Goal: Task Accomplishment & Management: Complete application form

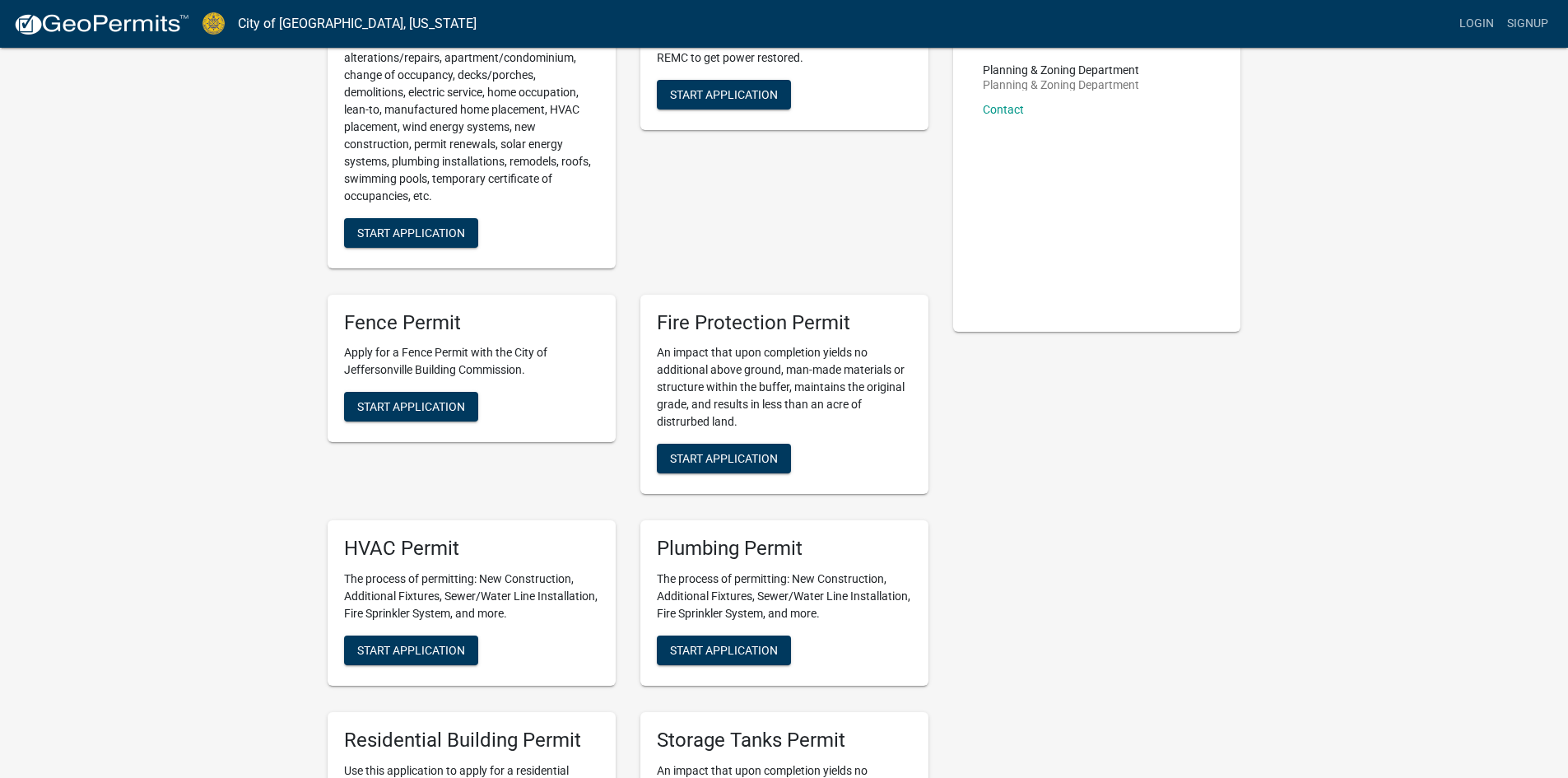
scroll to position [329, 0]
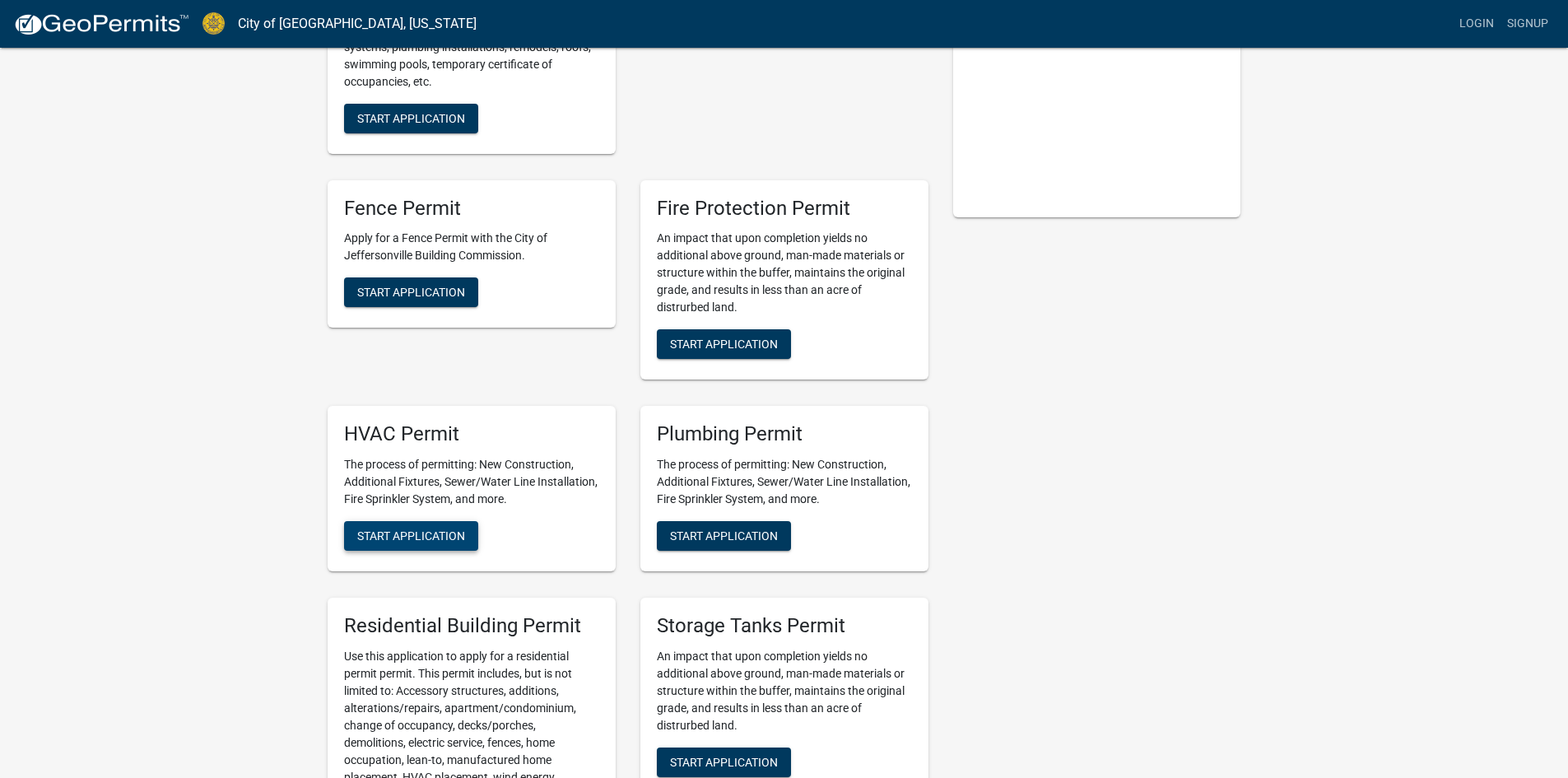
click at [403, 529] on span "Start Application" at bounding box center [411, 536] width 108 height 13
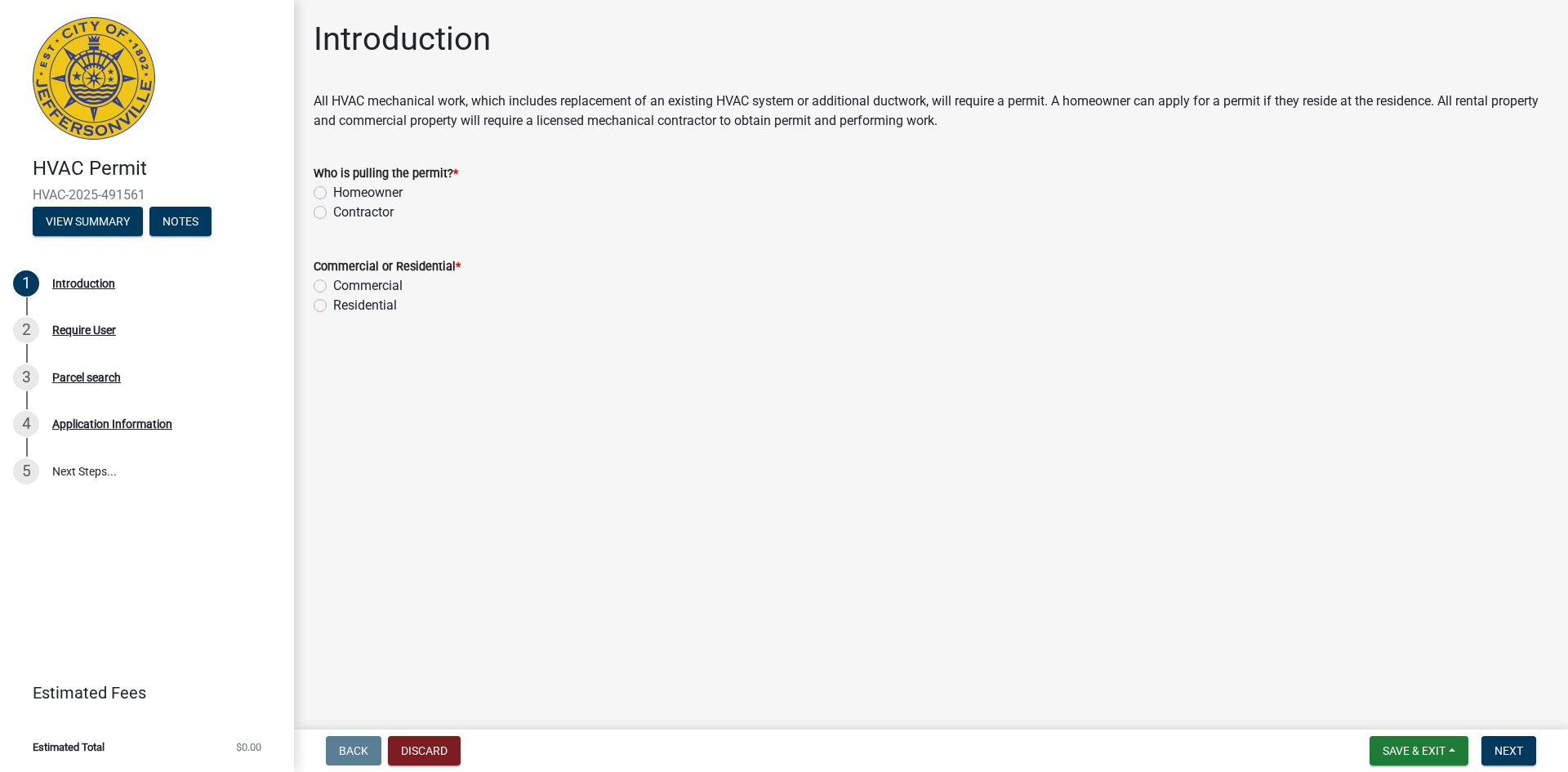
click at [333, 214] on label "Contractor" at bounding box center [362, 212] width 60 height 20
click at [333, 213] on input "Contractor" at bounding box center [338, 207] width 10 height 10
radio input "true"
click at [333, 303] on label "Residential" at bounding box center [364, 305] width 64 height 20
click at [333, 303] on input "Residential" at bounding box center [338, 301] width 10 height 10
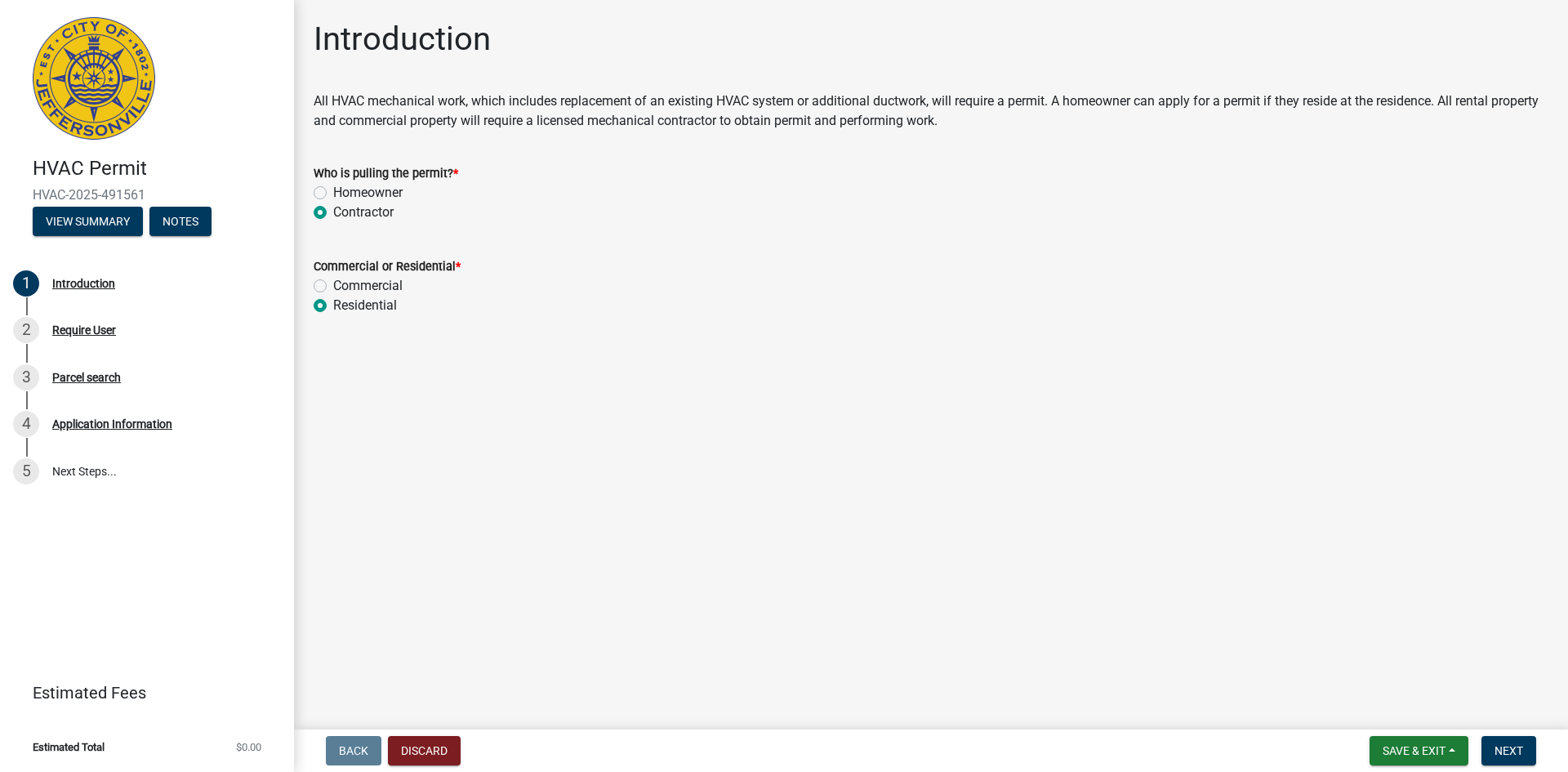
radio input "true"
click at [1501, 749] on span "Next" at bounding box center [1509, 751] width 29 height 13
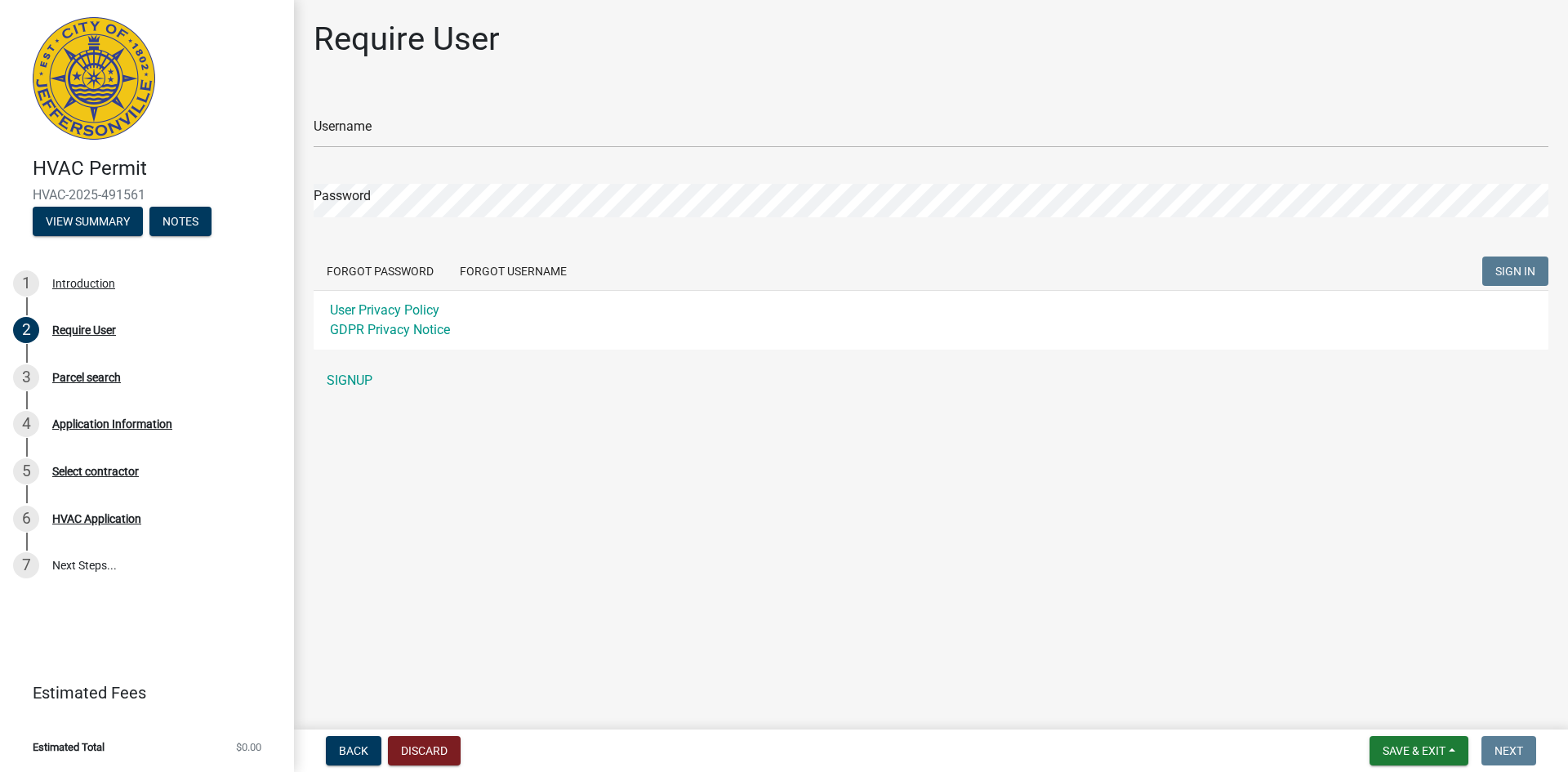
click at [463, 107] on div "Username" at bounding box center [931, 119] width 1234 height 56
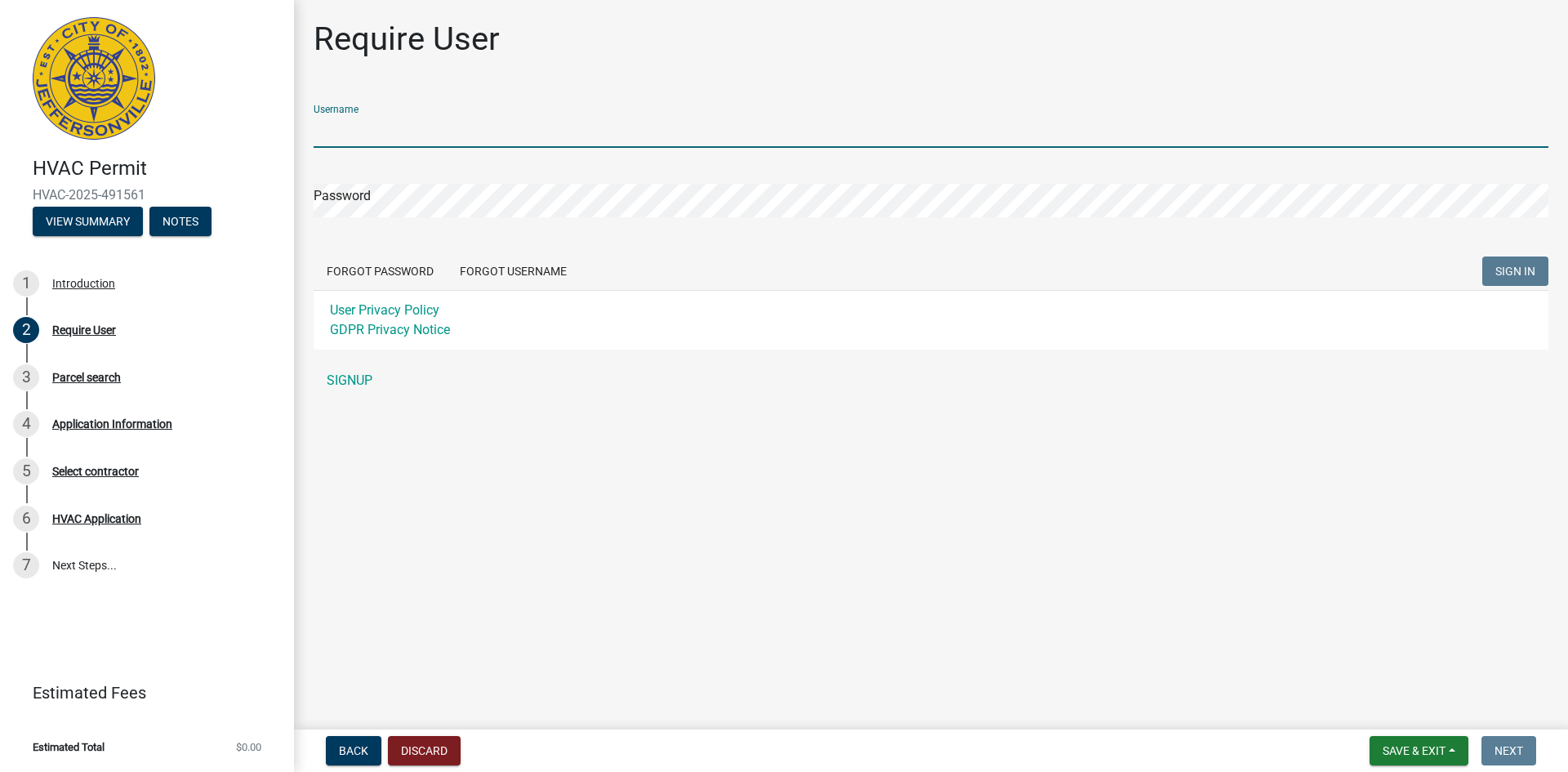
click at [460, 136] on input "Username" at bounding box center [931, 131] width 1234 height 33
type input "UNIV2022"
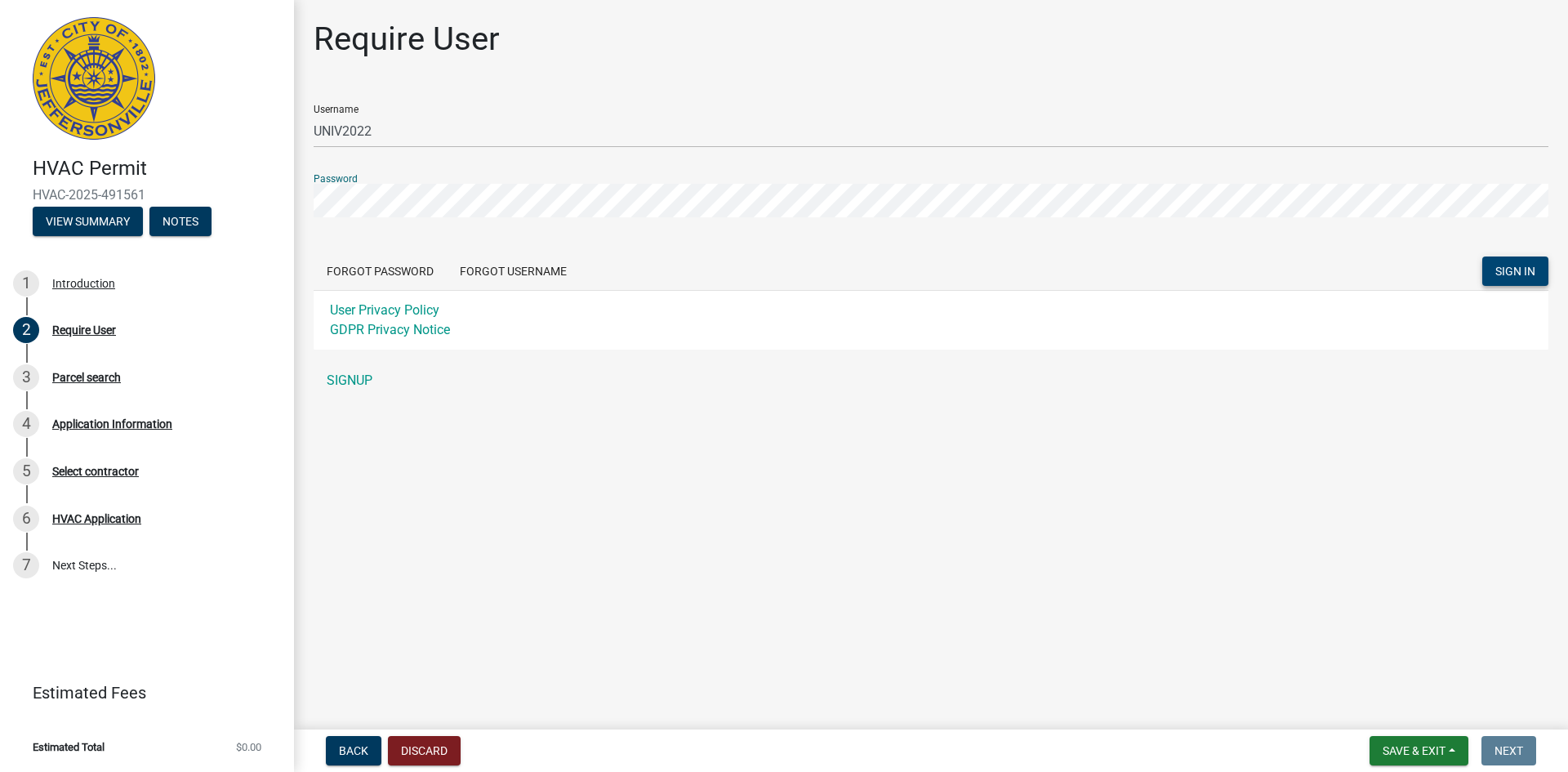
click at [1492, 272] on button "SIGN IN" at bounding box center [1515, 271] width 66 height 30
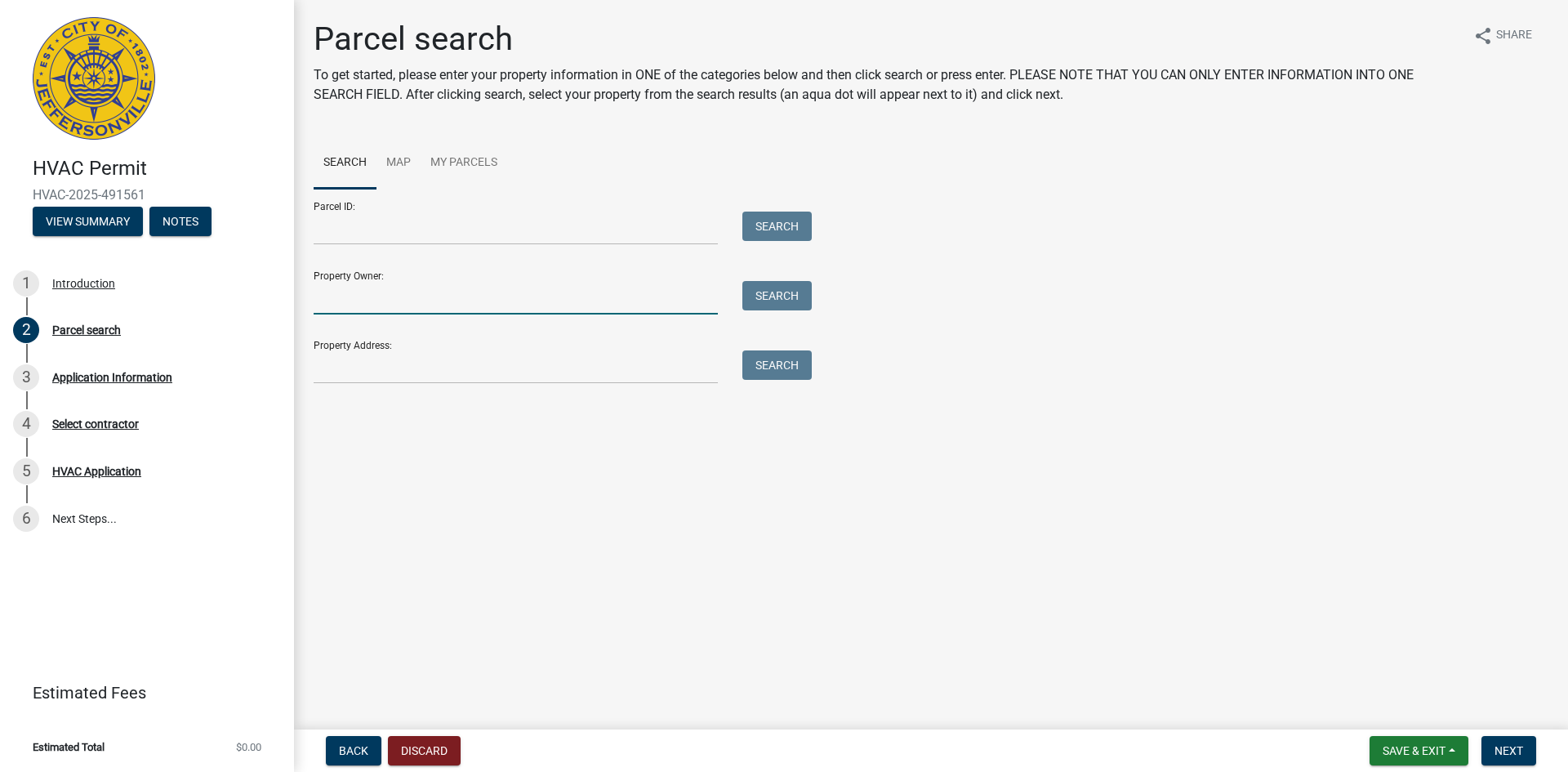
click at [366, 299] on input "Property Owner:" at bounding box center [516, 297] width 404 height 33
type input "[PERSON_NAME]"
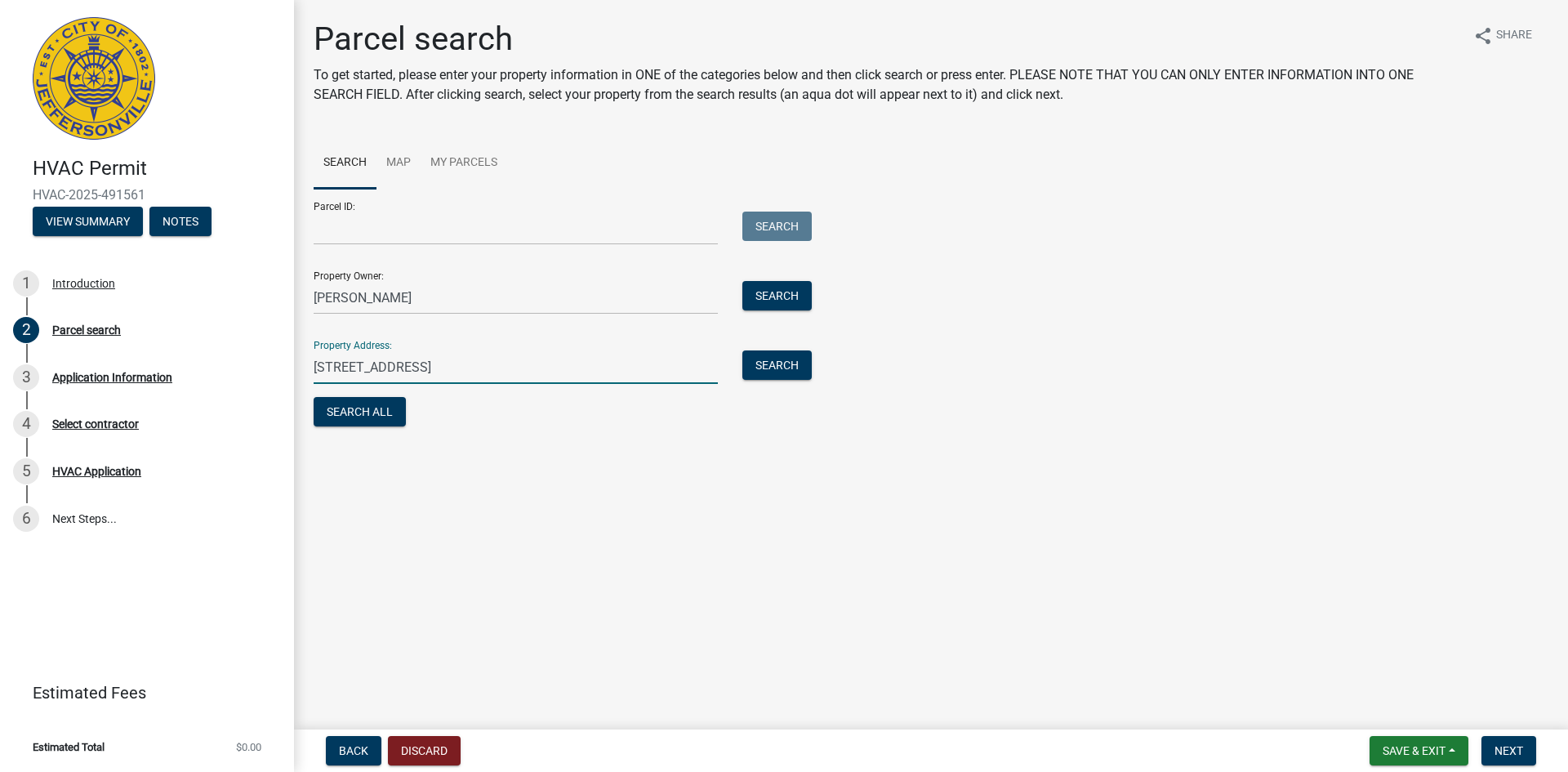
type input "[STREET_ADDRESS]"
click at [372, 407] on button "Search All" at bounding box center [360, 411] width 93 height 30
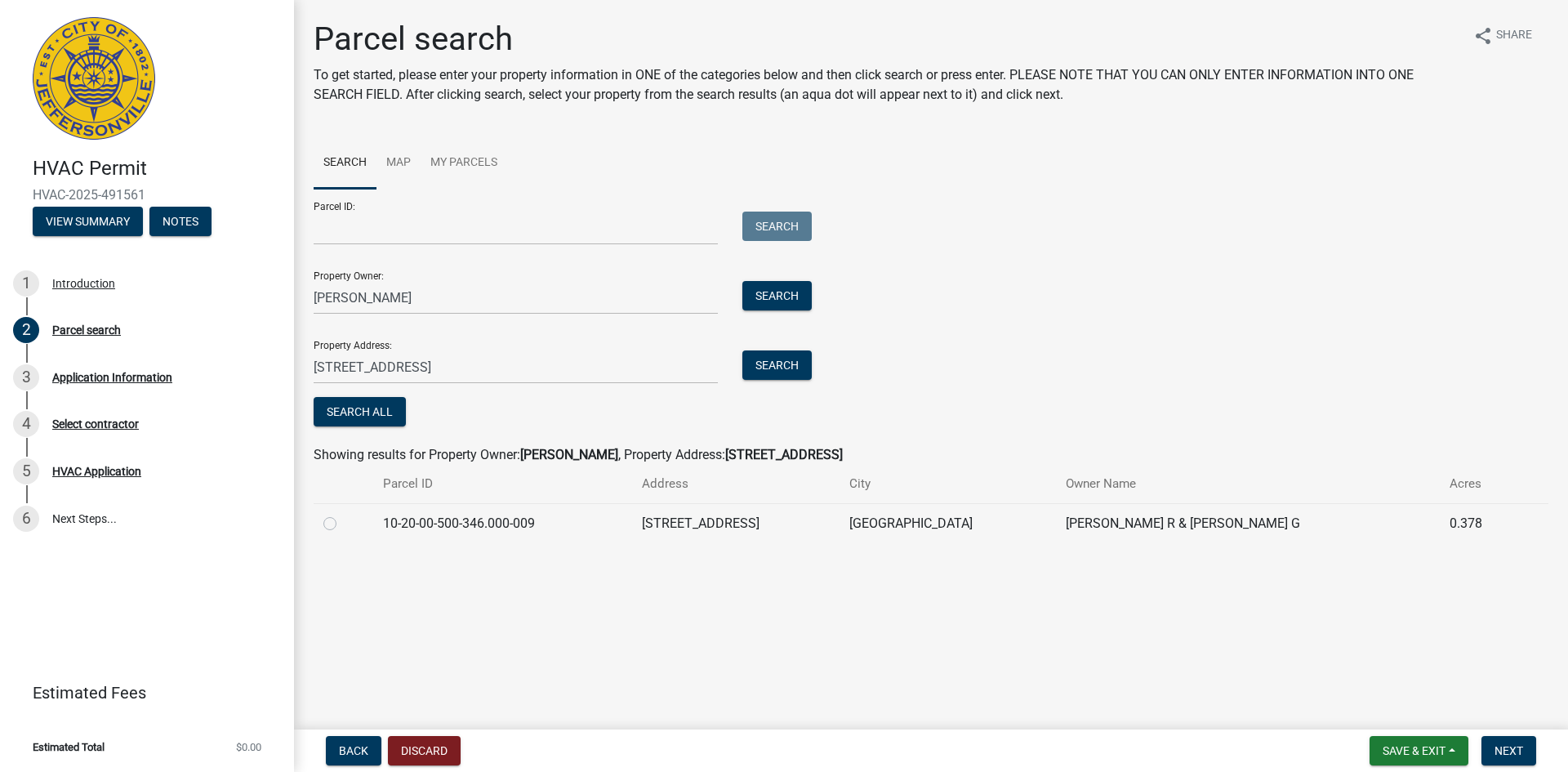
click at [343, 513] on label at bounding box center [343, 513] width 0 height 0
click at [343, 520] on input "radio" at bounding box center [348, 518] width 10 height 10
radio input "true"
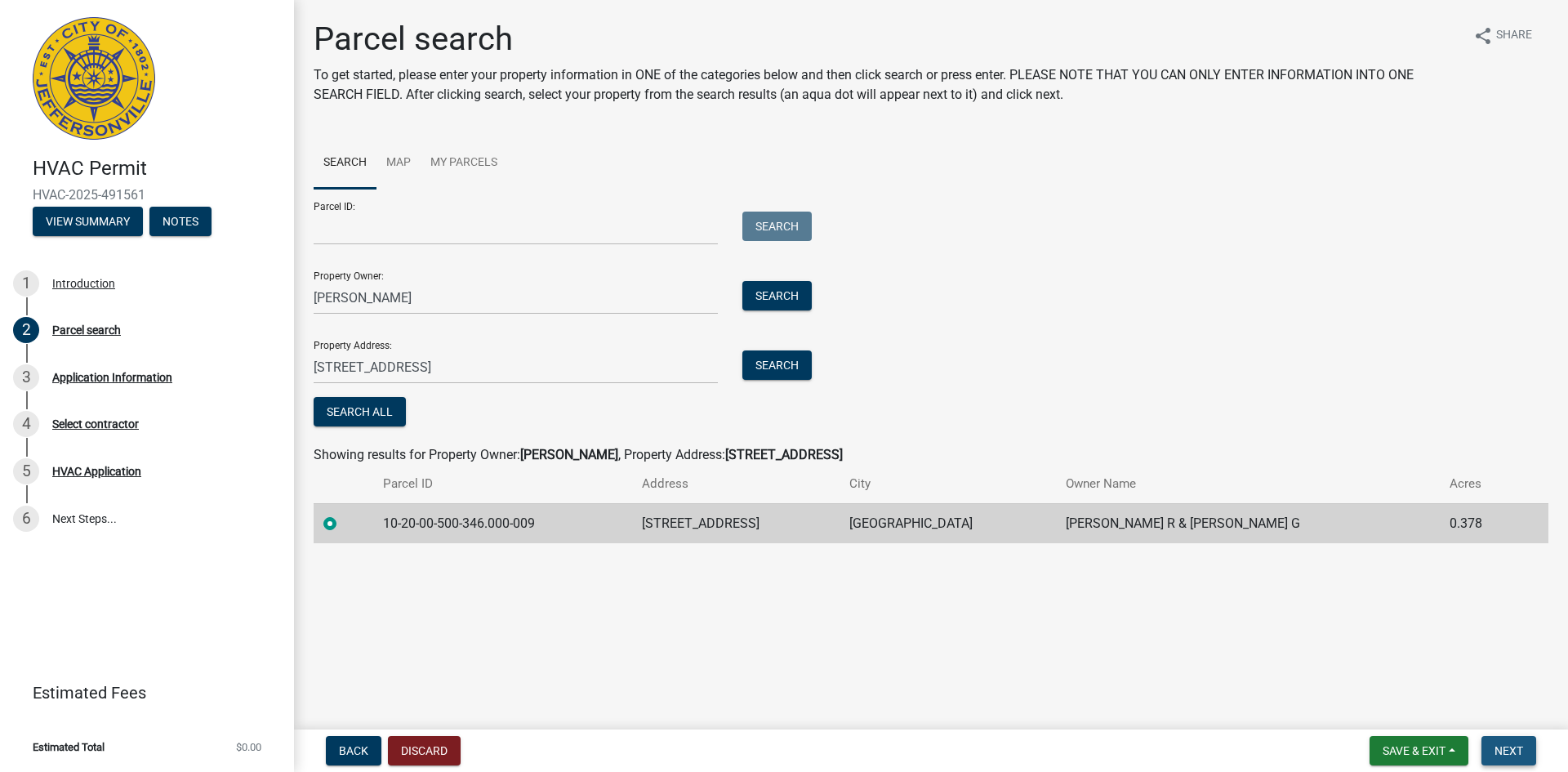
click at [1496, 751] on span "Next" at bounding box center [1509, 751] width 29 height 13
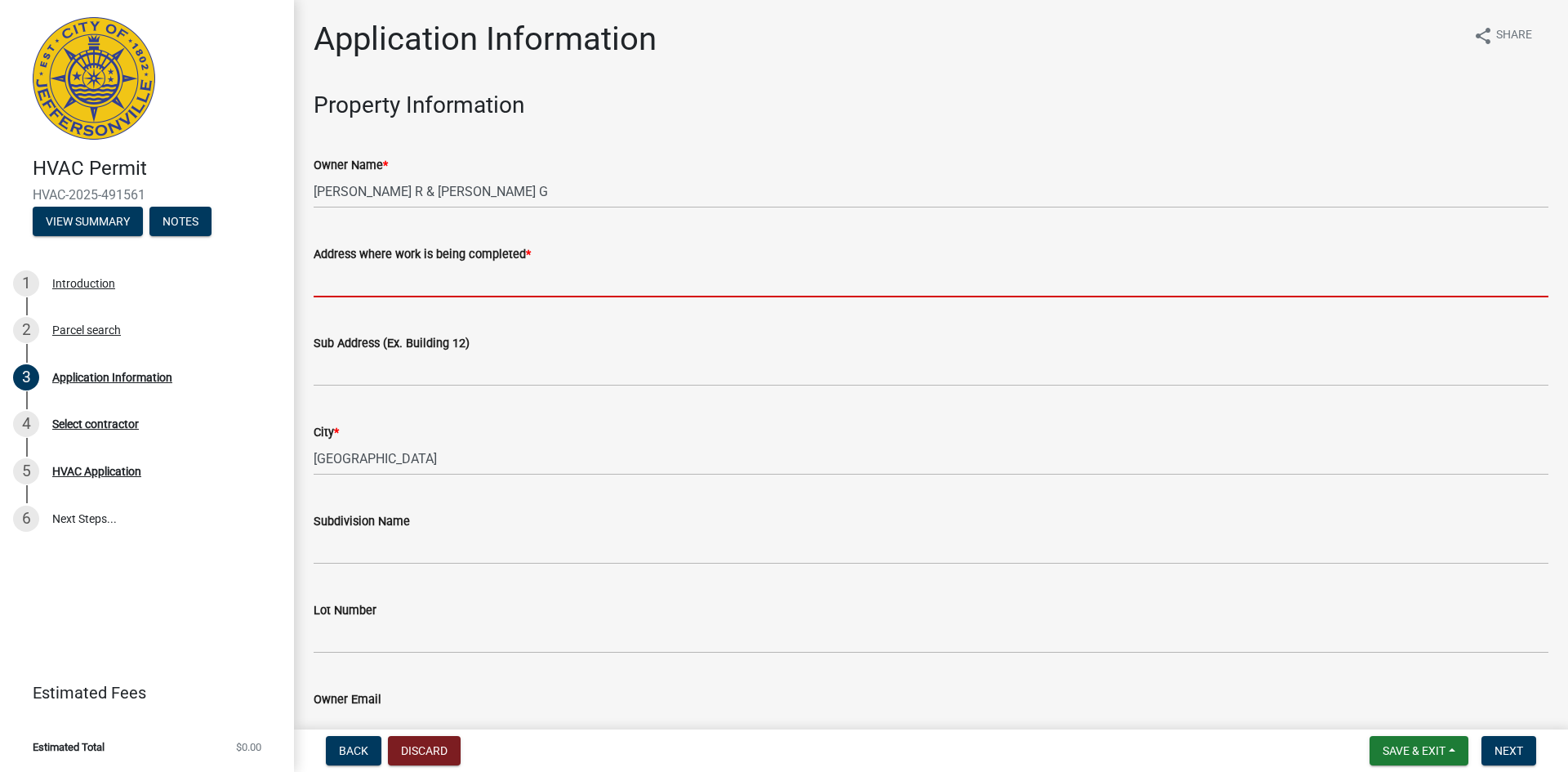
click at [428, 286] on input "Address where work is being completed *" at bounding box center [931, 280] width 1234 height 33
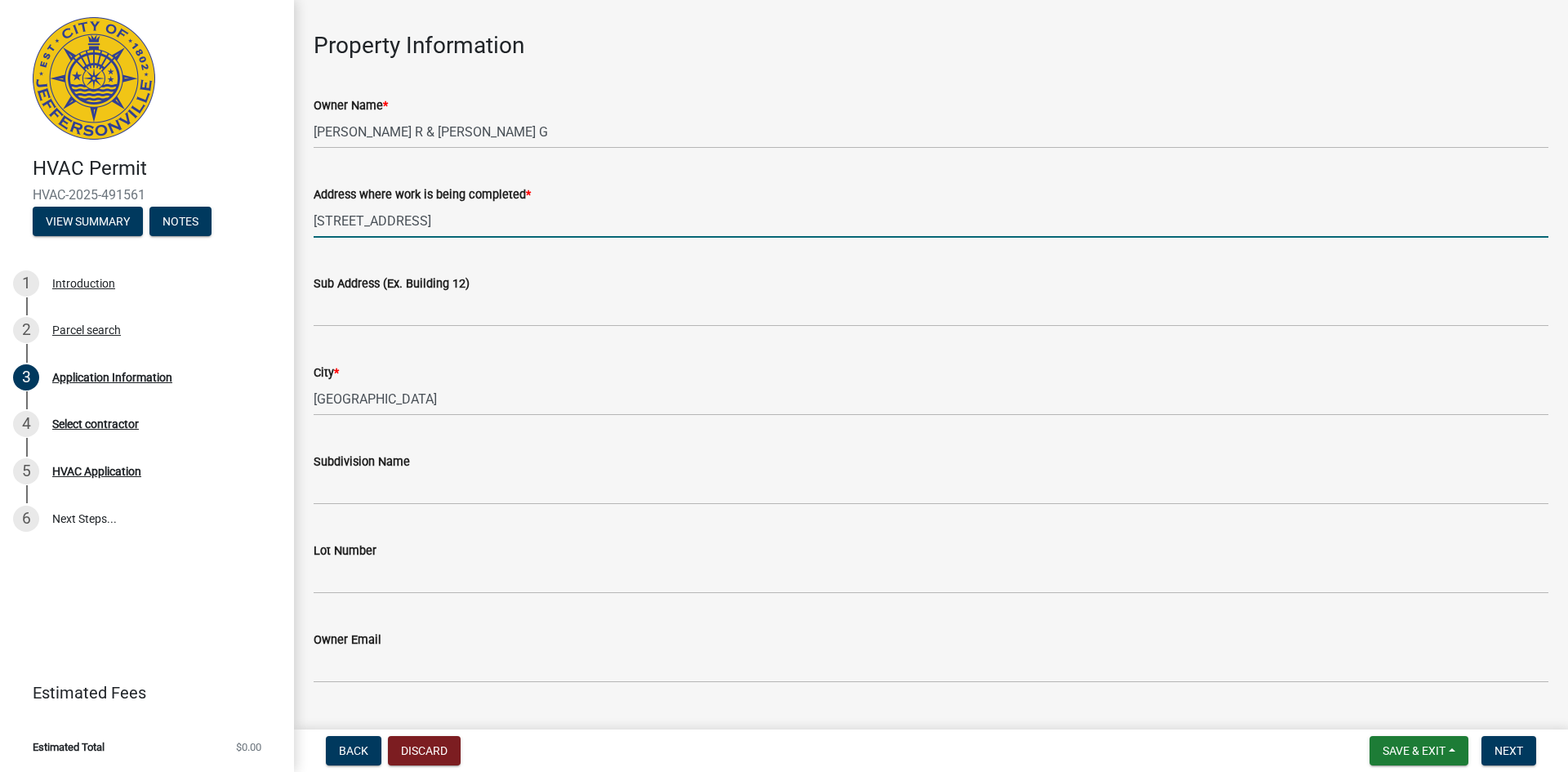
scroll to position [245, 0]
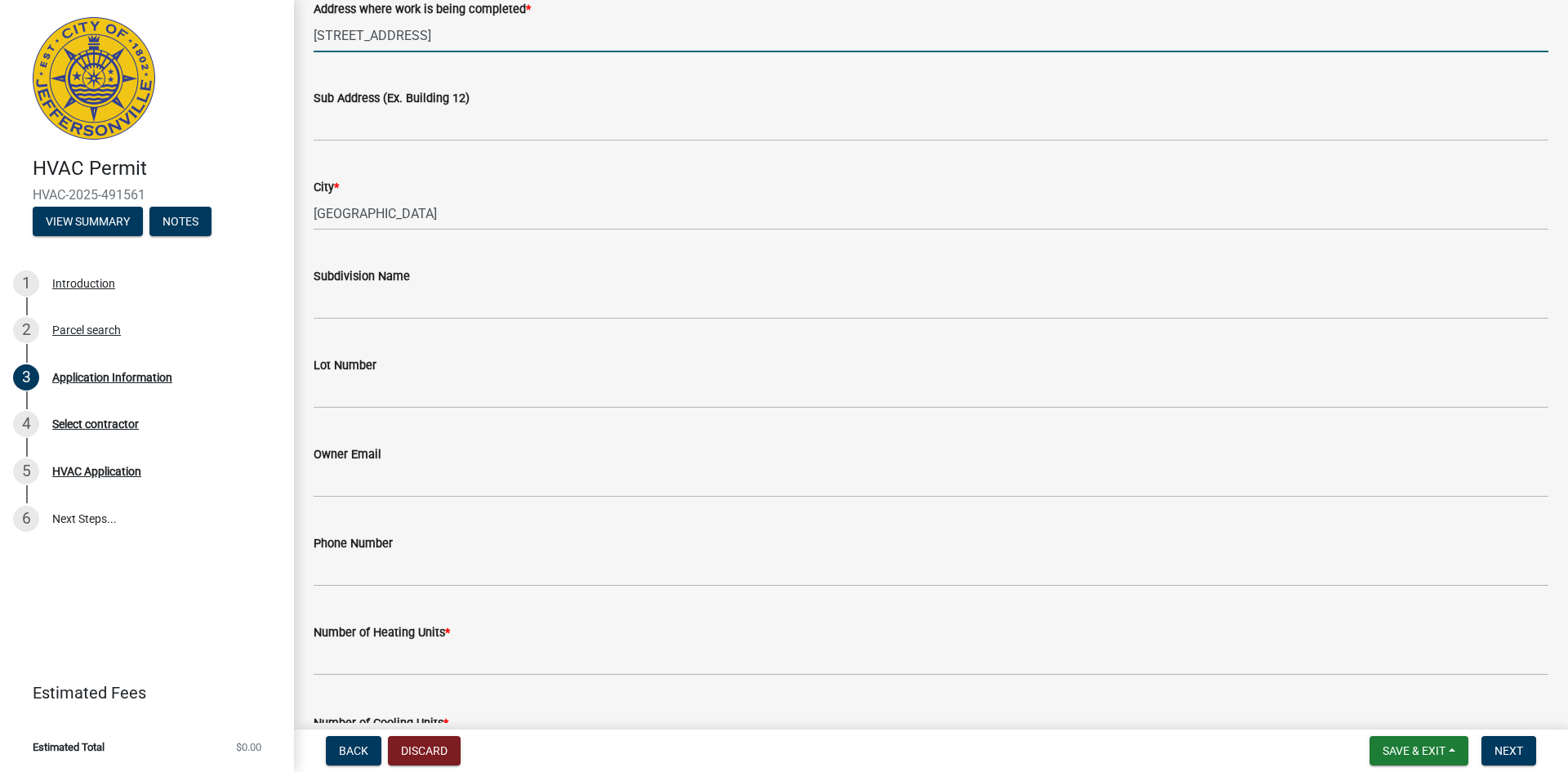
type input "[STREET_ADDRESS]"
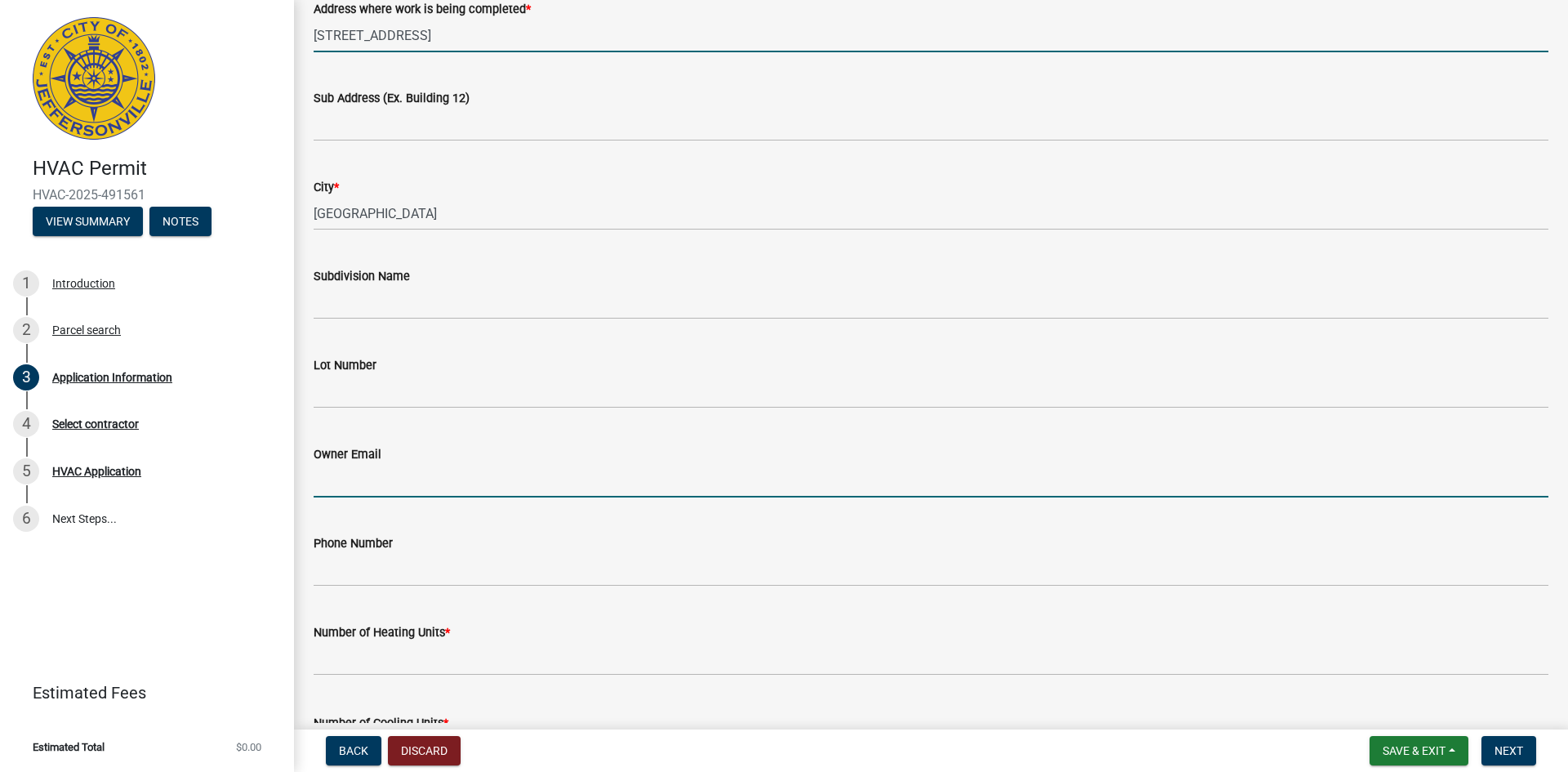
click at [360, 490] on input "Owner Email" at bounding box center [931, 480] width 1234 height 33
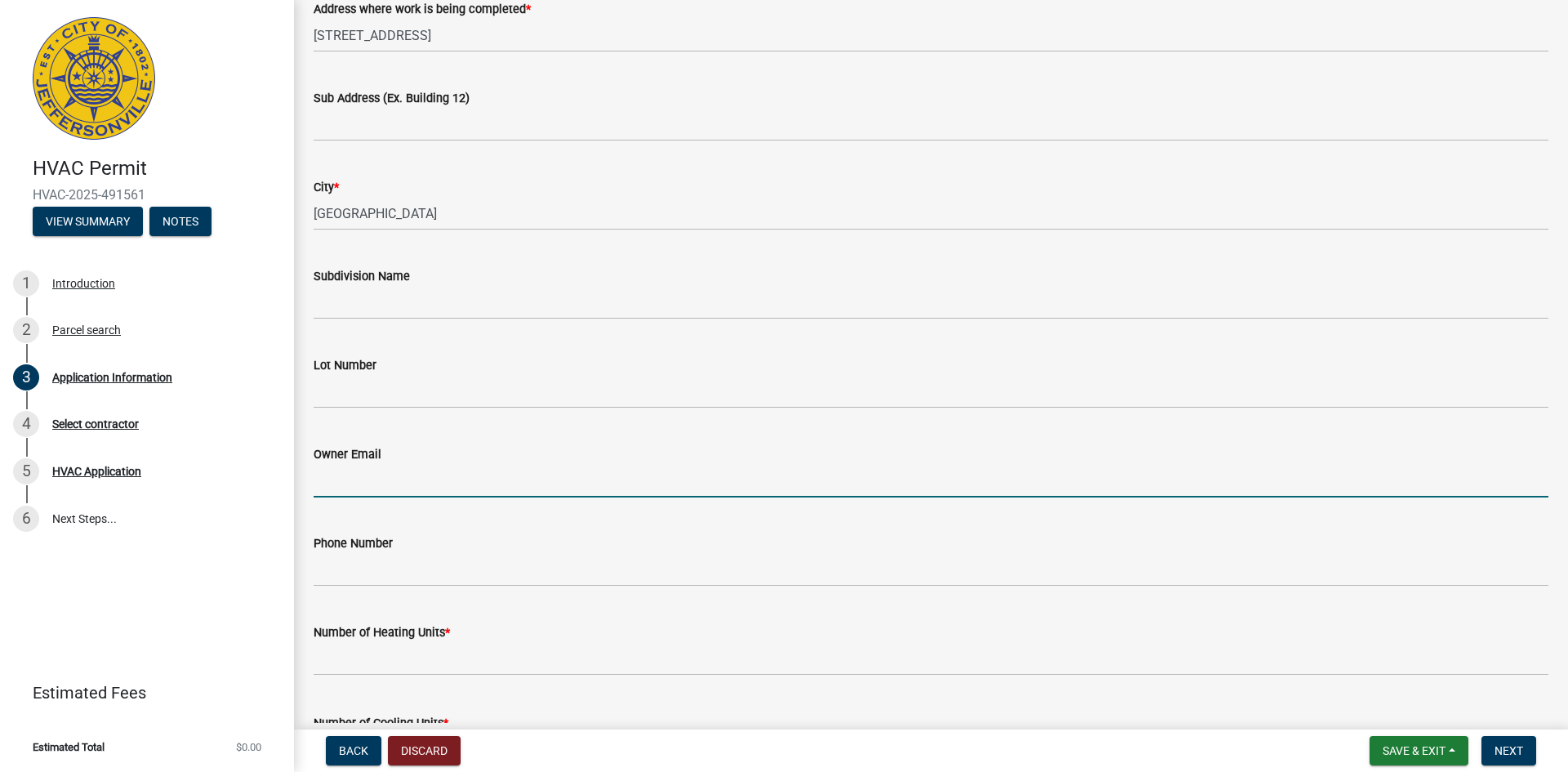
click at [338, 473] on input "Owner Email" at bounding box center [931, 480] width 1234 height 33
paste input "[EMAIL_ADDRESS][DOMAIN_NAME]"
type input "[EMAIL_ADDRESS][DOMAIN_NAME]"
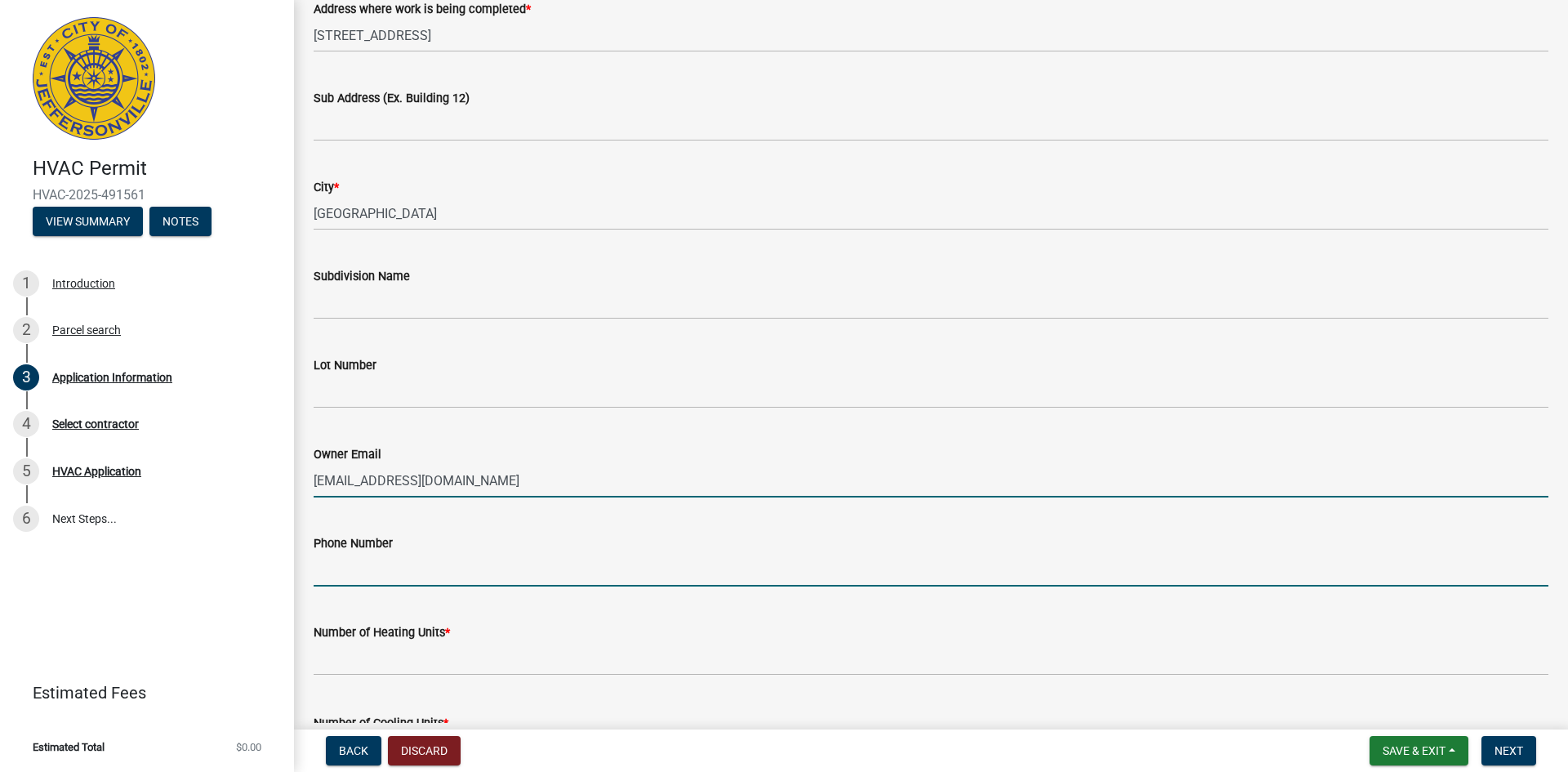
click at [330, 574] on input "Phone Number" at bounding box center [931, 570] width 1234 height 33
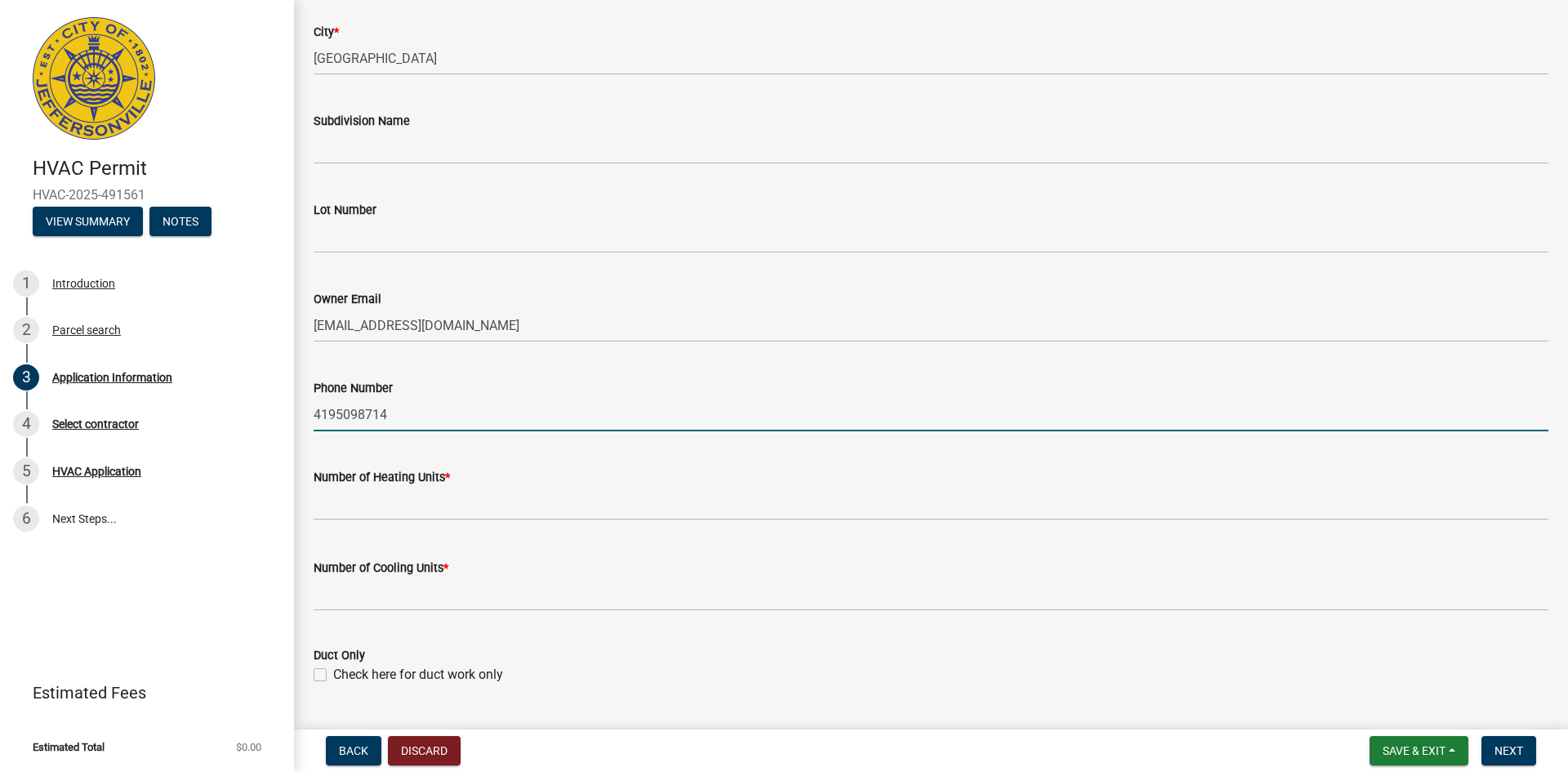
scroll to position [408, 0]
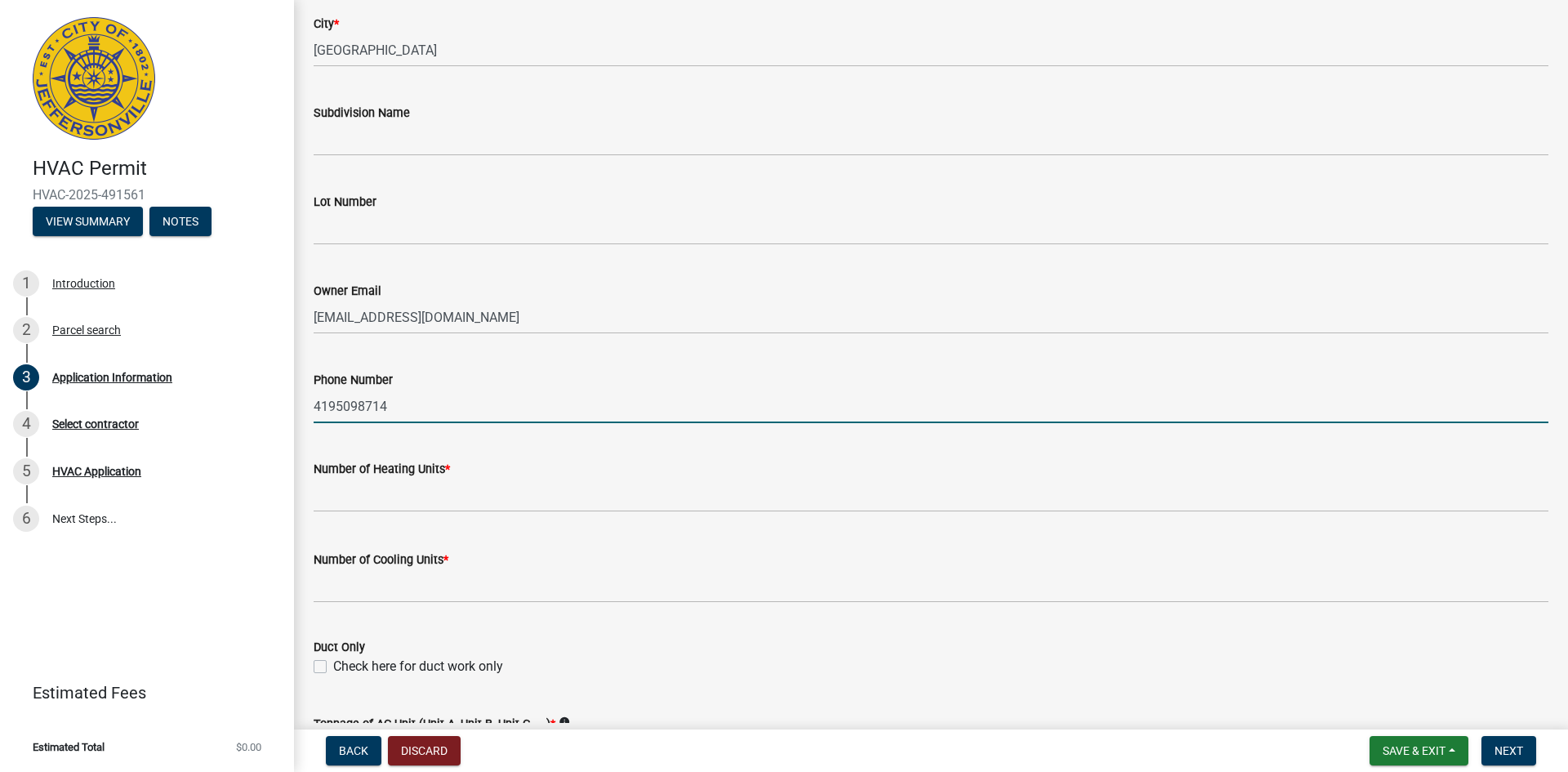
type input "4195098714"
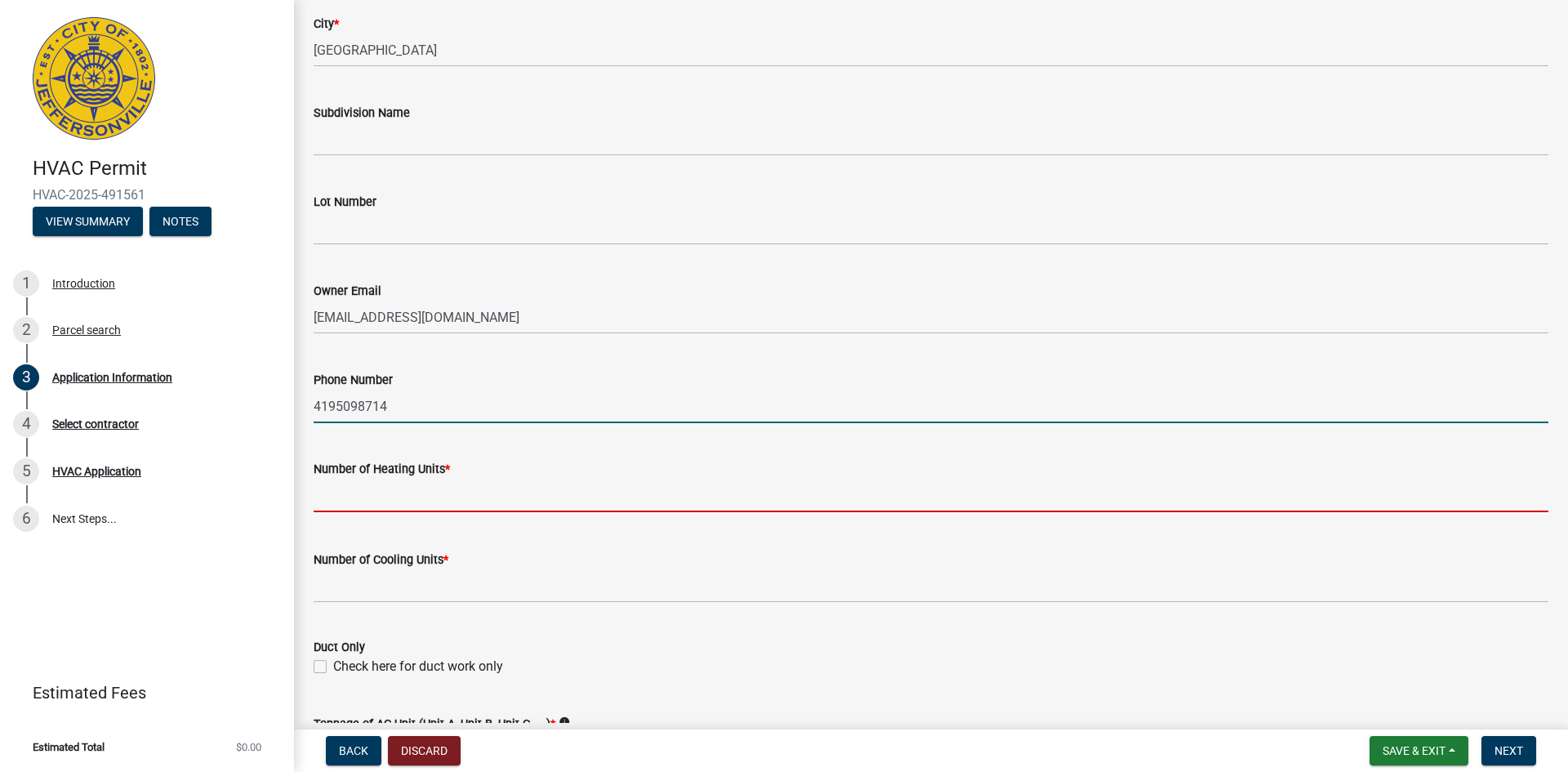
click at [355, 500] on input "text" at bounding box center [931, 495] width 1234 height 33
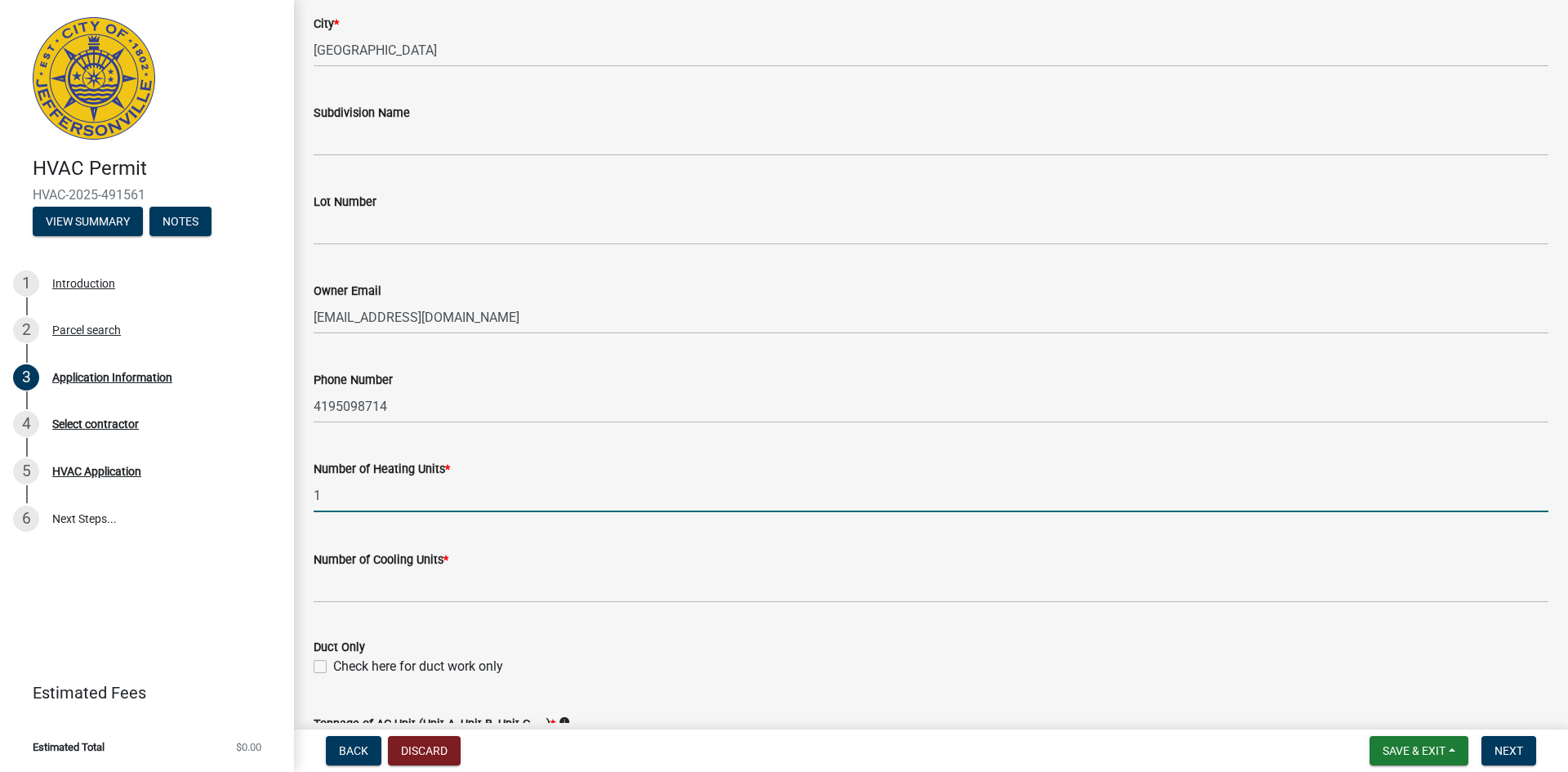
scroll to position [490, 0]
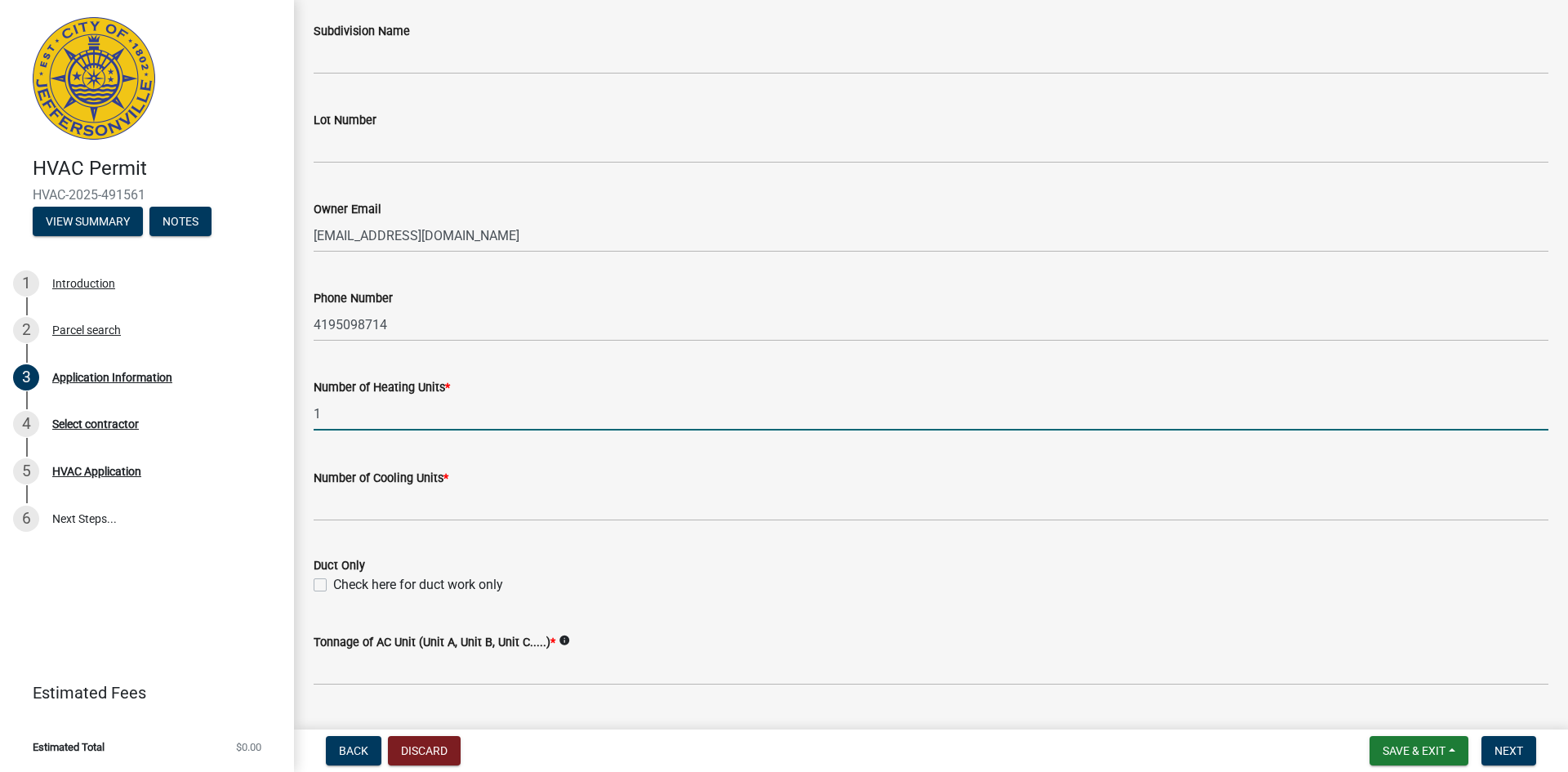
type input "1"
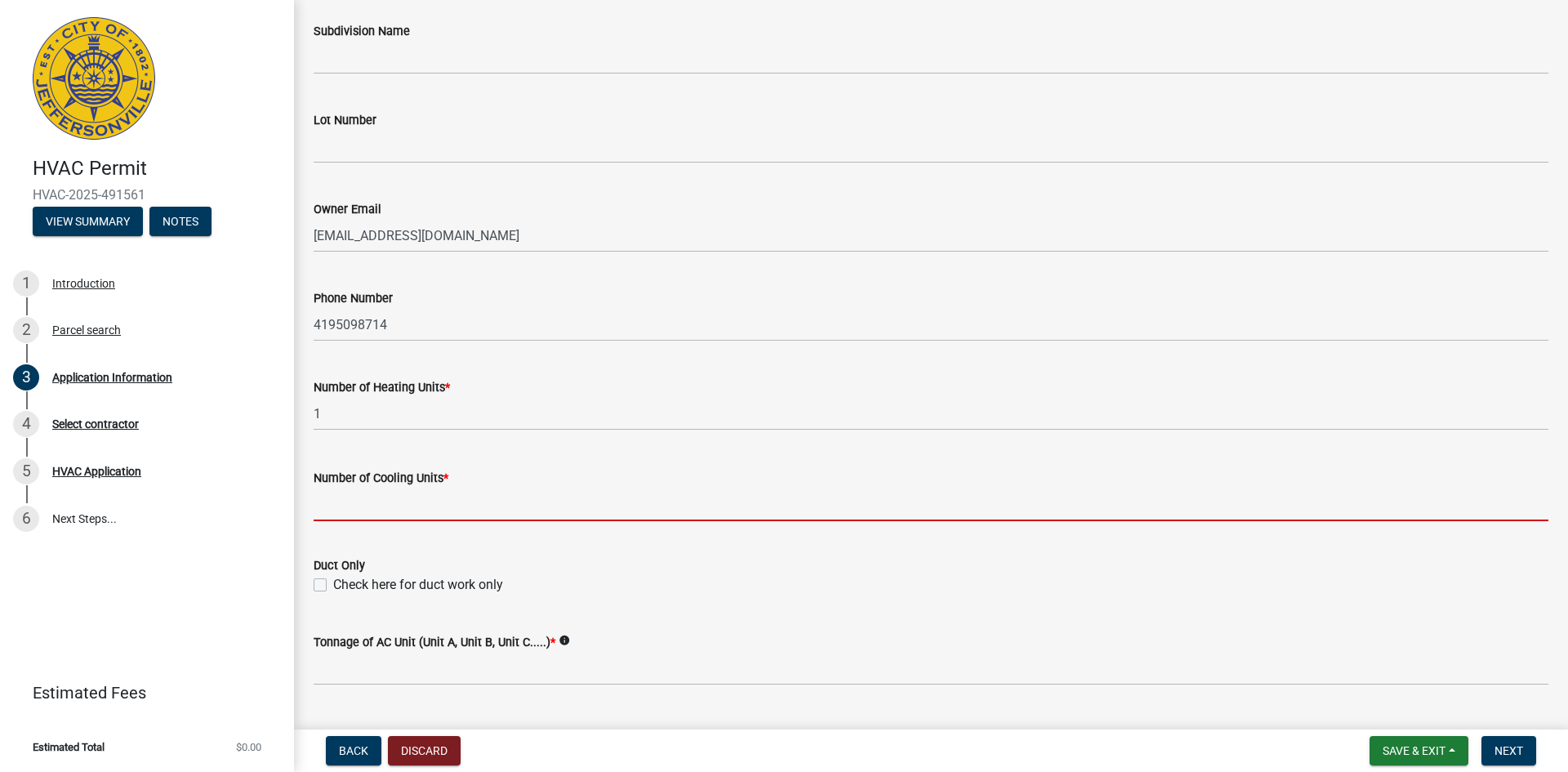
click at [352, 503] on input "text" at bounding box center [931, 504] width 1234 height 33
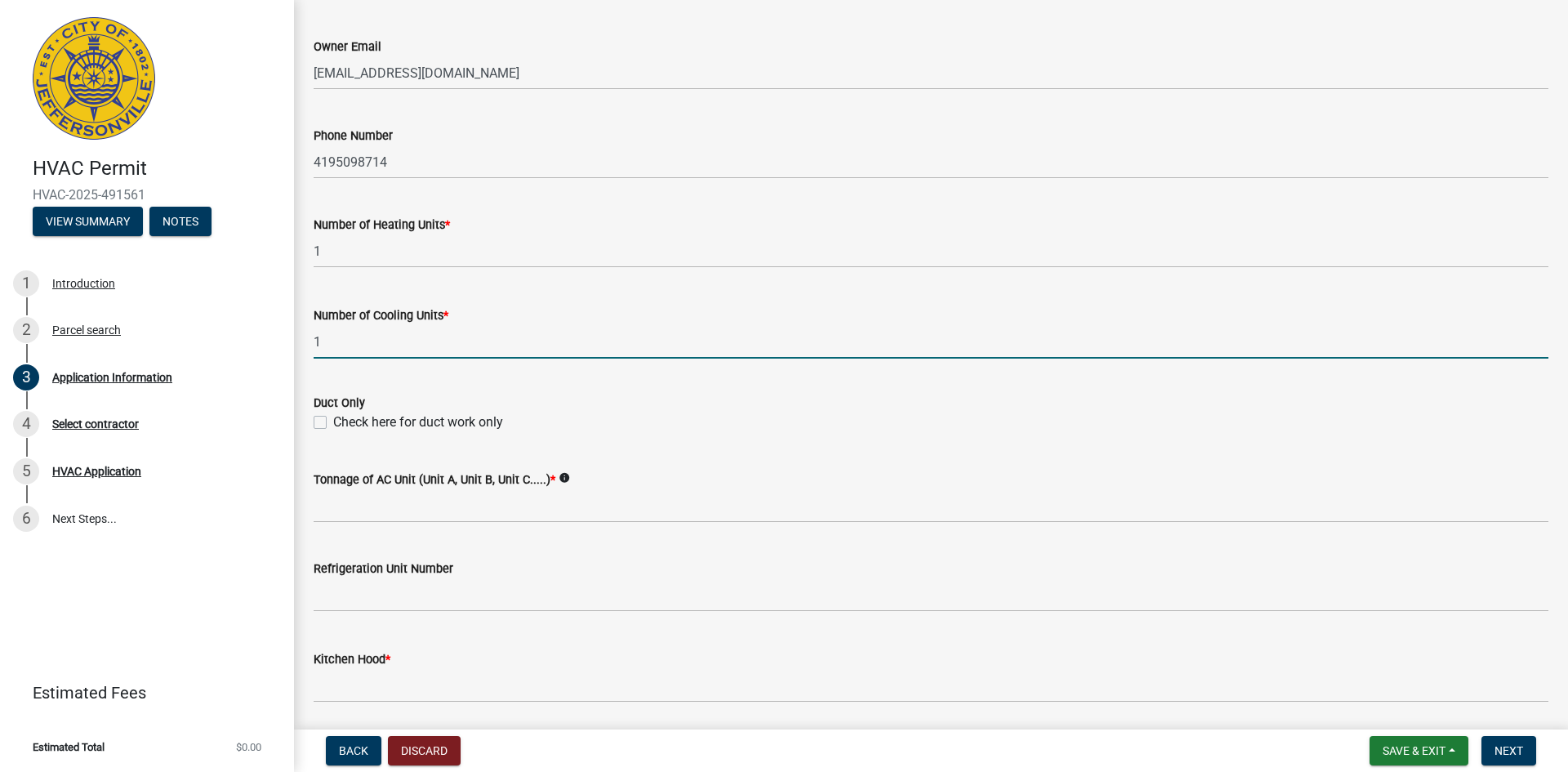
scroll to position [654, 0]
type input "1"
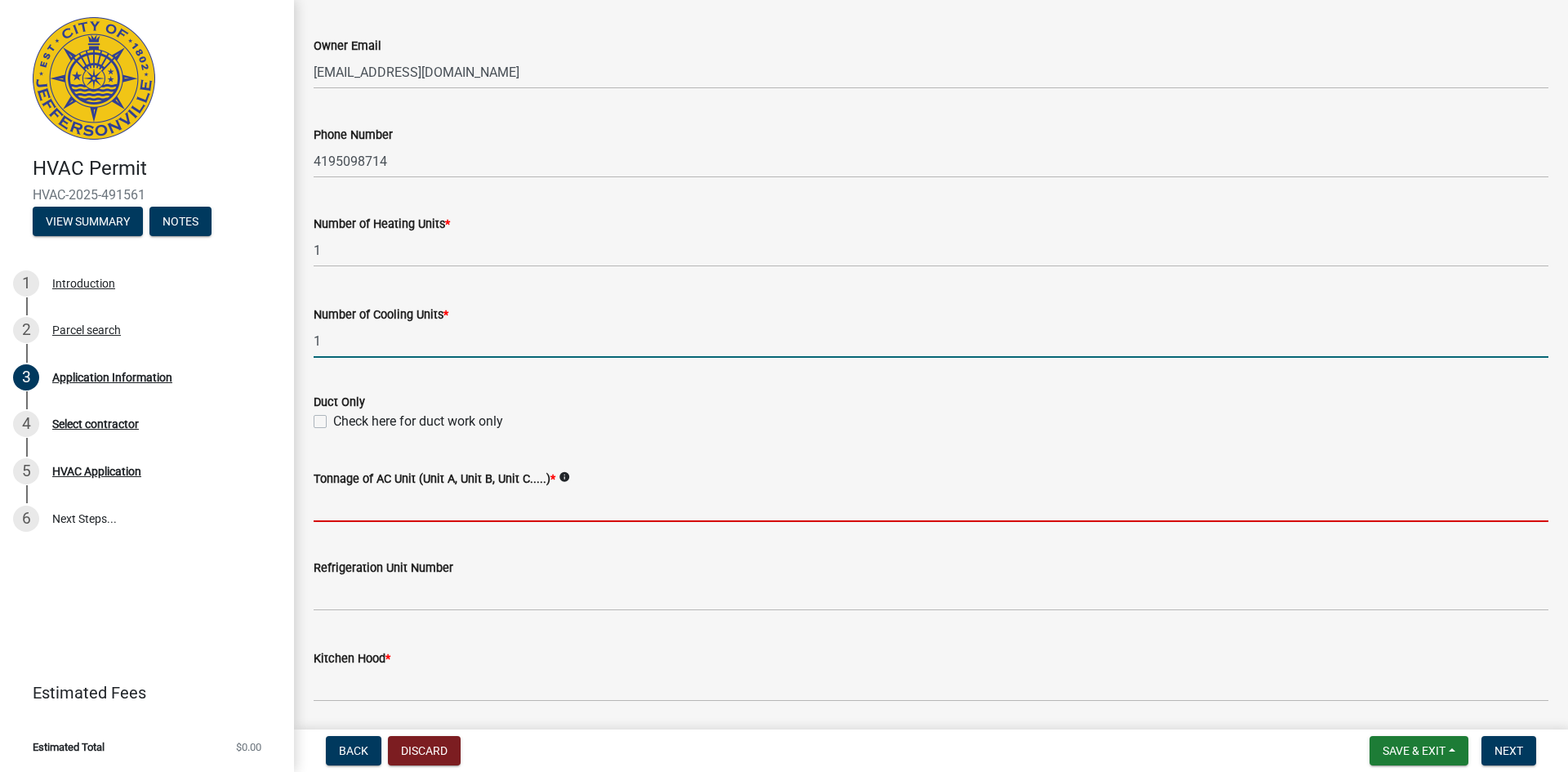
click at [382, 513] on input "Tonnage of AC Unit (Unit A, Unit B, Unit C.....) *" at bounding box center [931, 505] width 1234 height 33
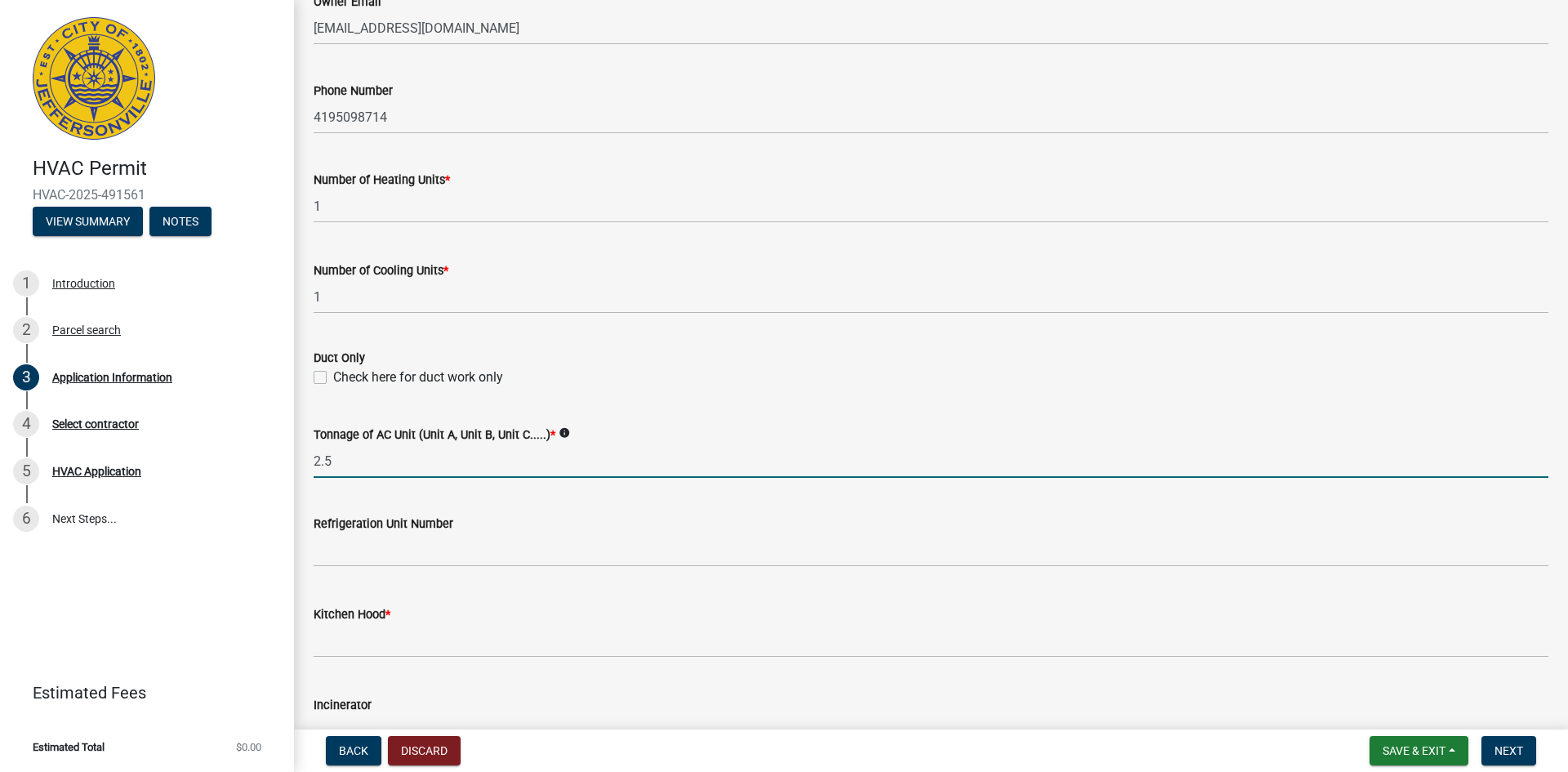
scroll to position [735, 0]
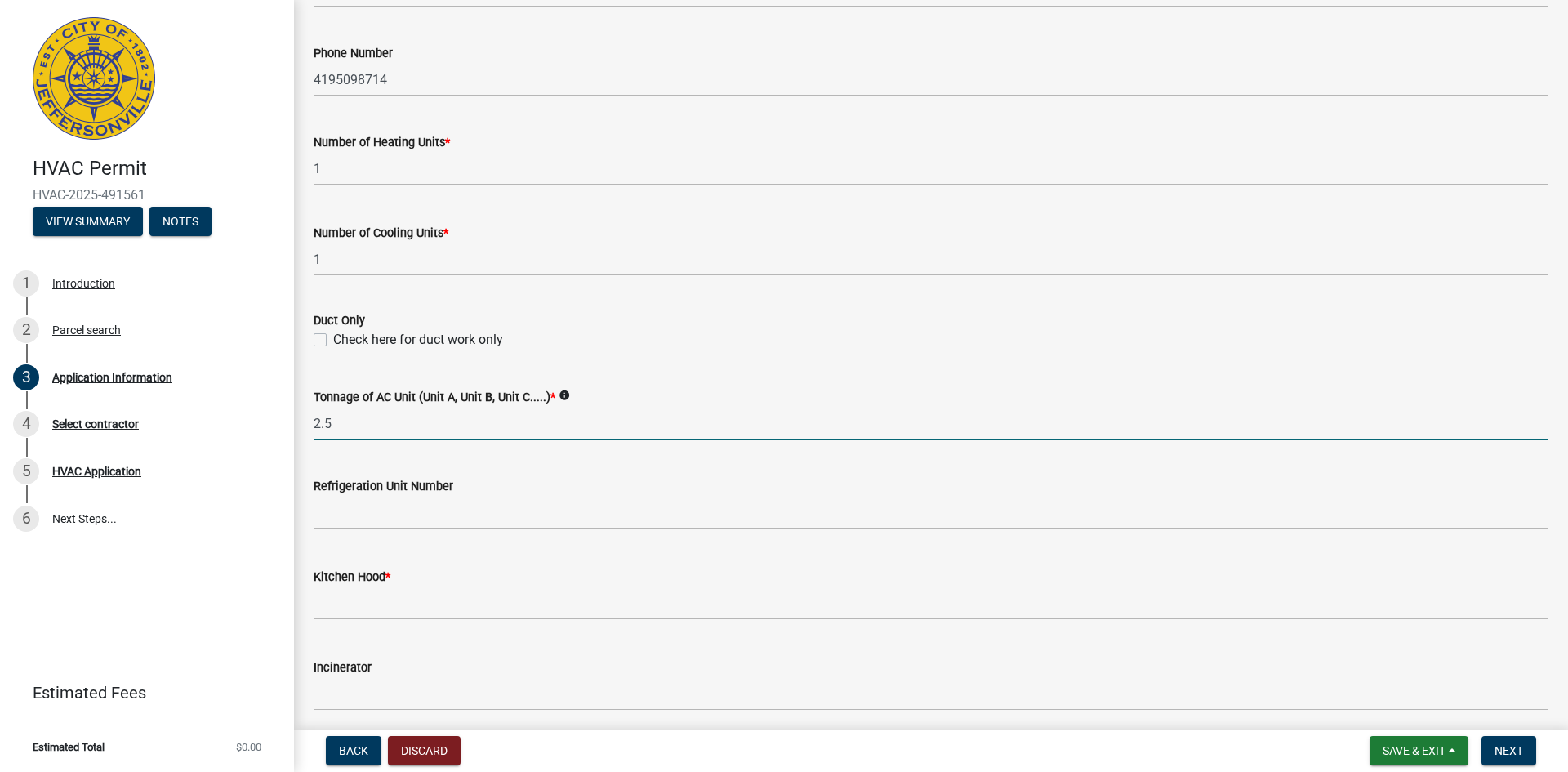
type input "2.5"
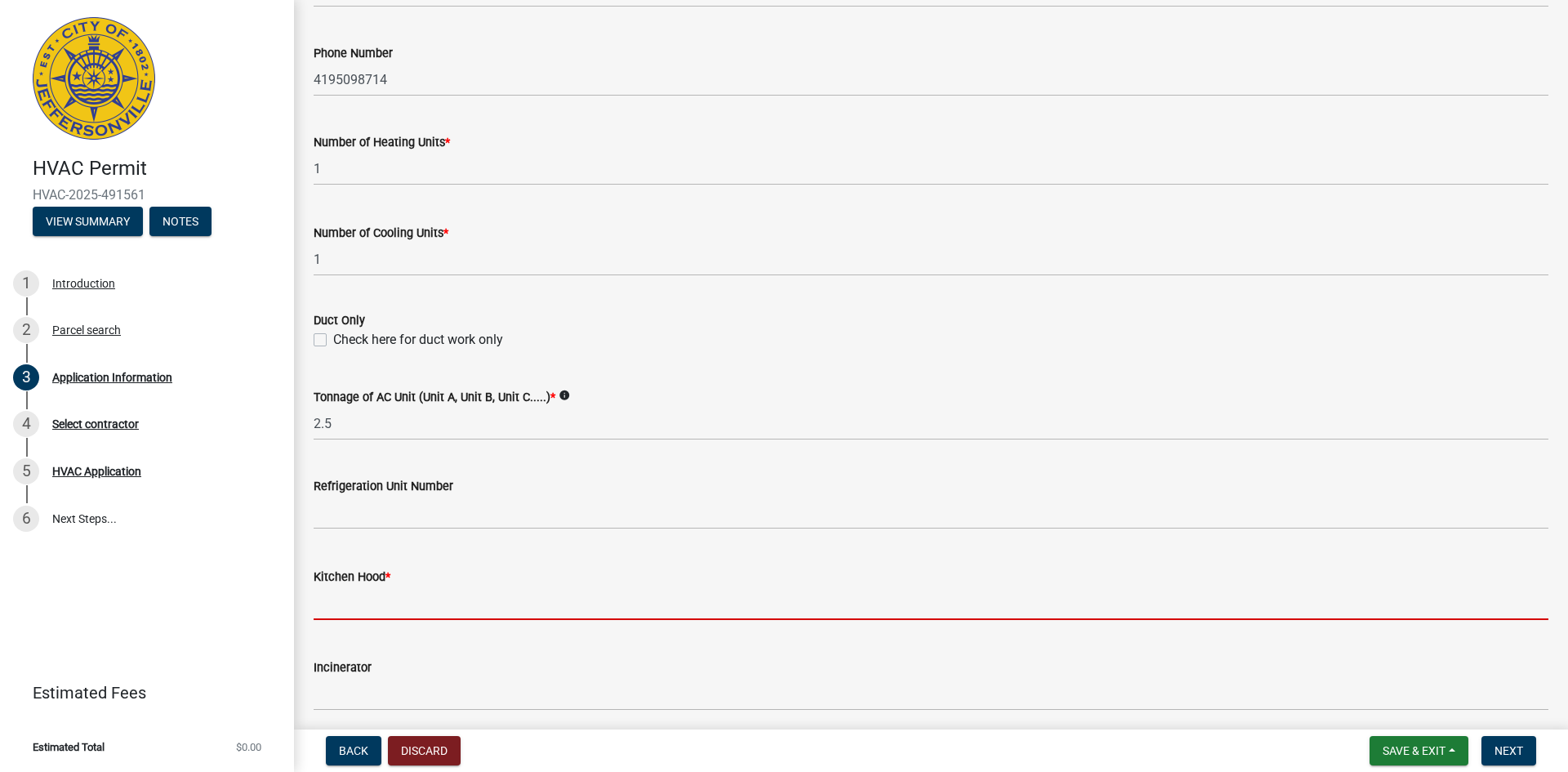
click at [399, 615] on input "text" at bounding box center [931, 603] width 1234 height 33
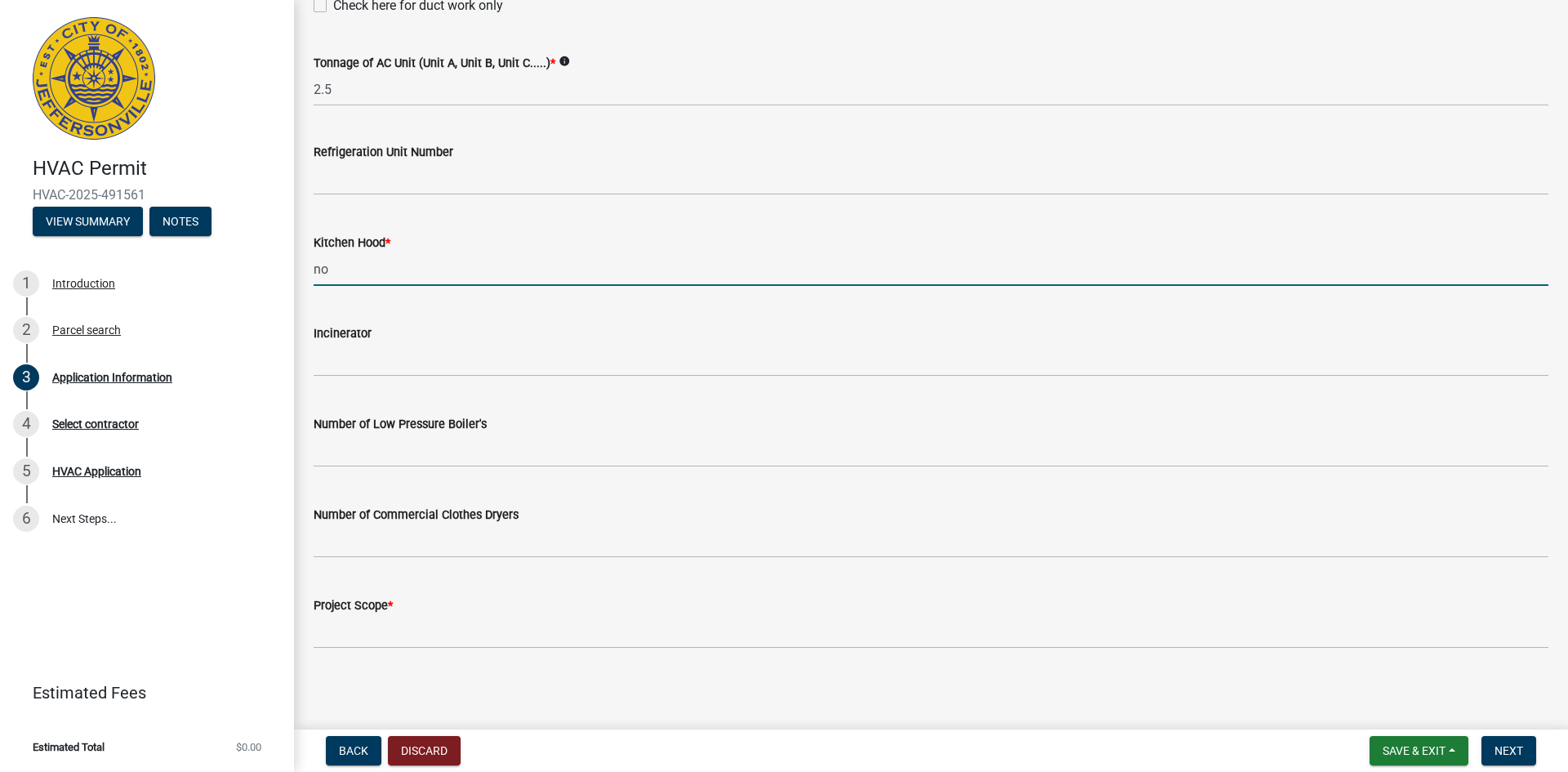
scroll to position [1072, 0]
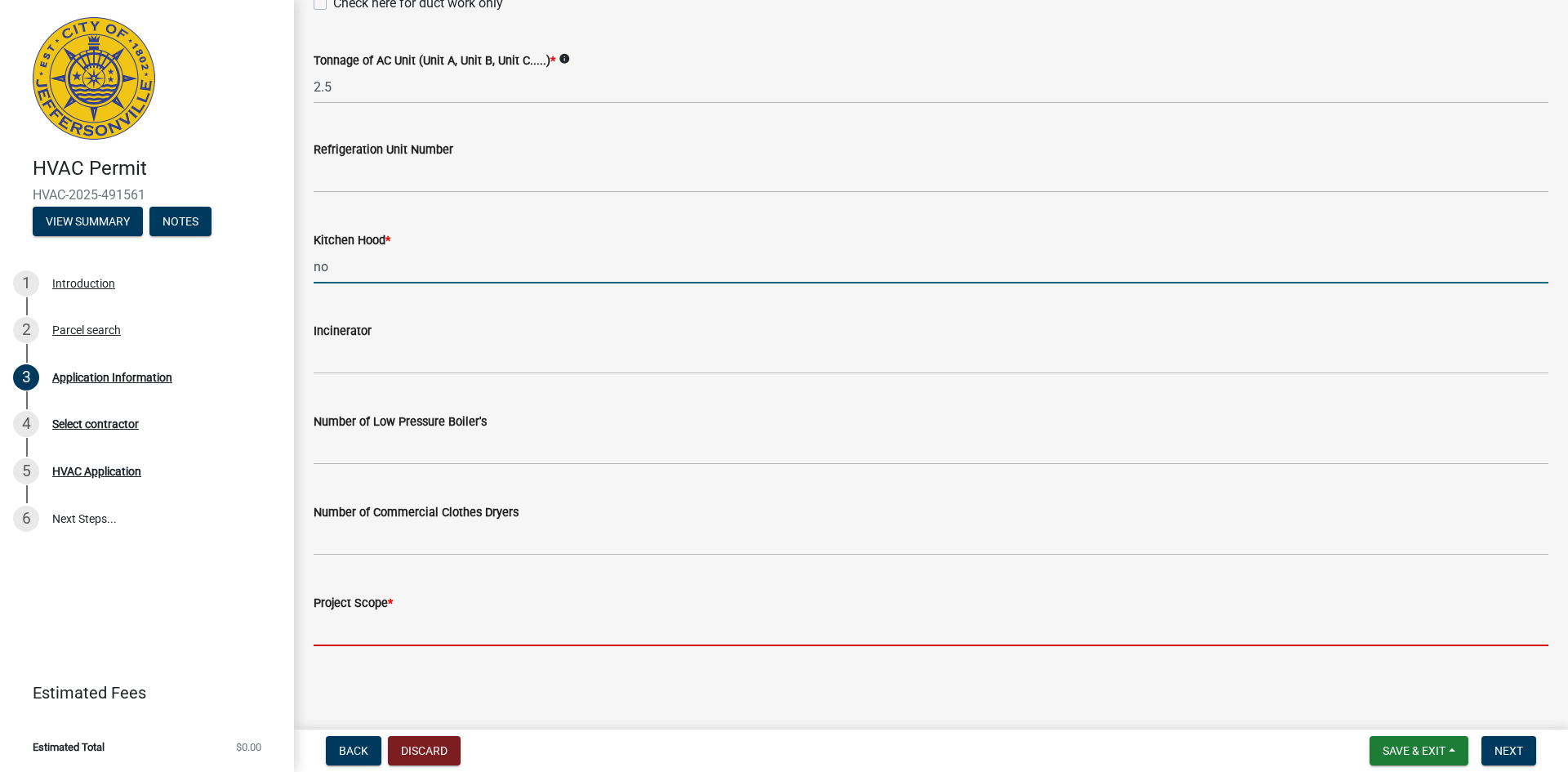
type input "0"
click at [400, 626] on input "Project Scope *" at bounding box center [931, 629] width 1234 height 33
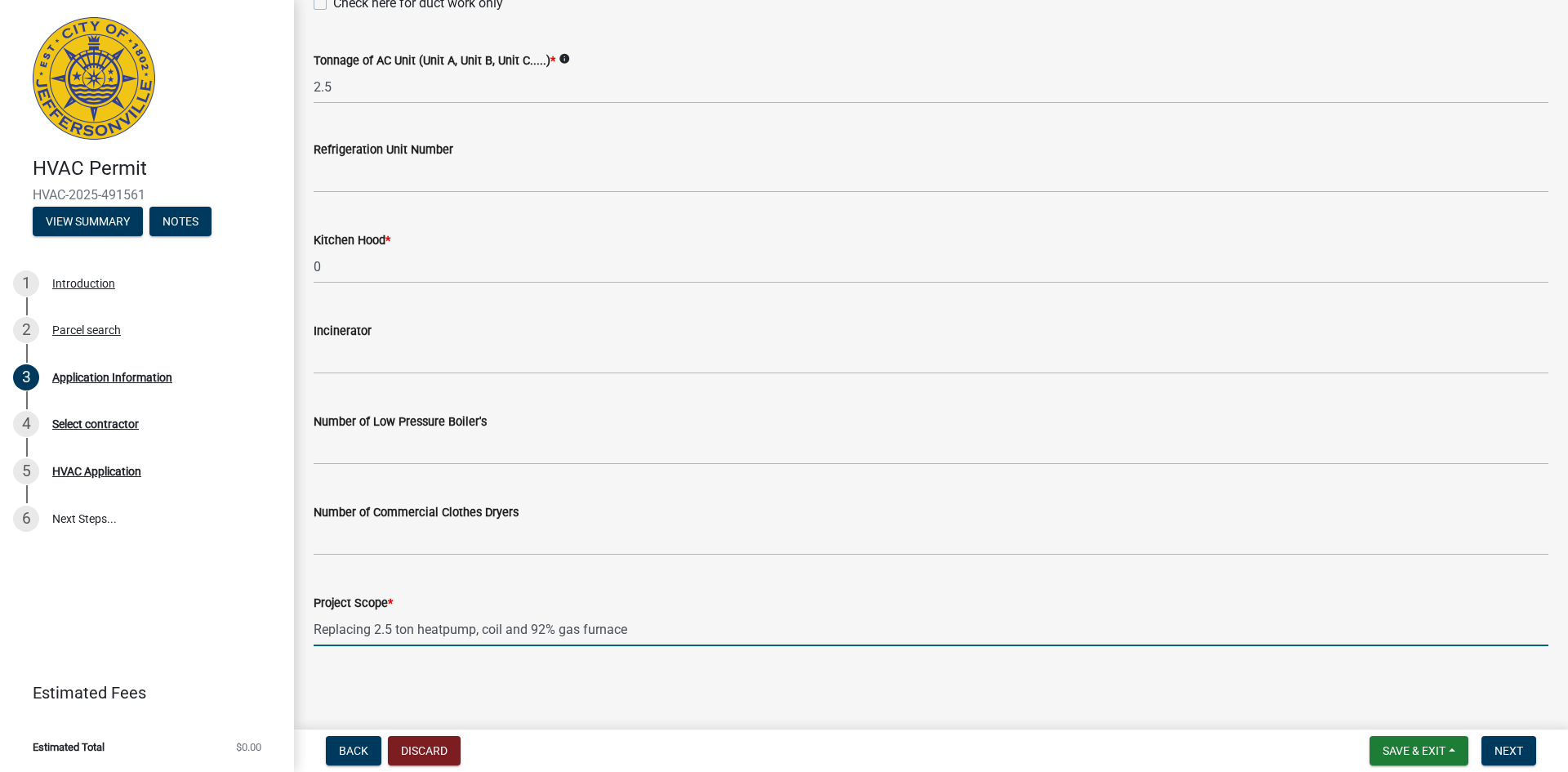
type input "Replacing 2.5 ton heatpump, coil and 92% gas furnace"
click at [1520, 751] on span "Next" at bounding box center [1509, 751] width 29 height 13
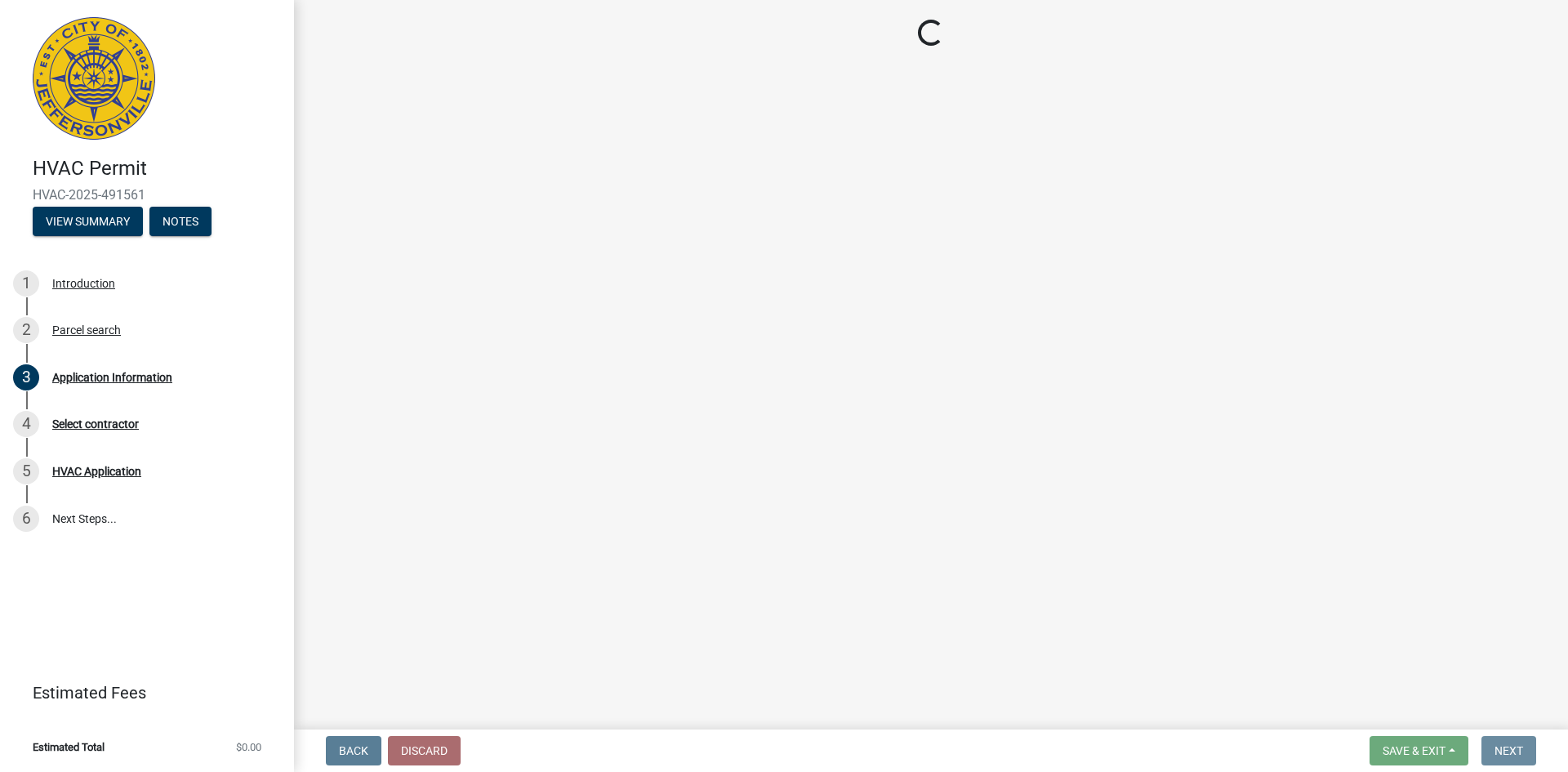
scroll to position [0, 0]
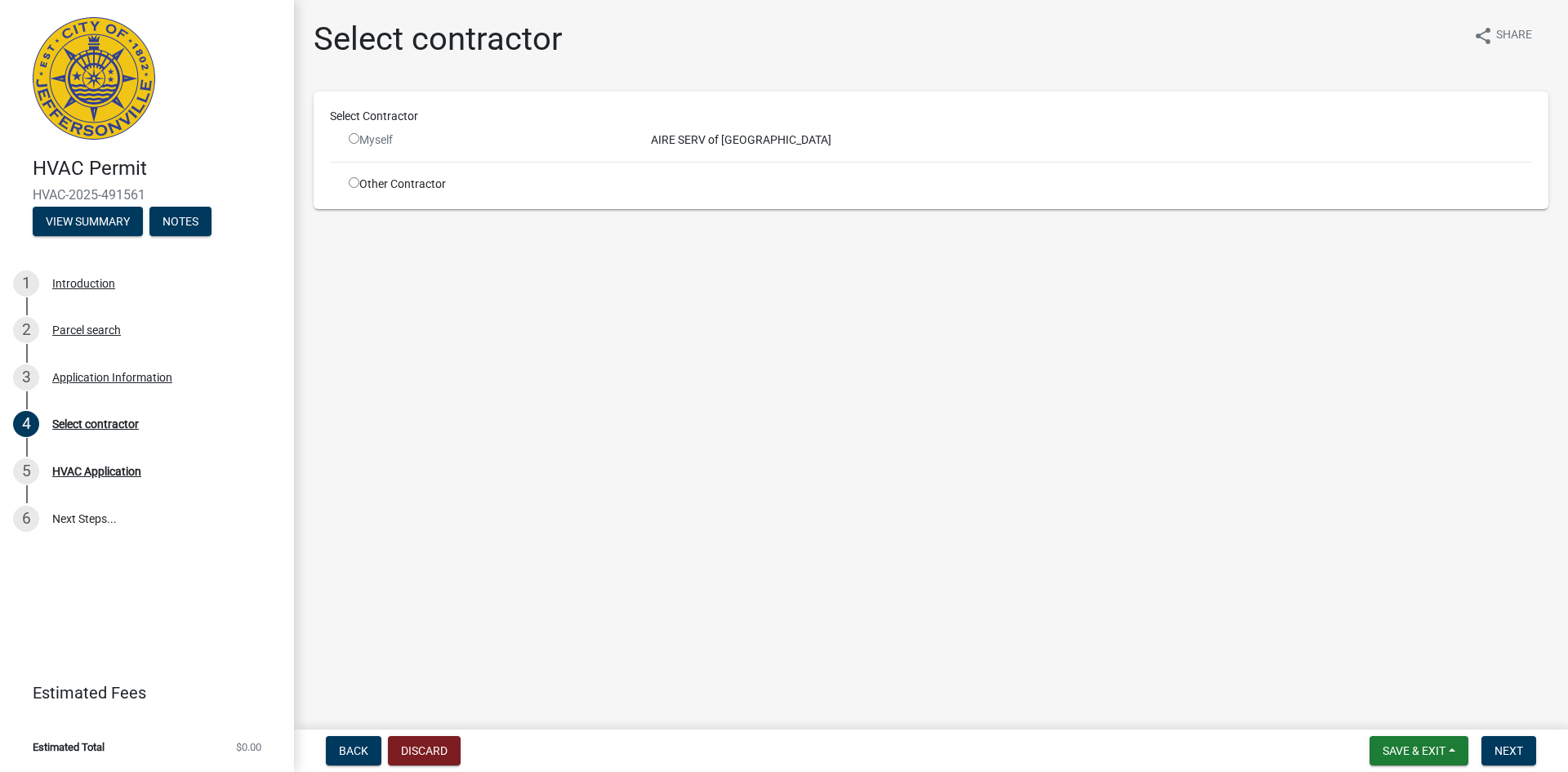
click at [355, 139] on input "radio" at bounding box center [354, 138] width 10 height 10
click at [657, 145] on div "AIRE SERV of [GEOGRAPHIC_DATA]" at bounding box center [1090, 140] width 905 height 17
click at [689, 134] on div "AIRE SERV of [GEOGRAPHIC_DATA]" at bounding box center [1090, 140] width 905 height 17
click at [1497, 744] on span "Next" at bounding box center [1509, 751] width 29 height 13
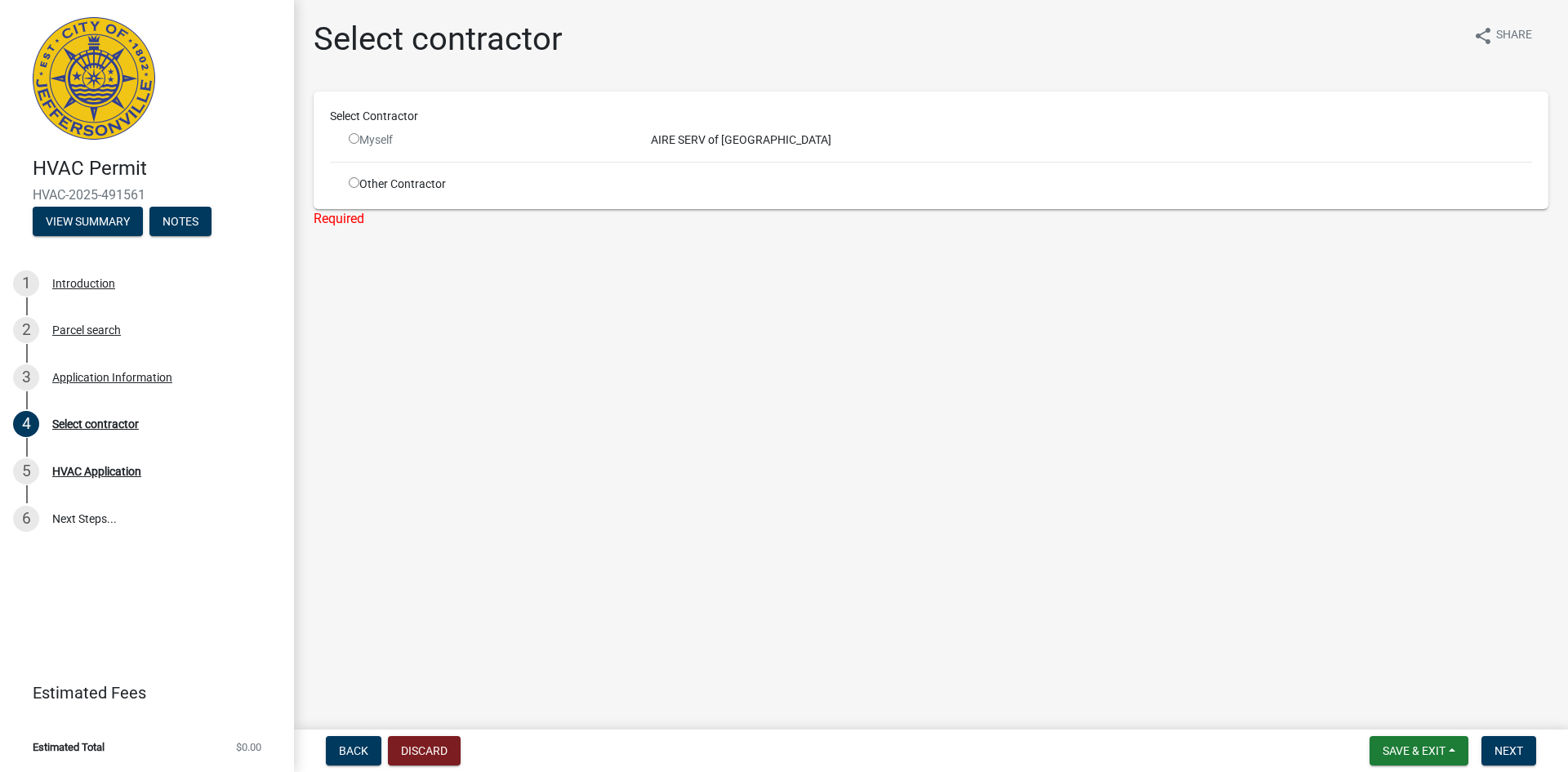
click at [355, 139] on input "radio" at bounding box center [354, 138] width 10 height 10
radio input "false"
click at [352, 183] on input "radio" at bounding box center [354, 182] width 10 height 10
radio input "true"
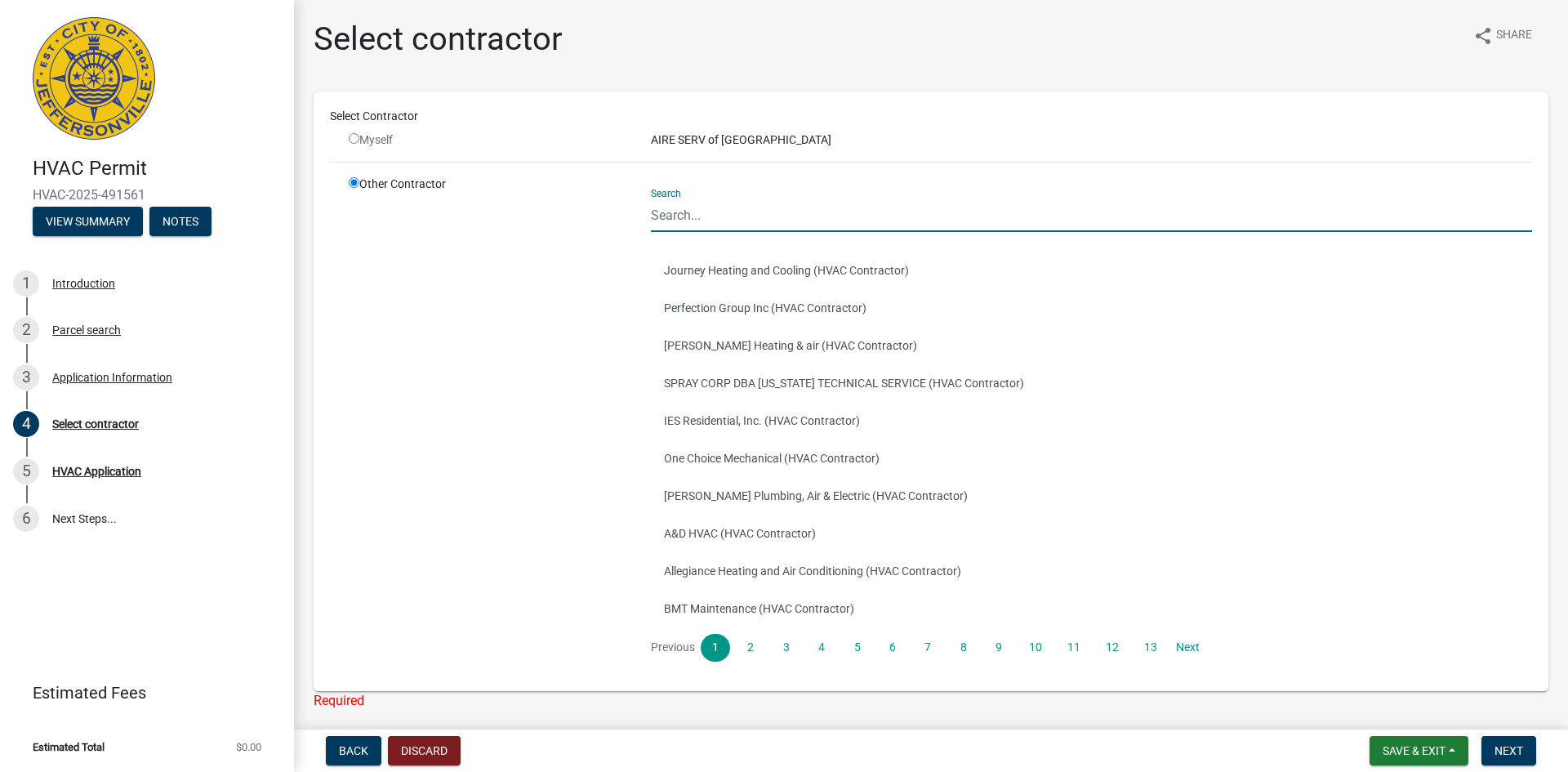
click at [696, 215] on input "Search" at bounding box center [1091, 215] width 881 height 33
type input "i"
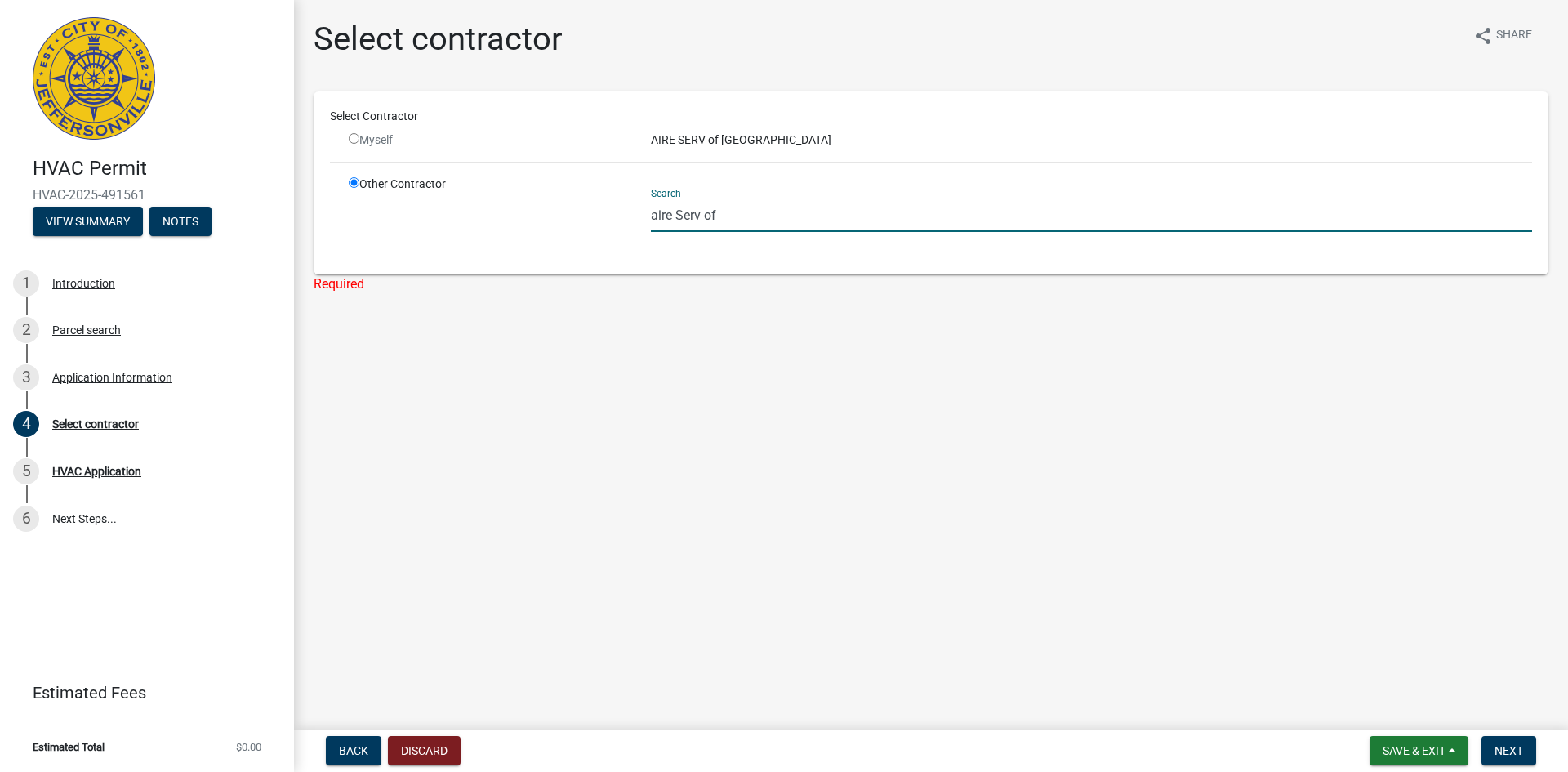
type input "aire Serv of"
click at [695, 138] on div "AIRE SERV of [GEOGRAPHIC_DATA]" at bounding box center [1090, 140] width 905 height 17
click at [349, 145] on div "Myself" at bounding box center [487, 140] width 278 height 17
click at [352, 142] on input "radio" at bounding box center [354, 138] width 10 height 10
radio input "false"
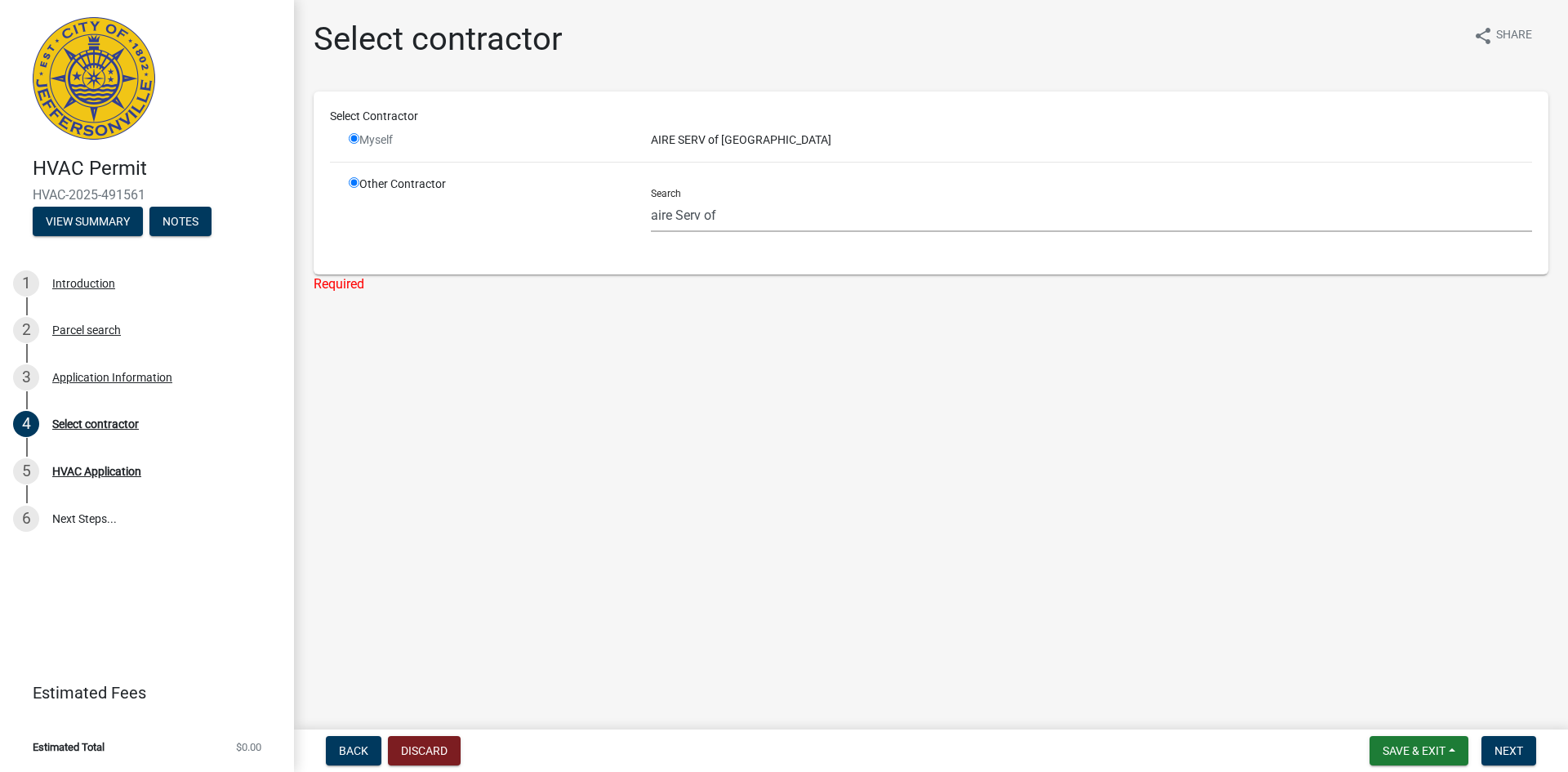
radio input "true"
click at [352, 142] on input "radio" at bounding box center [354, 138] width 10 height 10
radio input "false"
radio input "true"
click at [352, 142] on input "radio" at bounding box center [354, 138] width 10 height 10
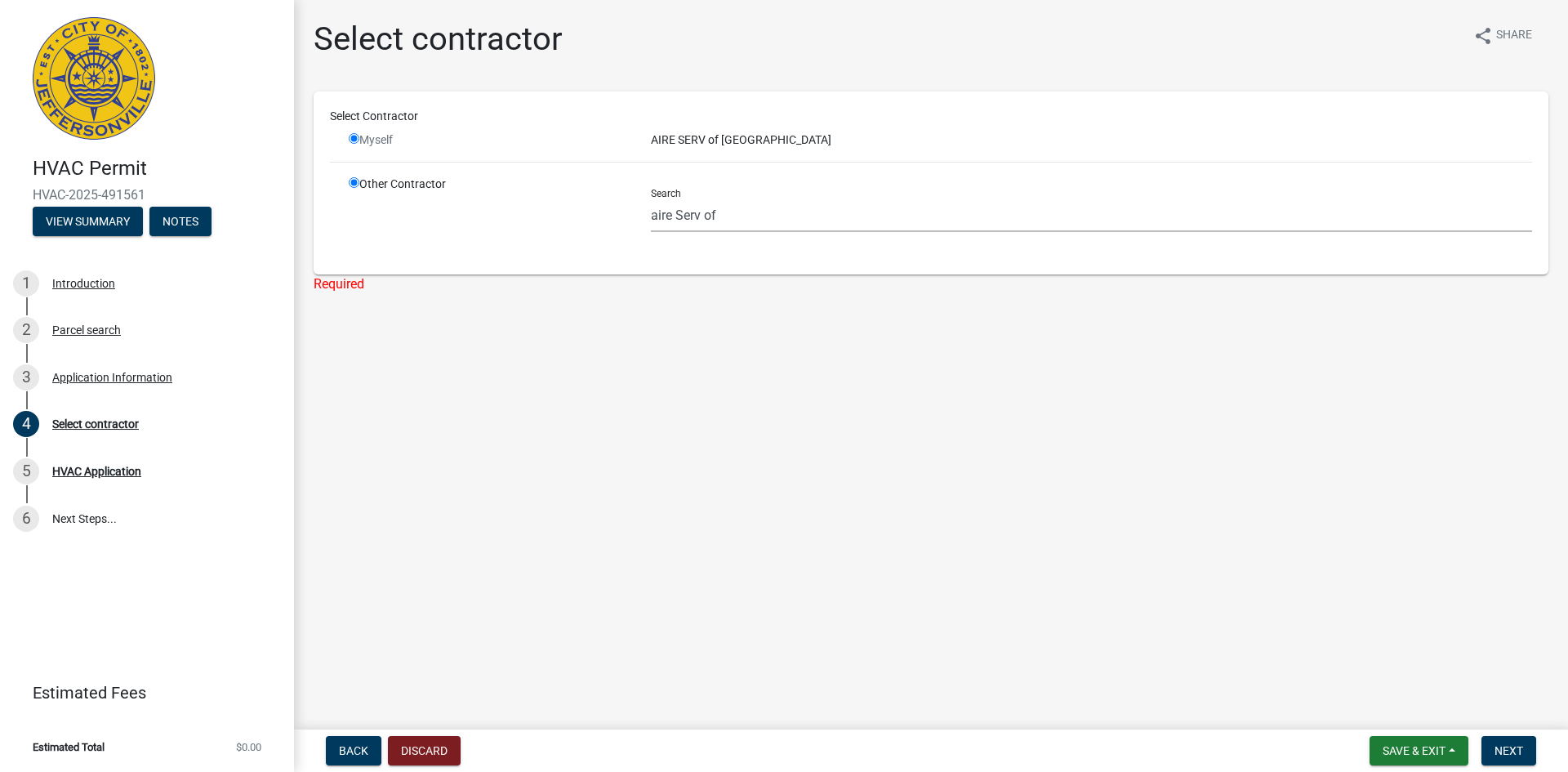
radio input "false"
radio input "true"
click at [354, 185] on input "radio" at bounding box center [354, 182] width 10 height 10
click at [358, 178] on input "radio" at bounding box center [354, 182] width 10 height 10
click at [353, 182] on input "radio" at bounding box center [354, 182] width 10 height 10
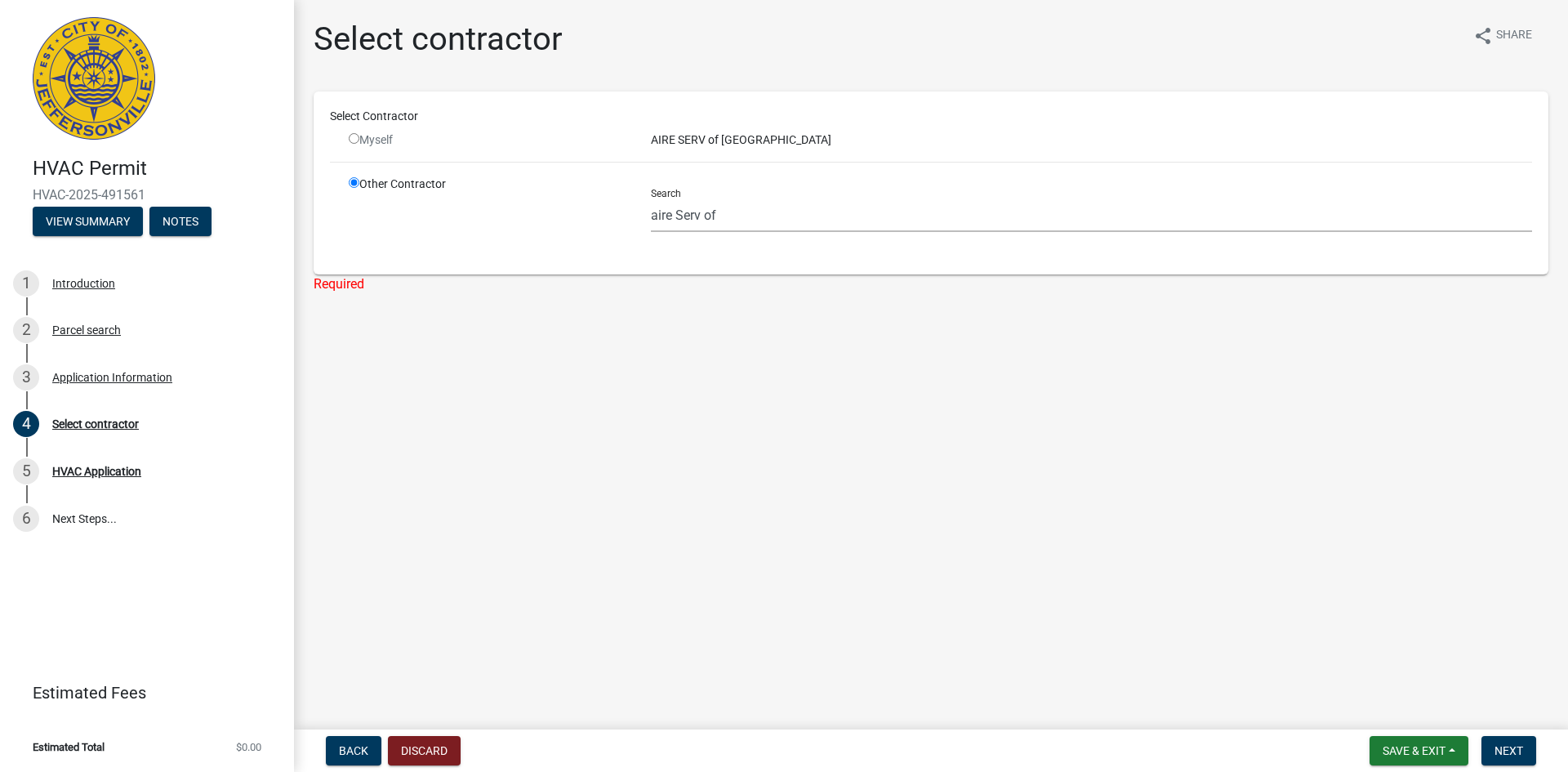
click at [355, 142] on input "radio" at bounding box center [354, 138] width 10 height 10
radio input "false"
radio input "true"
click at [355, 141] on input "radio" at bounding box center [354, 138] width 10 height 10
radio input "false"
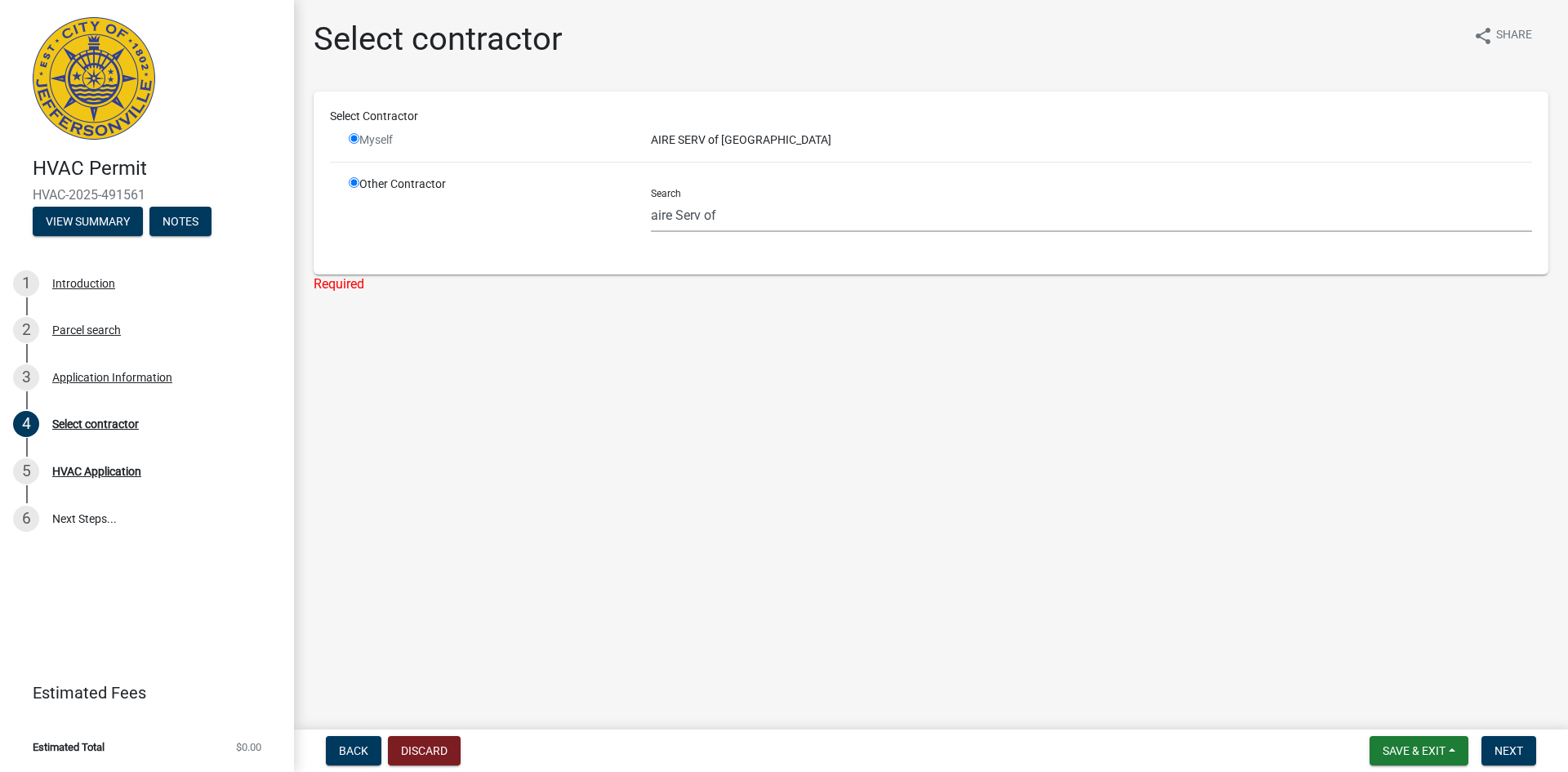
radio input "true"
click at [355, 141] on input "radio" at bounding box center [354, 138] width 10 height 10
radio input "false"
radio input "true"
click at [355, 140] on input "radio" at bounding box center [354, 138] width 10 height 10
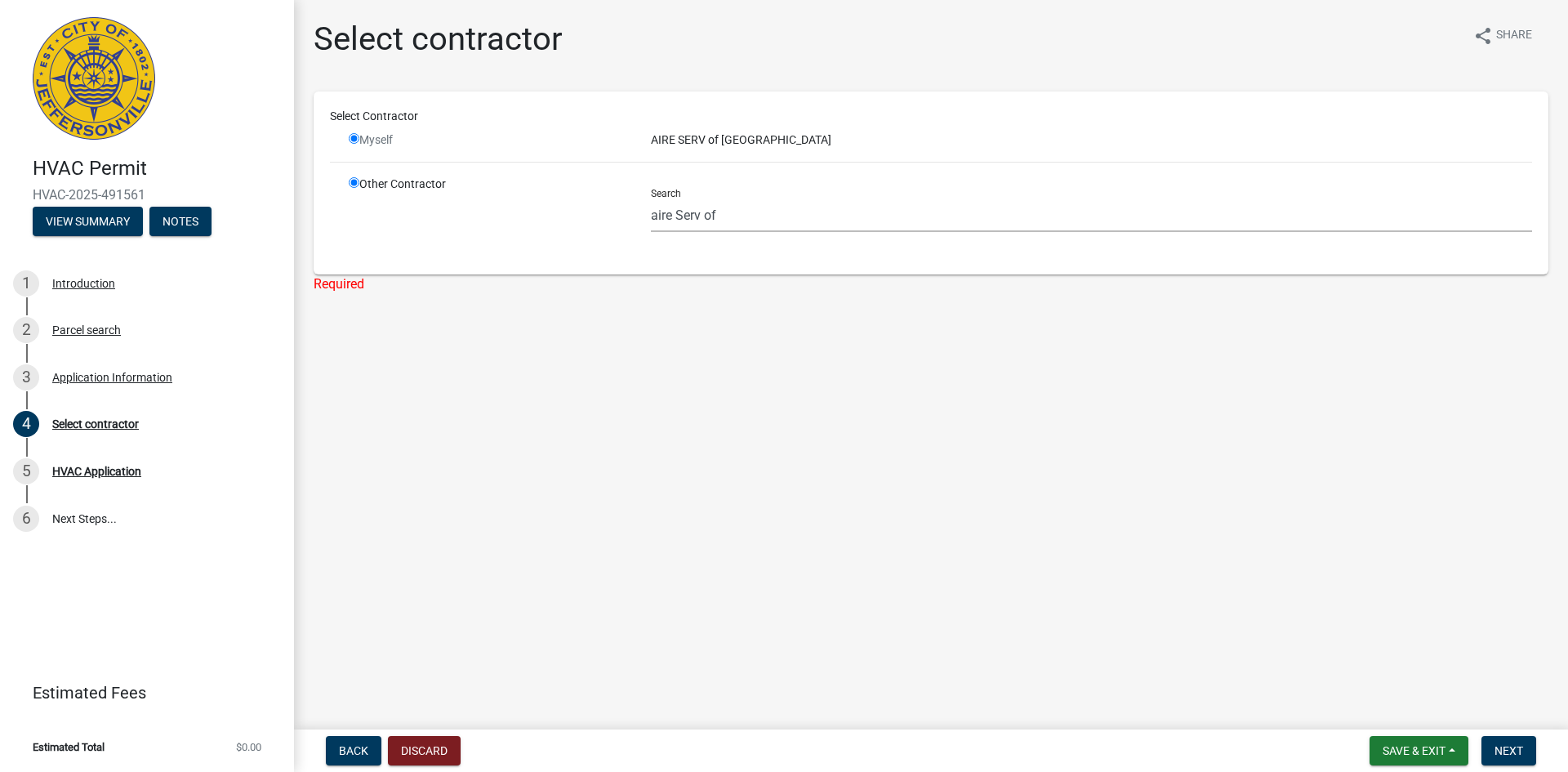
radio input "false"
radio input "true"
click at [355, 140] on input "radio" at bounding box center [354, 138] width 10 height 10
radio input "false"
radio input "true"
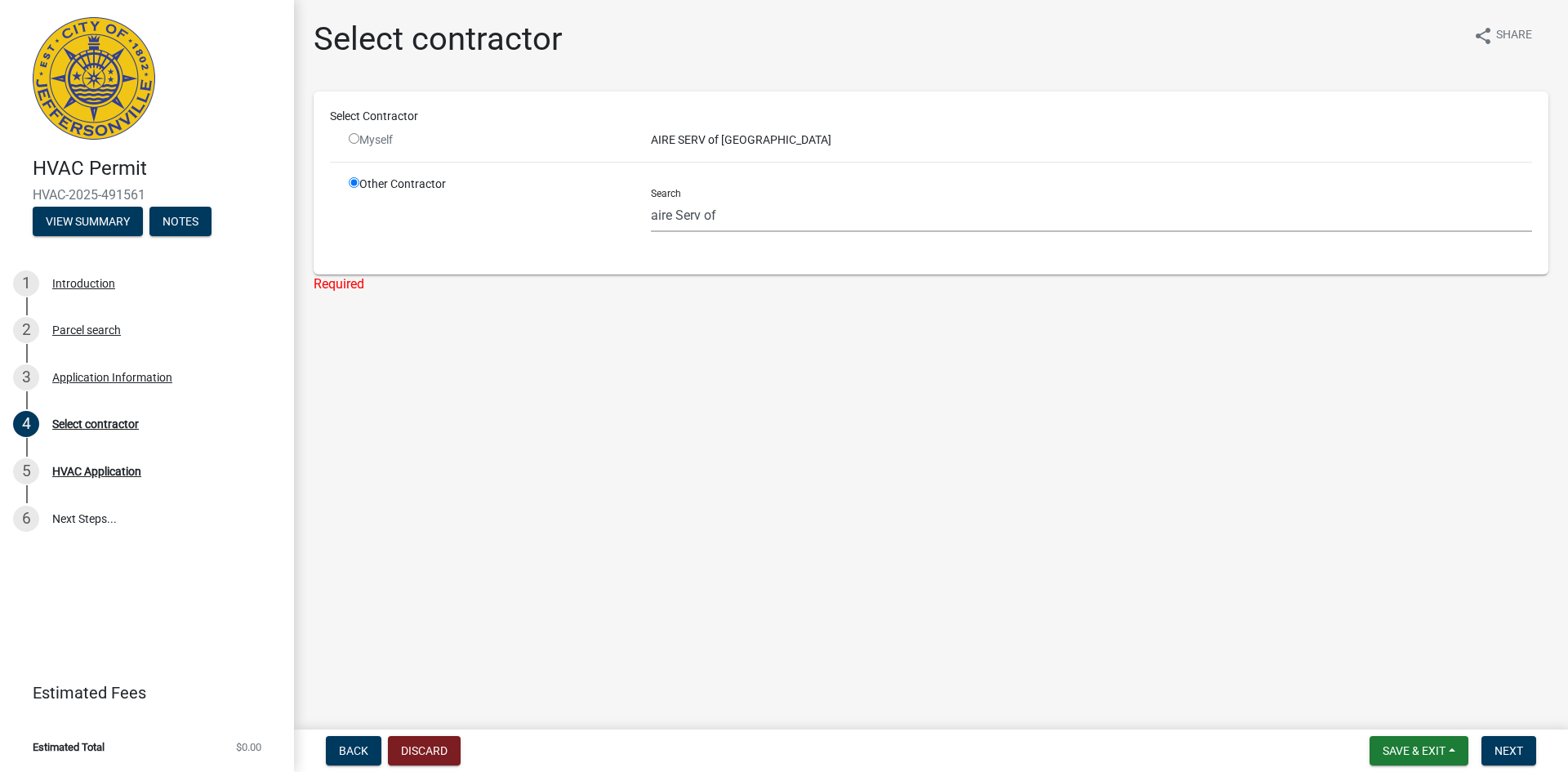
click at [355, 140] on input "radio" at bounding box center [354, 138] width 10 height 10
radio input "false"
radio input "true"
click at [353, 741] on button "Back" at bounding box center [354, 750] width 55 height 30
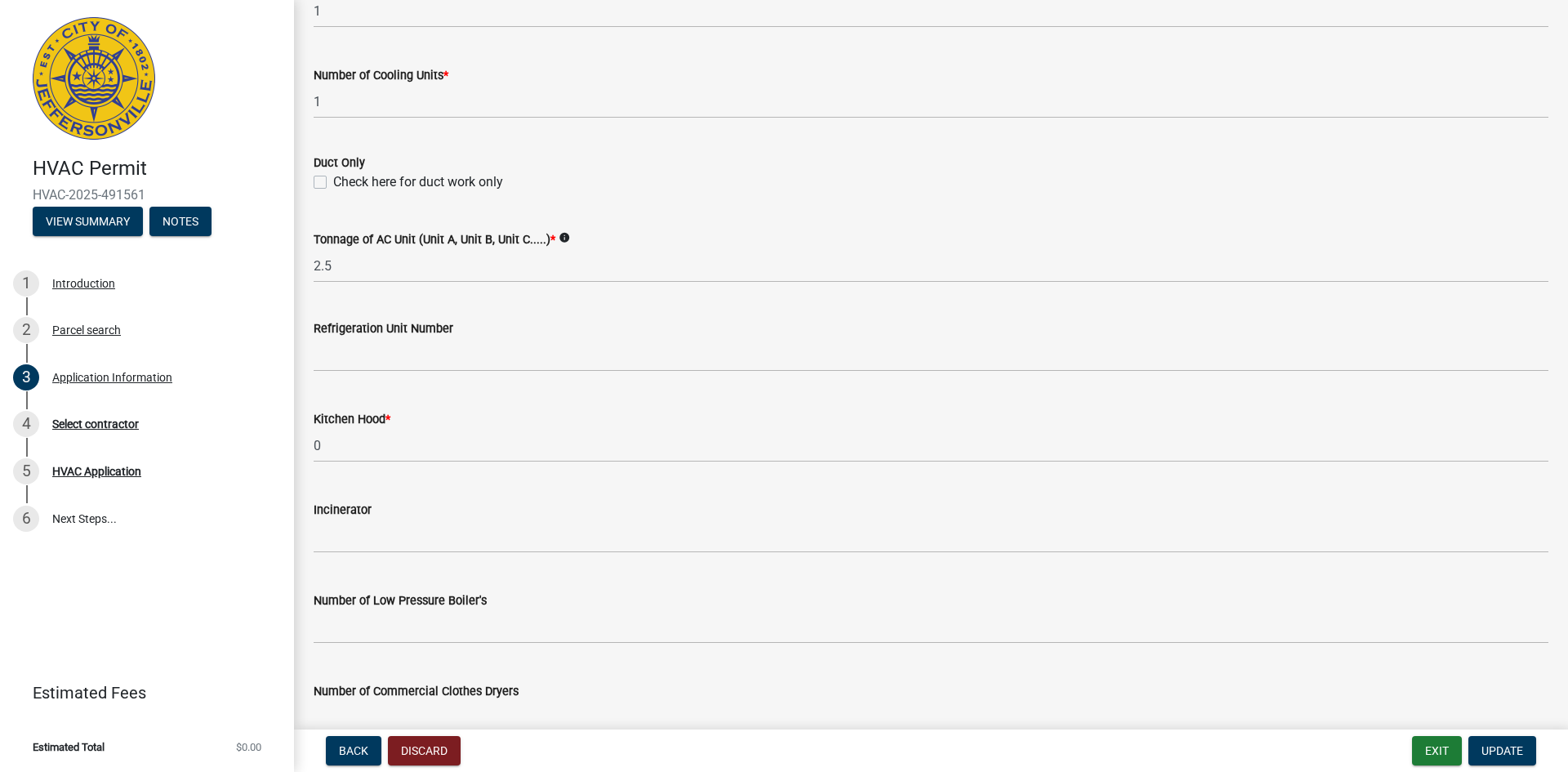
scroll to position [980, 0]
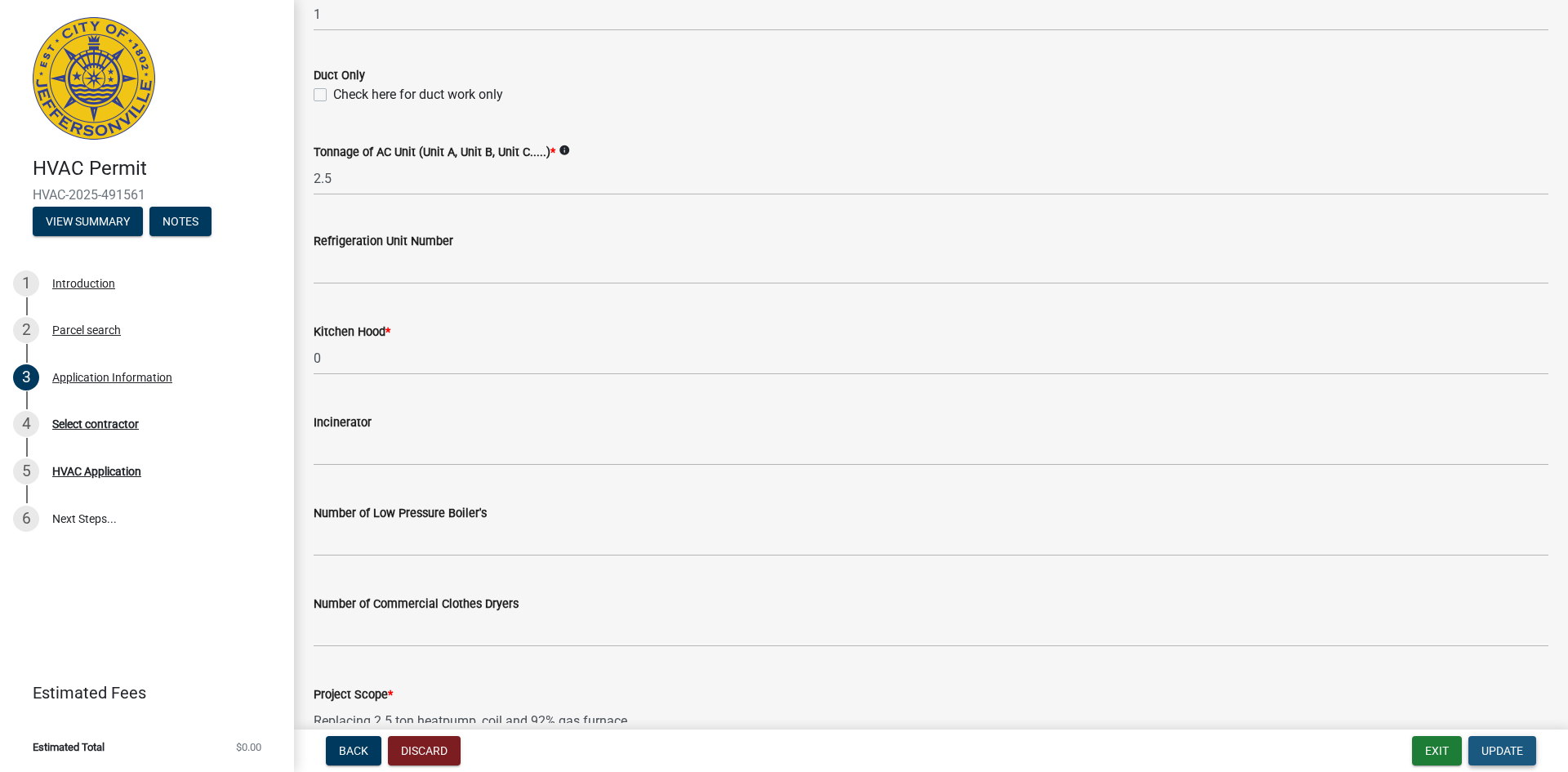
click at [1499, 750] on span "Update" at bounding box center [1502, 751] width 42 height 13
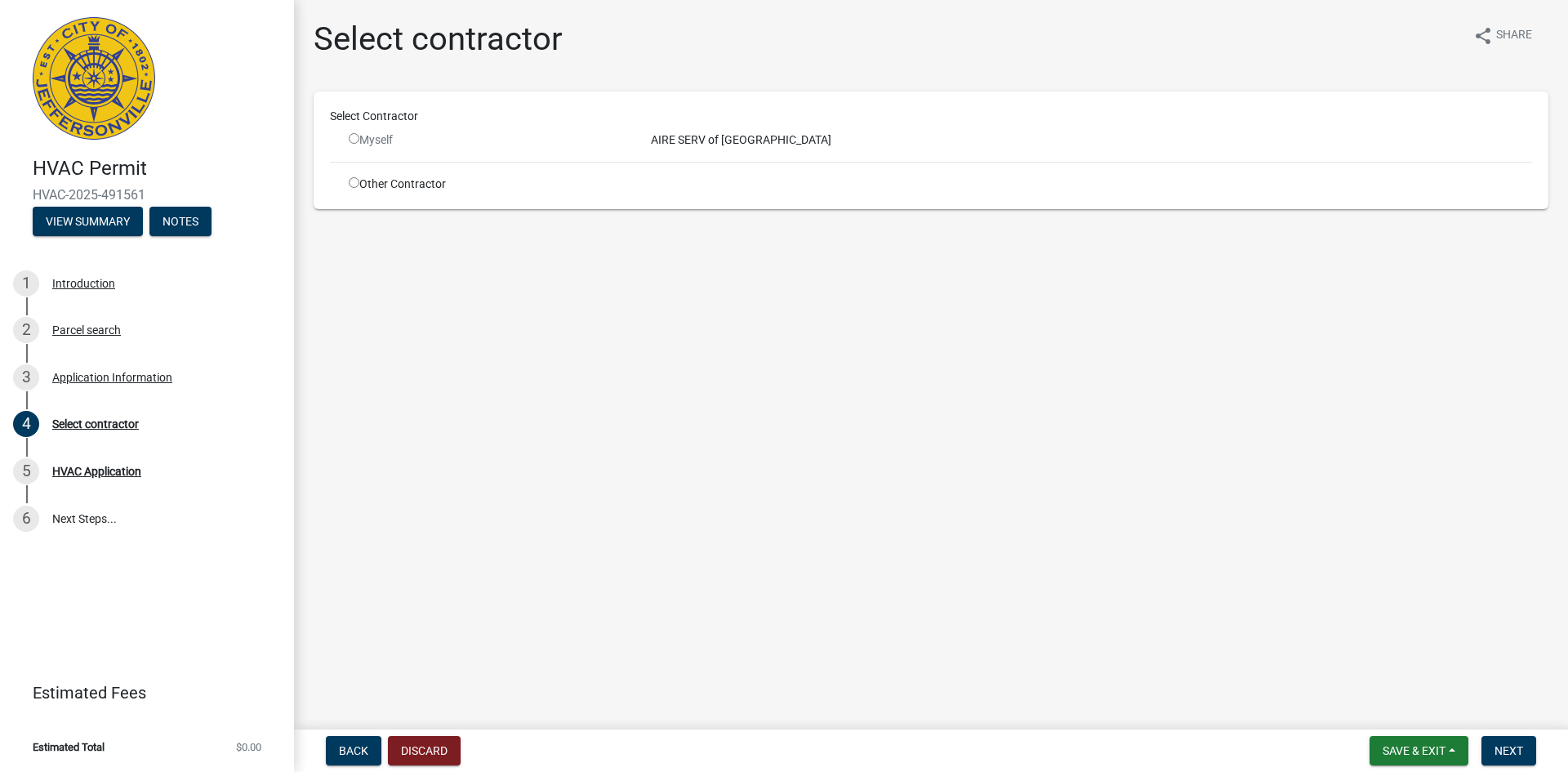
click at [351, 137] on input "radio" at bounding box center [354, 138] width 10 height 10
click at [678, 123] on div "Select Contractor" at bounding box center [931, 116] width 1227 height 17
drag, startPoint x: 679, startPoint y: 122, endPoint x: 698, endPoint y: 126, distance: 19.4
click at [682, 122] on div "Select Contractor" at bounding box center [931, 116] width 1227 height 17
click at [699, 128] on div "Select Contractor" at bounding box center [931, 119] width 1227 height 24
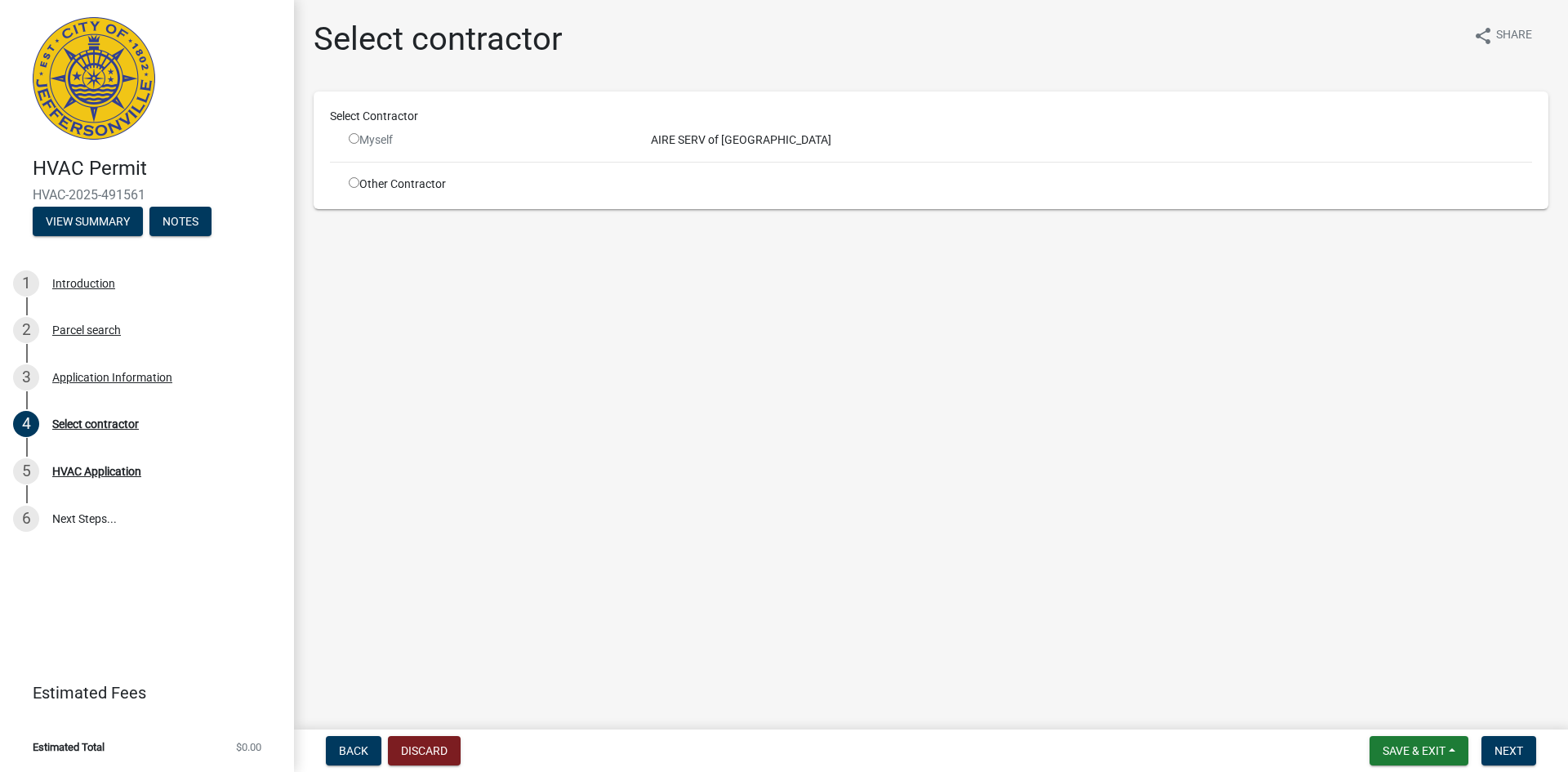
click at [707, 130] on div "Select Contractor" at bounding box center [931, 119] width 1227 height 24
click at [720, 132] on div "AIRE SERV of [GEOGRAPHIC_DATA]" at bounding box center [1090, 140] width 905 height 17
click at [726, 132] on div "AIRE SERV of [GEOGRAPHIC_DATA]" at bounding box center [1090, 140] width 905 height 17
click at [732, 131] on div "Select Contractor" at bounding box center [931, 119] width 1227 height 24
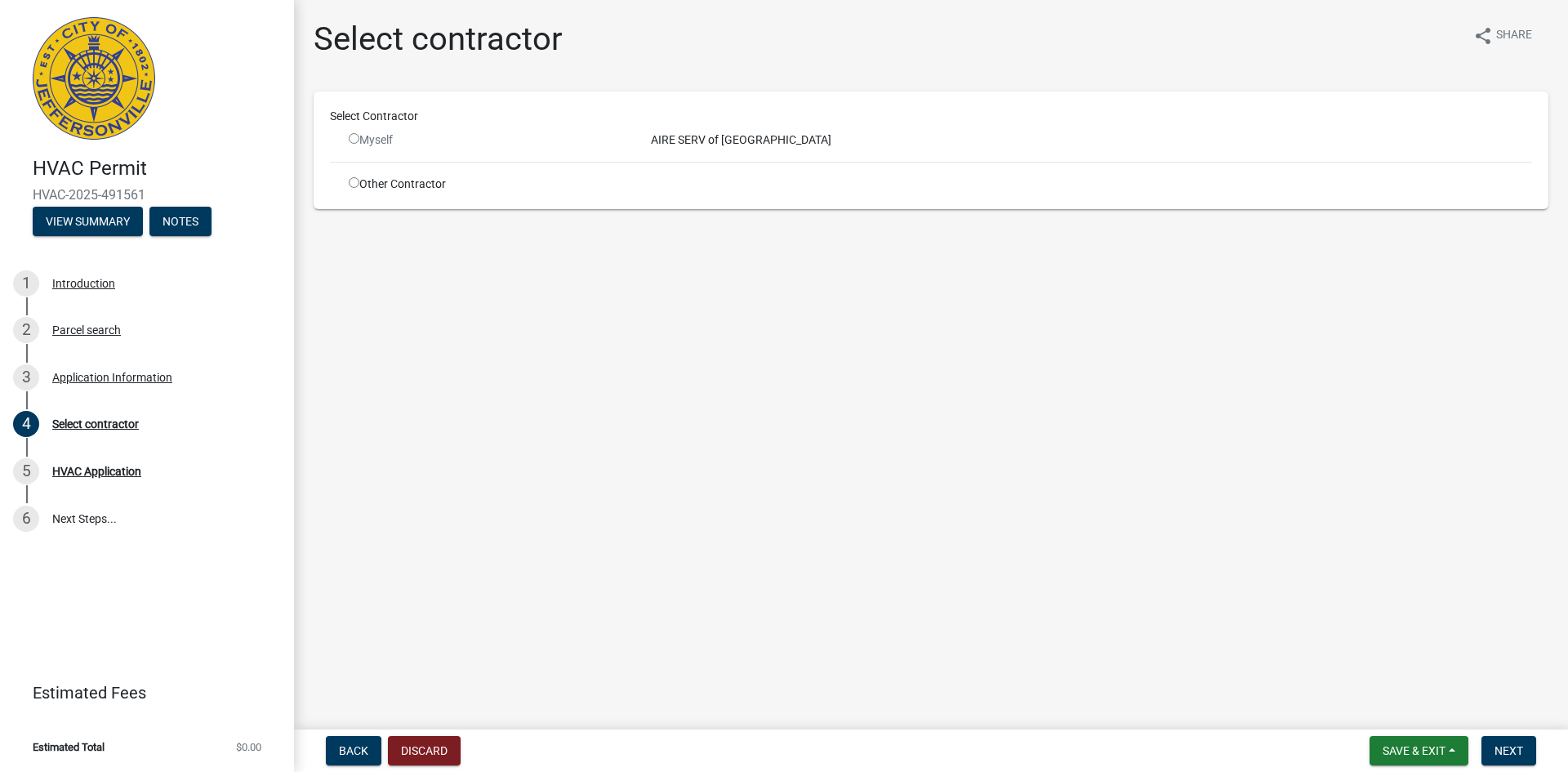
click at [742, 133] on div "AIRE SERV of [GEOGRAPHIC_DATA]" at bounding box center [1090, 140] width 905 height 17
click at [696, 138] on div "AIRE SERV of [GEOGRAPHIC_DATA]" at bounding box center [1090, 140] width 905 height 17
click at [671, 142] on div "AIRE SERV of [GEOGRAPHIC_DATA]" at bounding box center [1090, 140] width 905 height 17
click at [667, 142] on div "AIRE SERV of [GEOGRAPHIC_DATA]" at bounding box center [1090, 140] width 905 height 17
click at [661, 140] on div "AIRE SERV of [GEOGRAPHIC_DATA]" at bounding box center [1090, 140] width 905 height 17
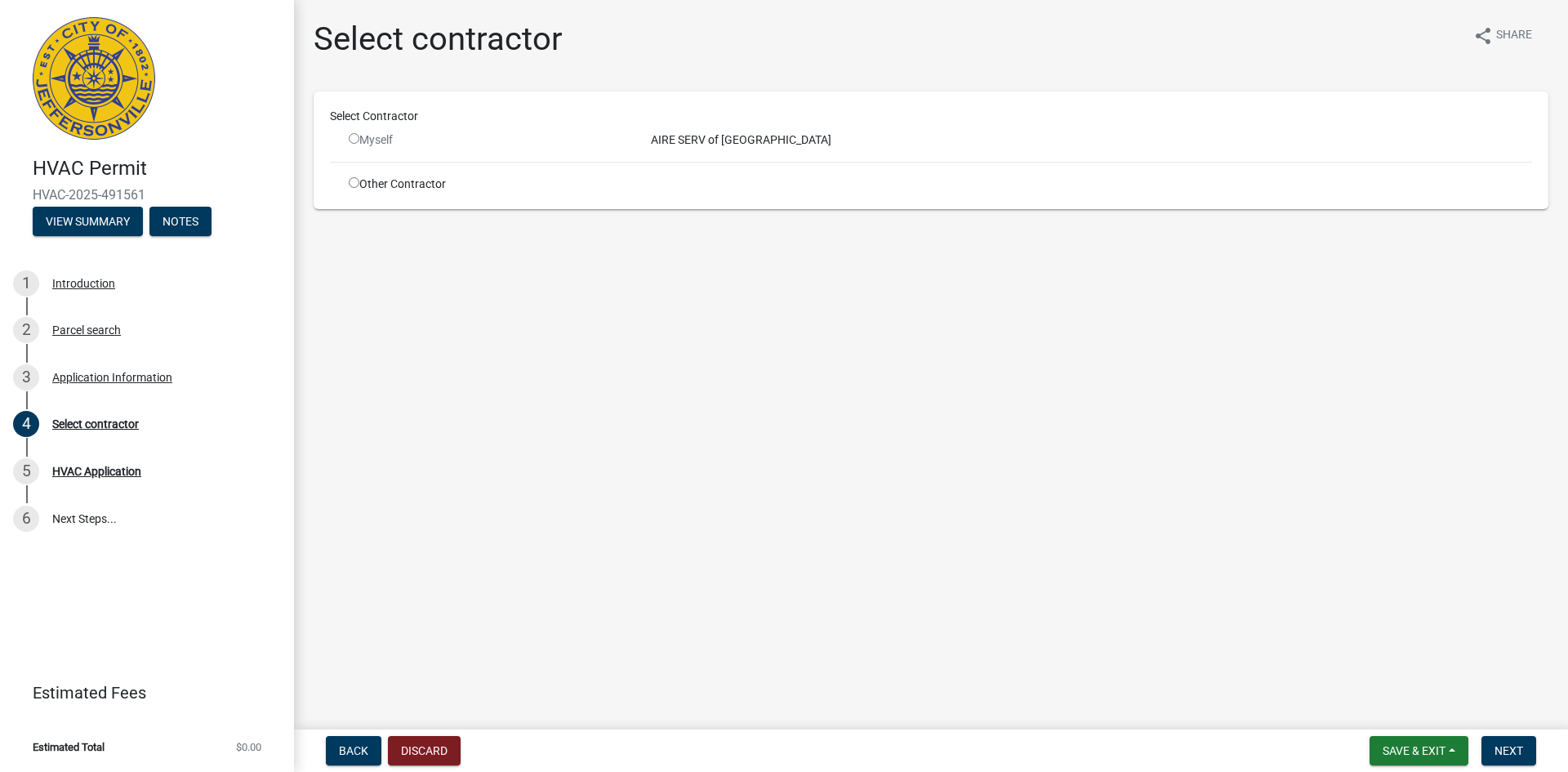
click at [828, 132] on div "AIRE SERV of [GEOGRAPHIC_DATA]" at bounding box center [1090, 140] width 905 height 17
click at [817, 129] on div "Select Contractor" at bounding box center [931, 119] width 1227 height 24
click at [720, 150] on div "Select Contractor Myself AIRE SERV of Louisville Other Contractor" at bounding box center [931, 150] width 1202 height 85
click at [833, 131] on div "Select Contractor" at bounding box center [931, 119] width 1227 height 24
click at [744, 139] on div "AIRE SERV of [GEOGRAPHIC_DATA]" at bounding box center [1090, 140] width 905 height 17
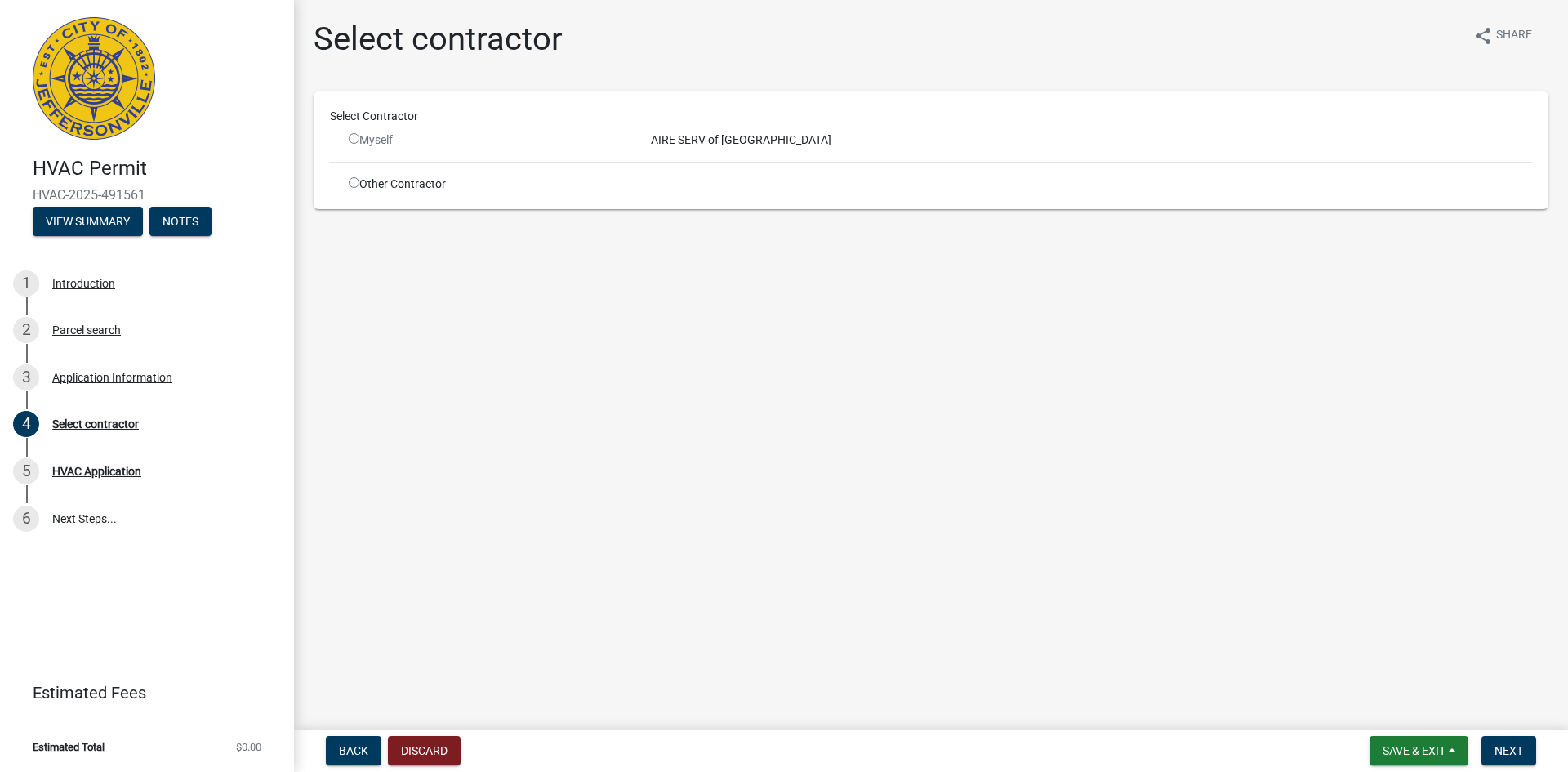
click at [349, 144] on div "Myself" at bounding box center [487, 140] width 278 height 17
click at [356, 143] on input "radio" at bounding box center [354, 138] width 10 height 10
click at [349, 139] on input "radio" at bounding box center [354, 138] width 10 height 10
click at [361, 136] on div "Myself" at bounding box center [487, 140] width 278 height 17
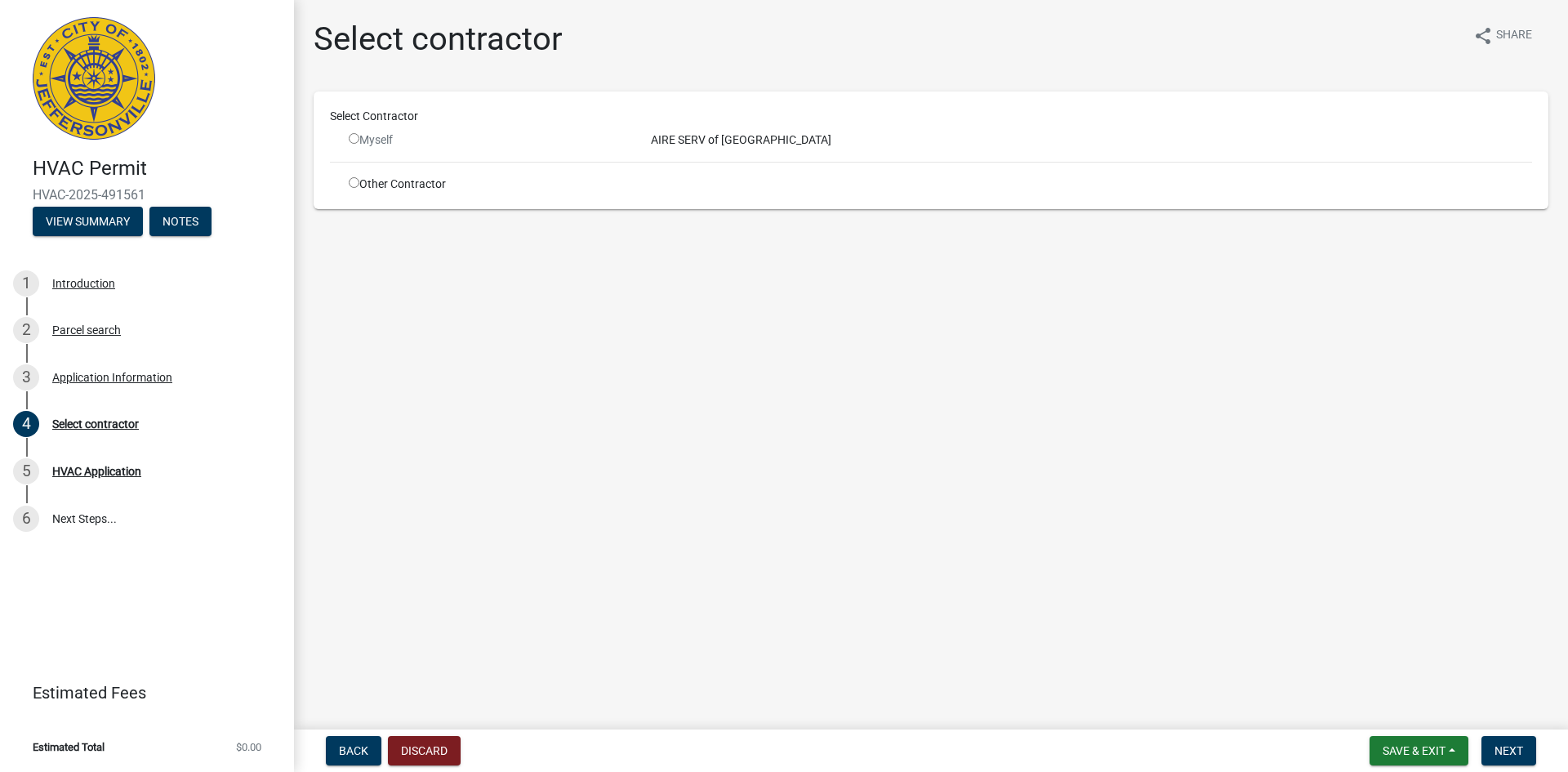
click at [353, 135] on input "radio" at bounding box center [354, 138] width 10 height 10
click at [354, 135] on input "radio" at bounding box center [354, 138] width 10 height 10
click at [354, 139] on input "radio" at bounding box center [354, 138] width 10 height 10
click at [634, 139] on div "Myself" at bounding box center [487, 140] width 302 height 17
drag, startPoint x: 648, startPoint y: 141, endPoint x: 662, endPoint y: 141, distance: 14.0
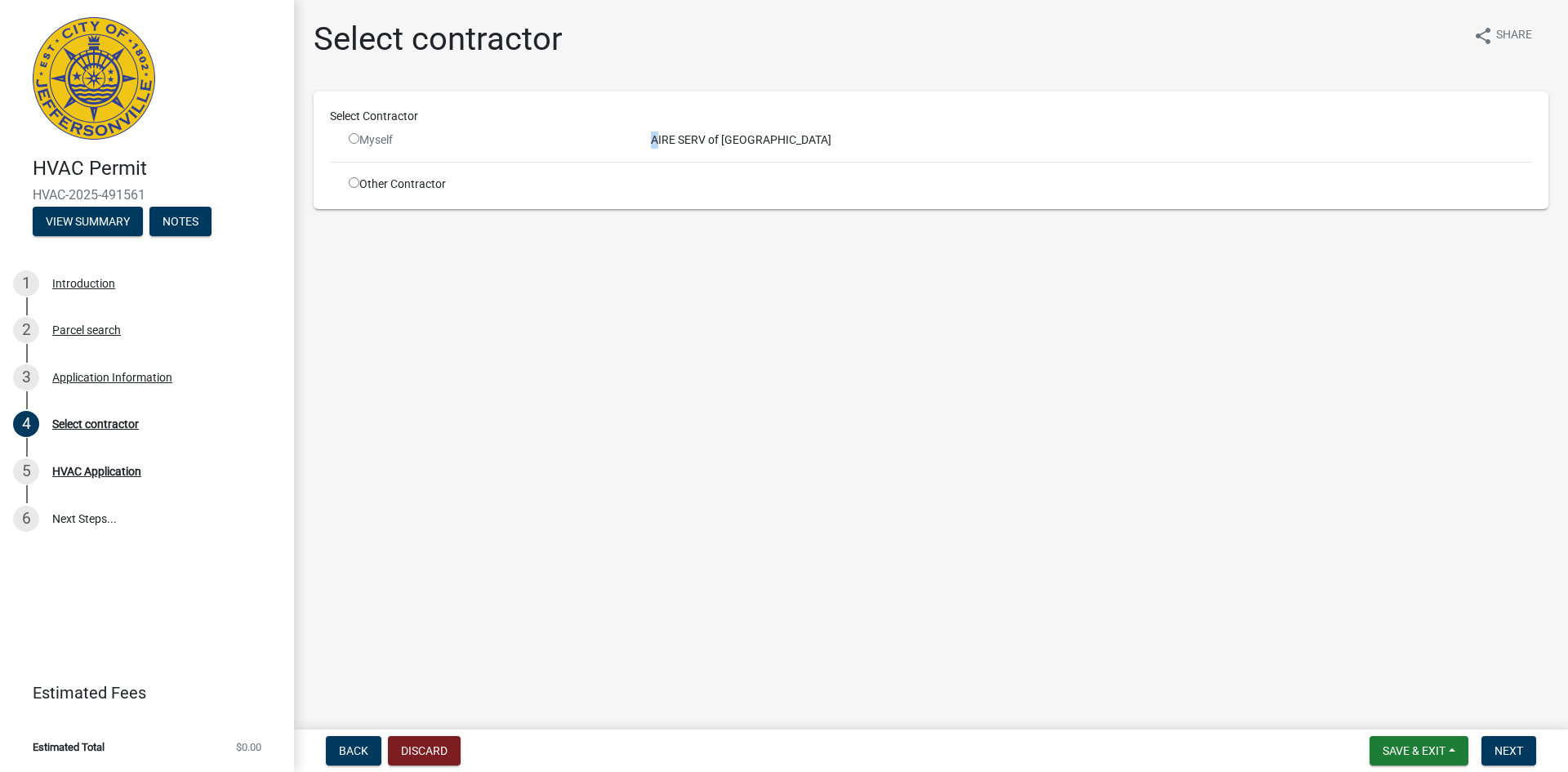
click at [662, 141] on div "AIRE SERV of [GEOGRAPHIC_DATA]" at bounding box center [1090, 140] width 905 height 17
click at [667, 139] on div "AIRE SERV of [GEOGRAPHIC_DATA]" at bounding box center [1090, 140] width 905 height 17
click at [682, 138] on div "AIRE SERV of [GEOGRAPHIC_DATA]" at bounding box center [1090, 140] width 905 height 17
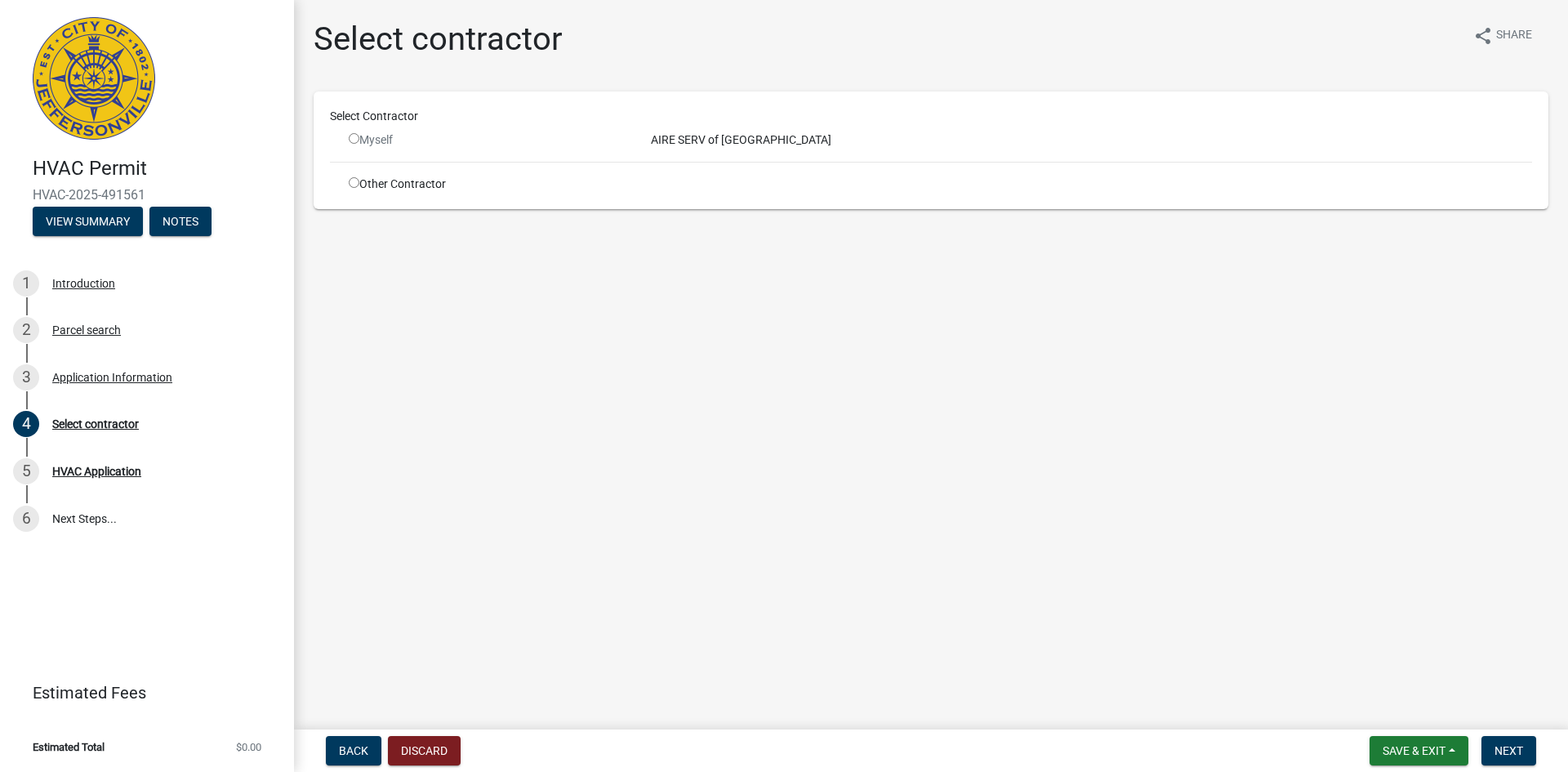
drag, startPoint x: 803, startPoint y: 134, endPoint x: 609, endPoint y: 135, distance: 194.0
click at [609, 135] on div "Myself AIRE SERV of [GEOGRAPHIC_DATA]" at bounding box center [940, 140] width 1207 height 17
drag, startPoint x: 696, startPoint y: 128, endPoint x: 995, endPoint y: 193, distance: 306.0
click at [993, 193] on div "Select Contractor Myself AIRE SERV of Louisville Other Contractor" at bounding box center [931, 150] width 1234 height 117
drag, startPoint x: 771, startPoint y: 143, endPoint x: 627, endPoint y: 145, distance: 144.0
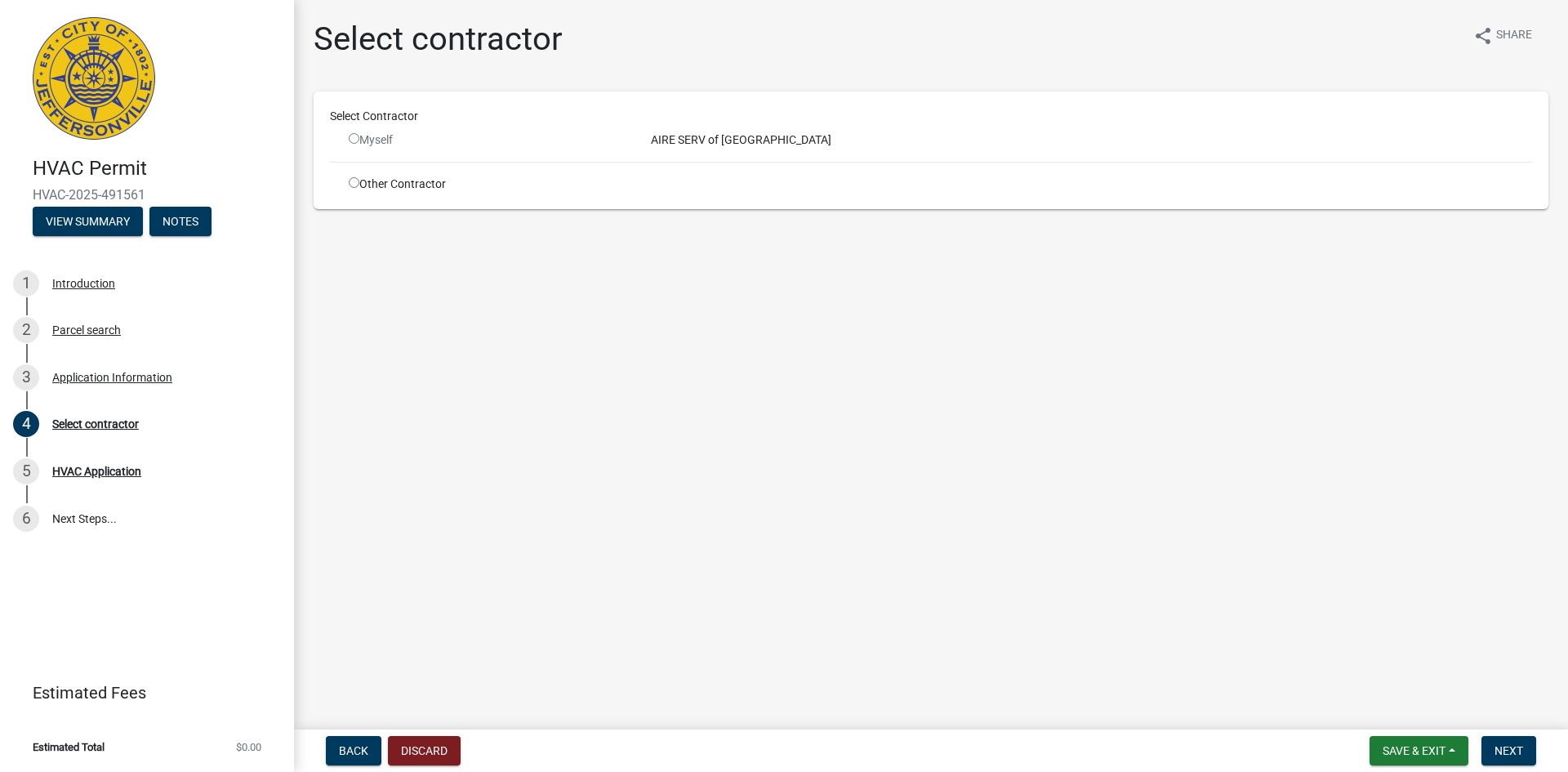
click at [627, 145] on div "Myself AIRE SERV of [GEOGRAPHIC_DATA]" at bounding box center [940, 140] width 1207 height 17
copy div "AIRE SERV of [GEOGRAPHIC_DATA]"
click at [349, 147] on div "Myself" at bounding box center [487, 140] width 278 height 17
click at [352, 139] on input "radio" at bounding box center [354, 138] width 10 height 10
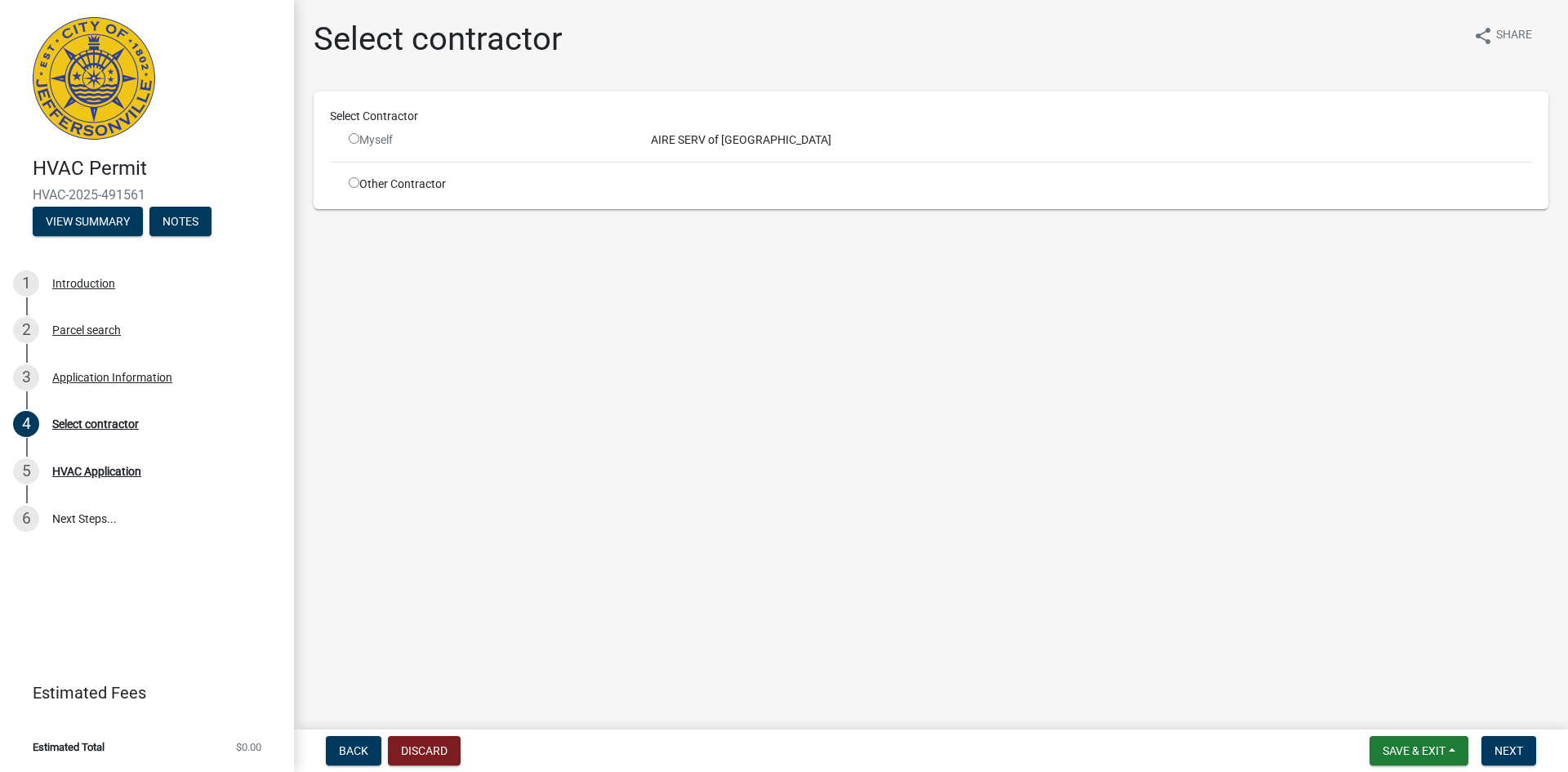
click at [355, 138] on input "radio" at bounding box center [354, 138] width 10 height 10
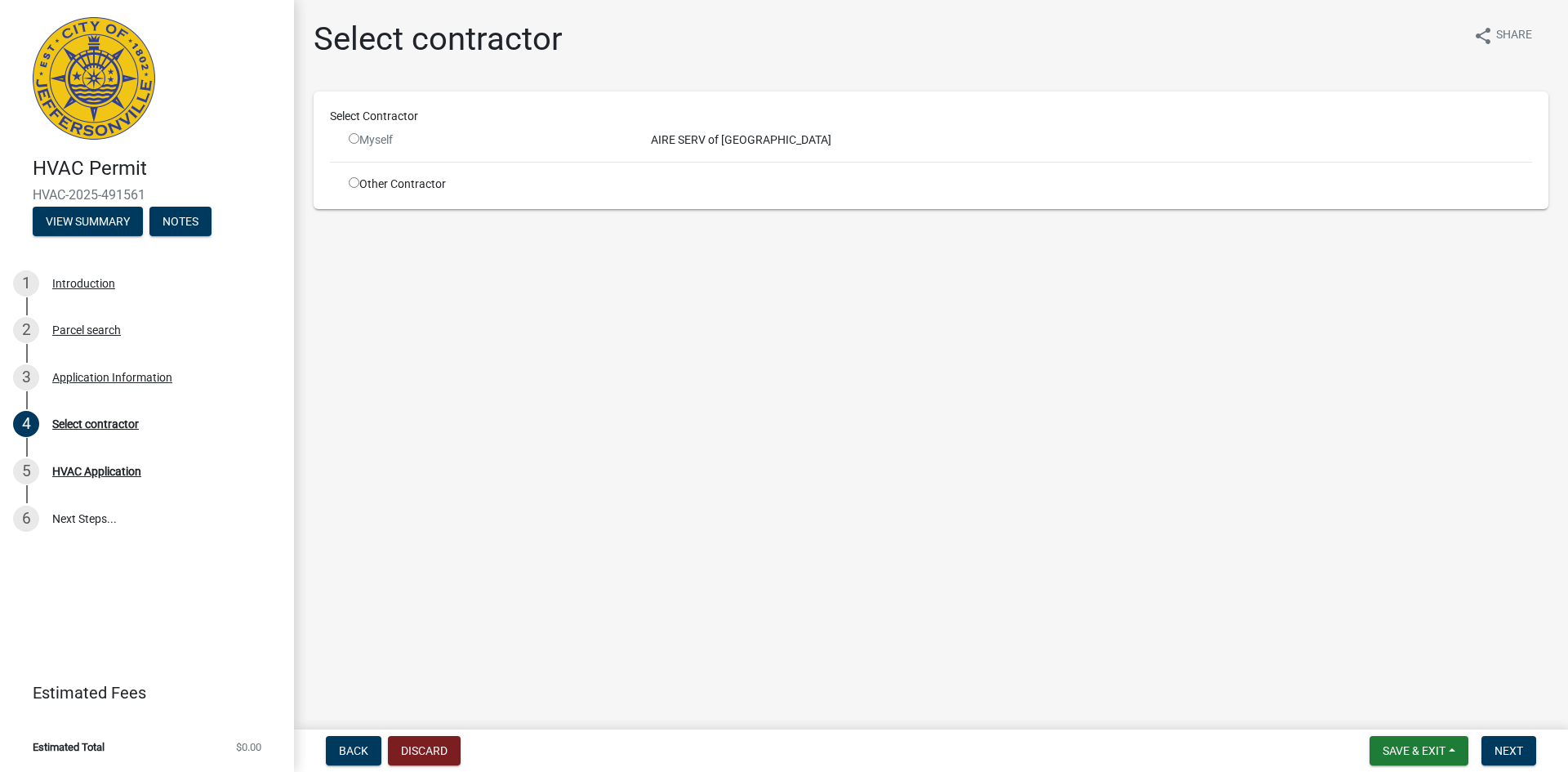
click at [355, 138] on input "radio" at bounding box center [354, 138] width 10 height 10
radio input "false"
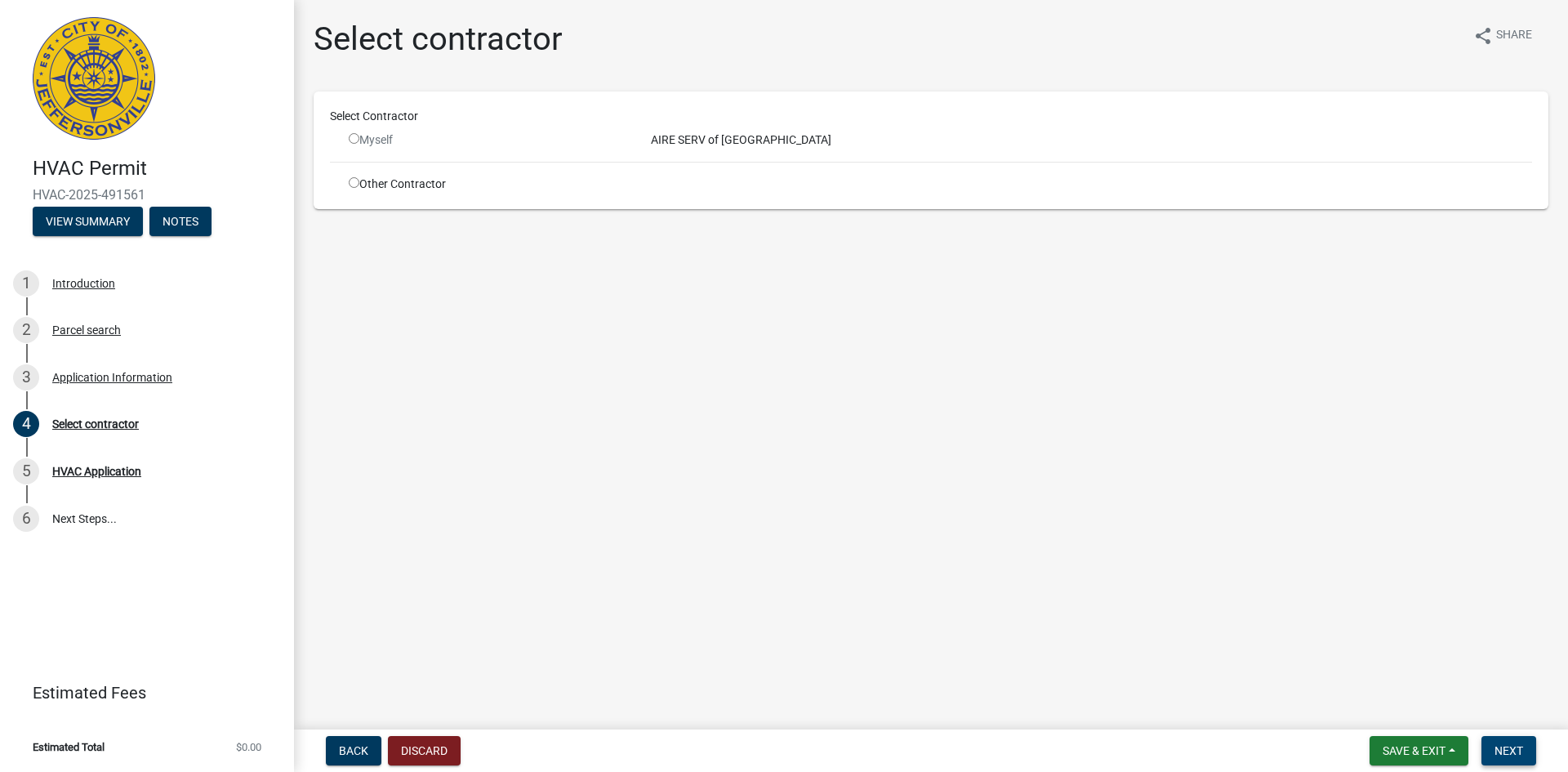
click at [1516, 750] on span "Next" at bounding box center [1509, 751] width 29 height 13
click at [347, 185] on div "Other Contractor" at bounding box center [487, 184] width 302 height 17
click at [355, 181] on input "radio" at bounding box center [354, 182] width 10 height 10
radio input "true"
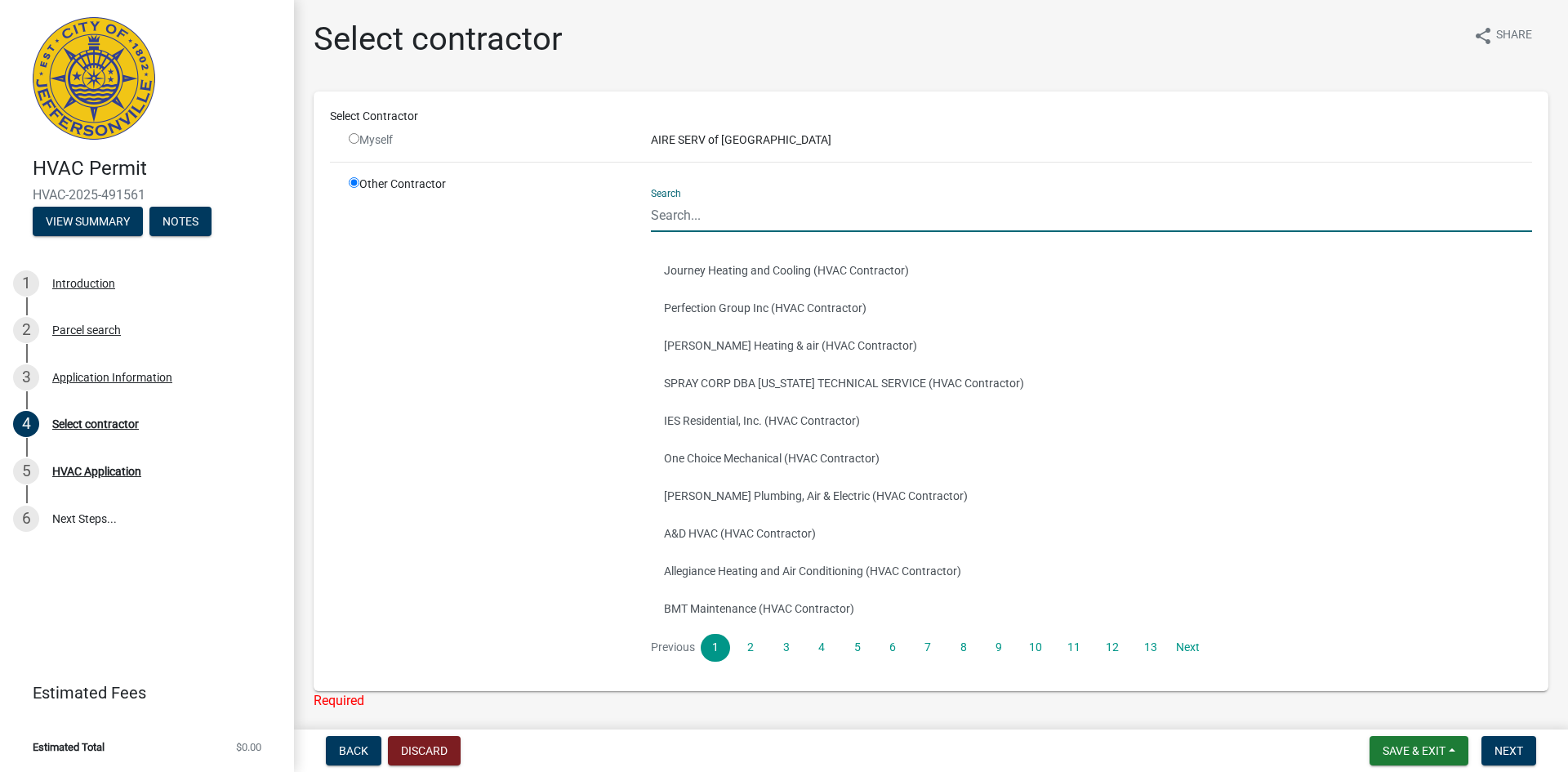
click at [710, 213] on input "Search" at bounding box center [1091, 215] width 881 height 33
paste input "AIRE SERV of [GEOGRAPHIC_DATA]"
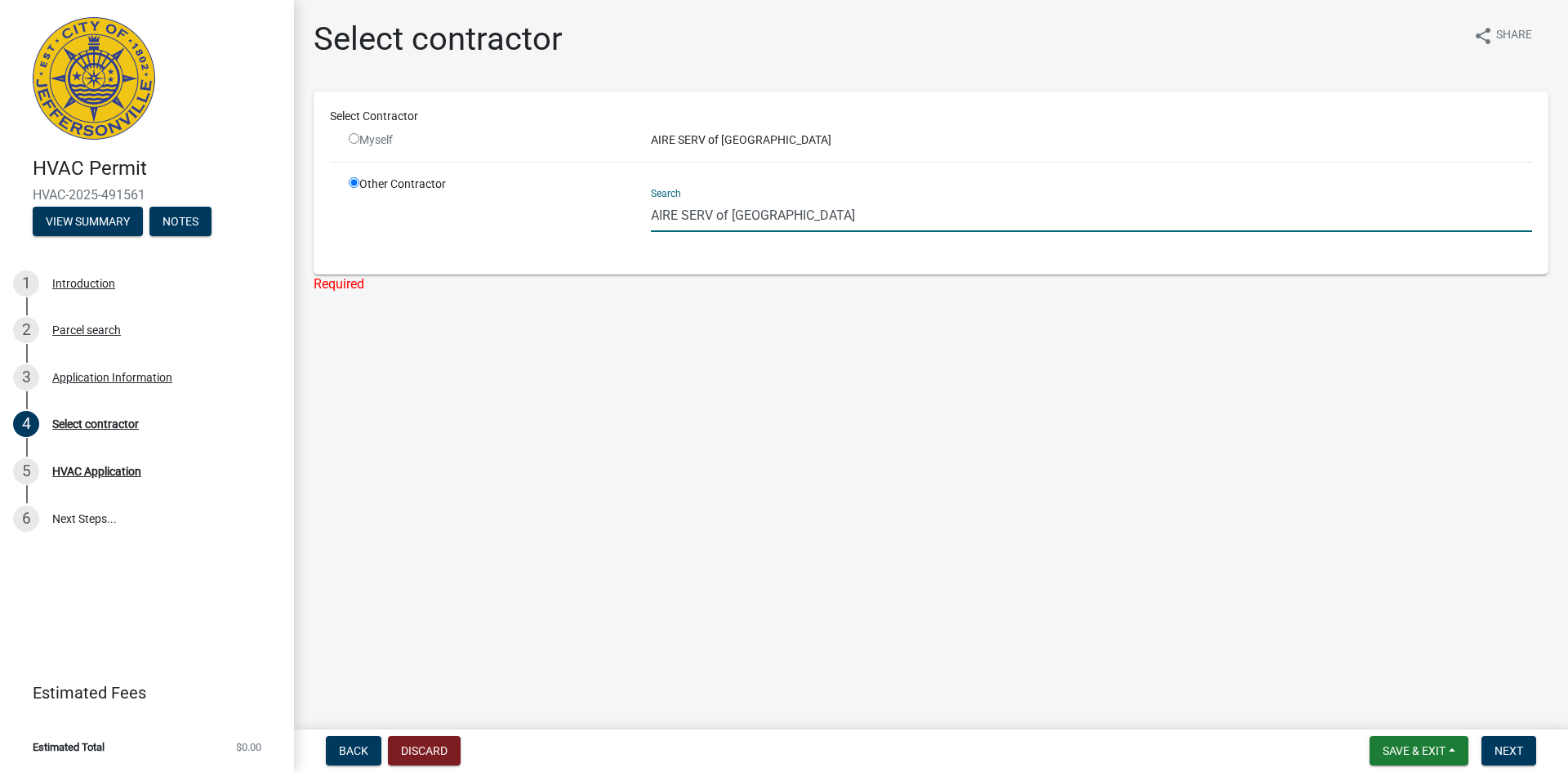
type input "AIRE SERV of [GEOGRAPHIC_DATA]"
click at [1521, 750] on span "Next" at bounding box center [1509, 751] width 29 height 13
click at [1518, 751] on span "Next" at bounding box center [1509, 751] width 29 height 13
click at [1514, 749] on span "Next" at bounding box center [1509, 751] width 29 height 13
click at [1423, 751] on span "Save & Exit" at bounding box center [1413, 751] width 63 height 13
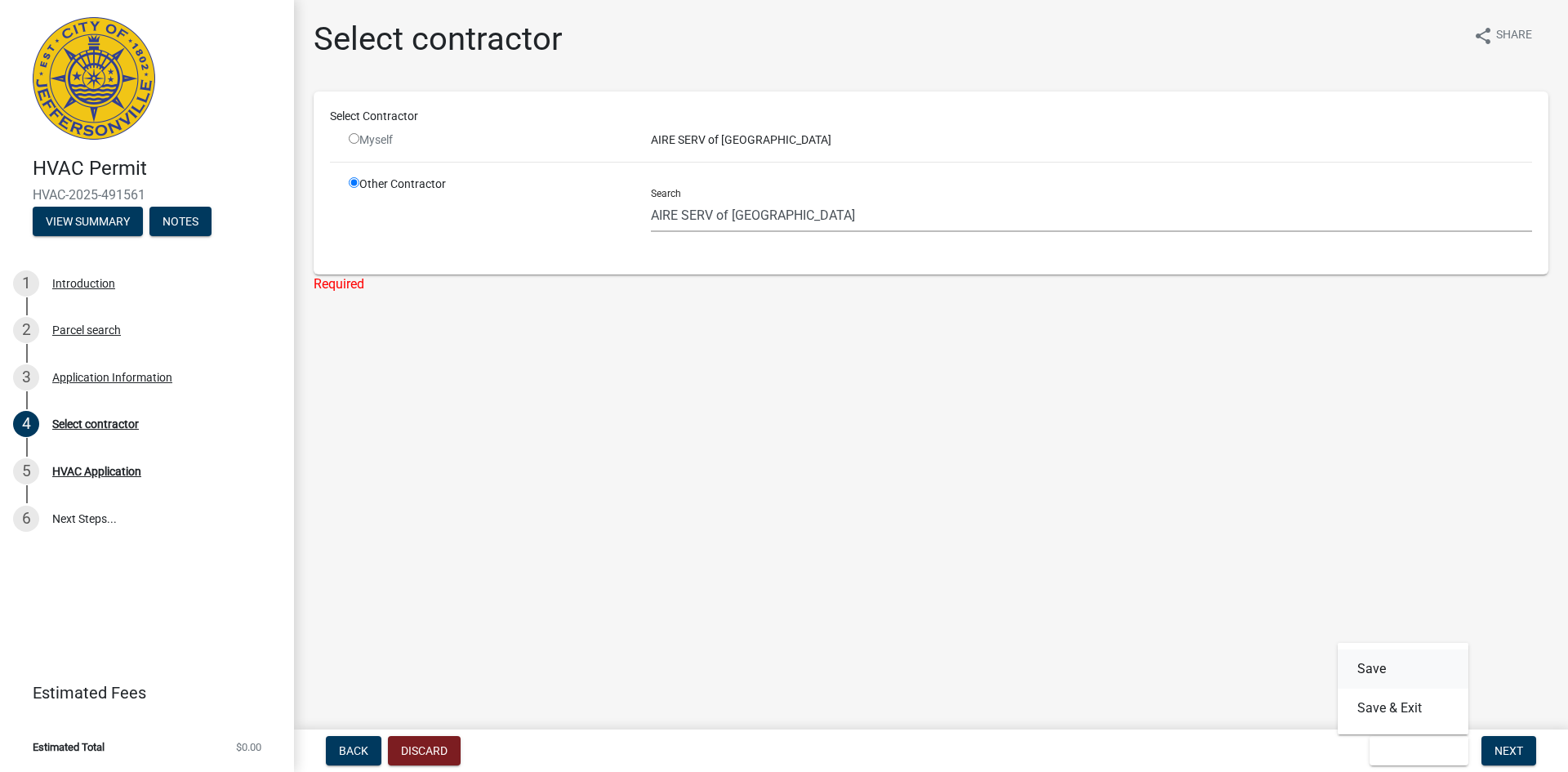
click at [1371, 660] on button "Save" at bounding box center [1402, 669] width 131 height 39
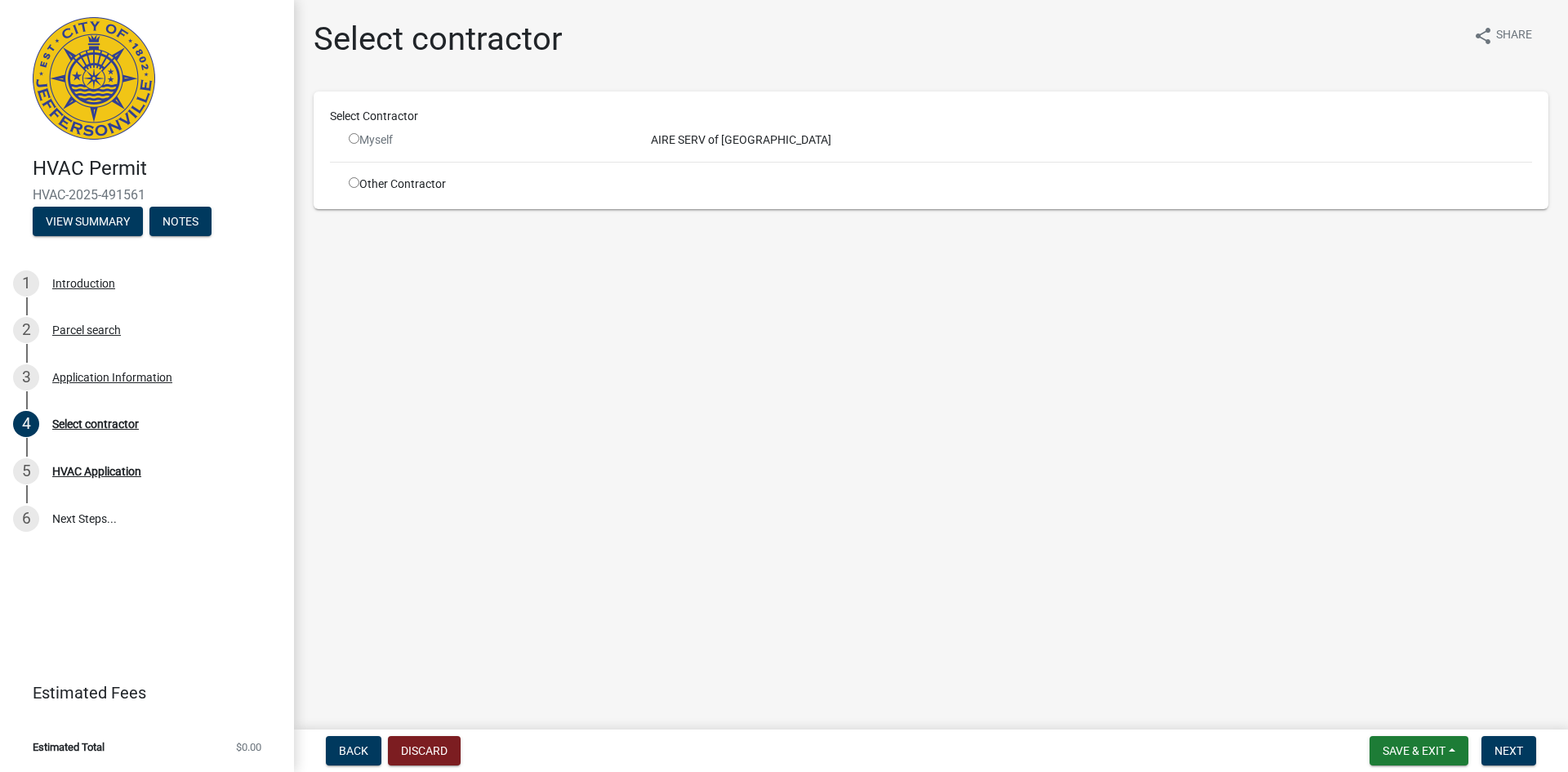
click at [351, 139] on input "radio" at bounding box center [354, 138] width 10 height 10
click at [353, 139] on input "radio" at bounding box center [354, 138] width 10 height 10
click at [353, 138] on input "radio" at bounding box center [354, 138] width 10 height 10
click at [354, 137] on input "radio" at bounding box center [354, 138] width 10 height 10
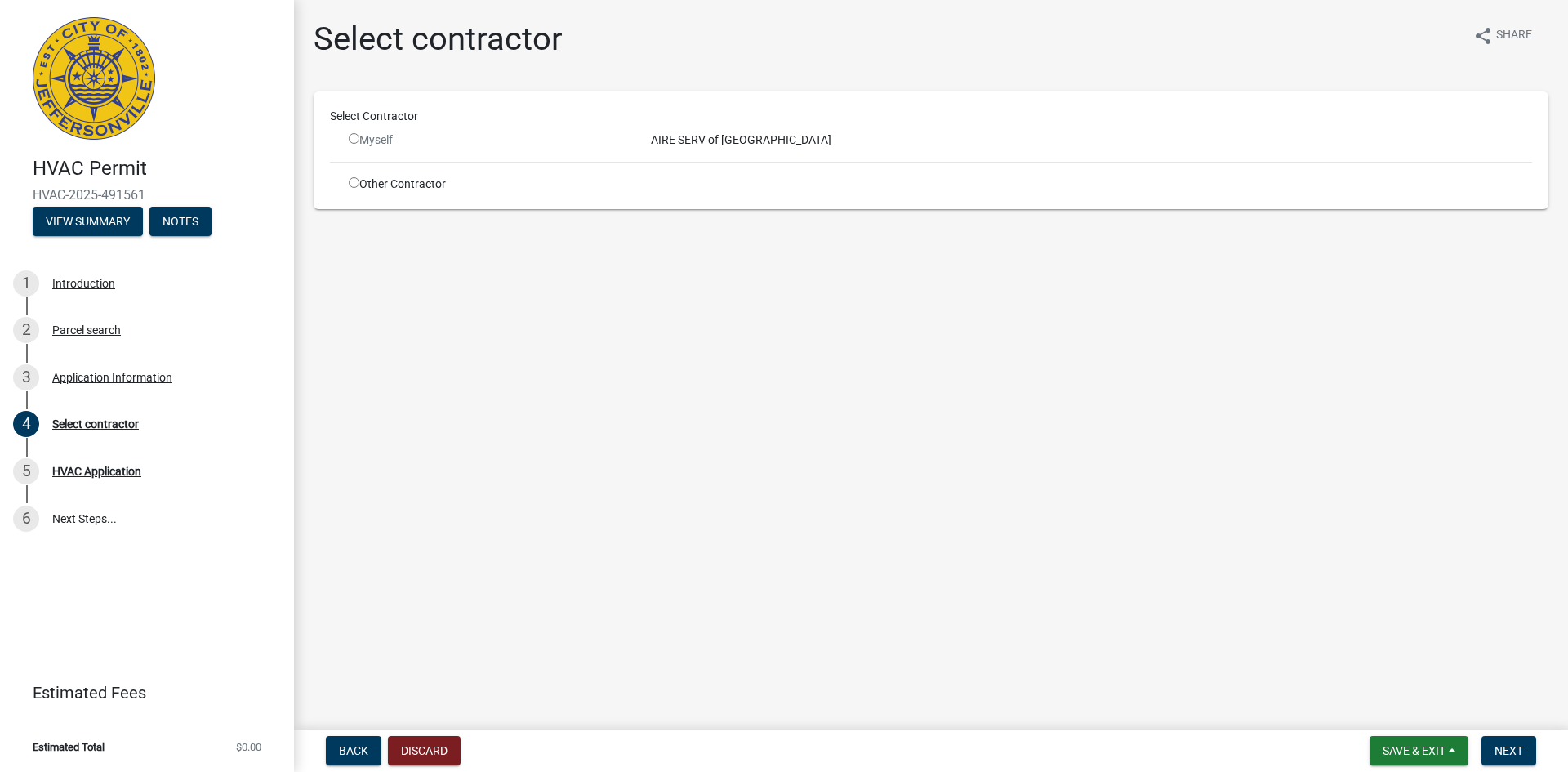
click at [354, 137] on input "radio" at bounding box center [354, 138] width 10 height 10
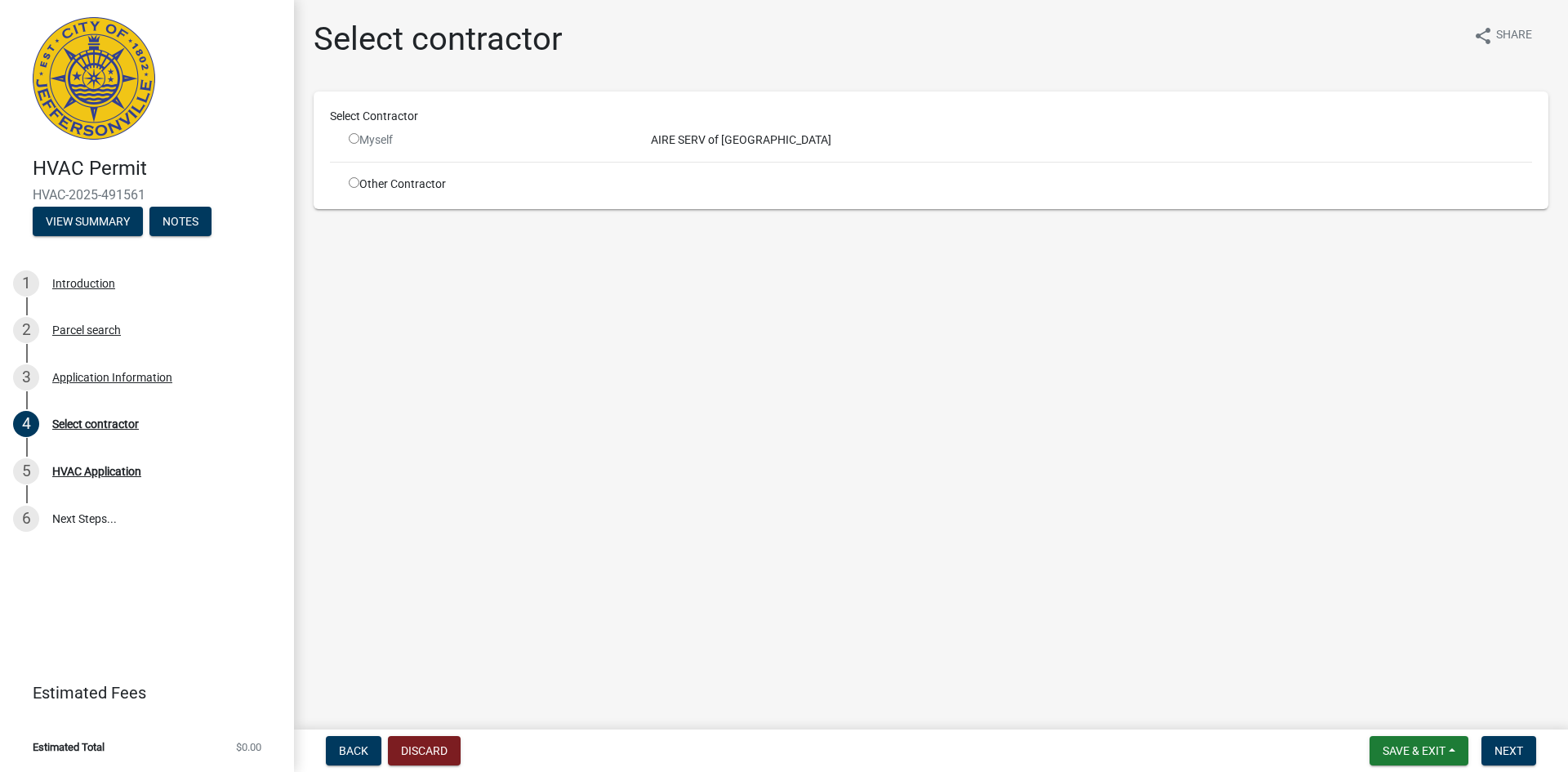
click at [354, 137] on input "radio" at bounding box center [354, 138] width 10 height 10
radio input "false"
